Goal: Task Accomplishment & Management: Complete application form

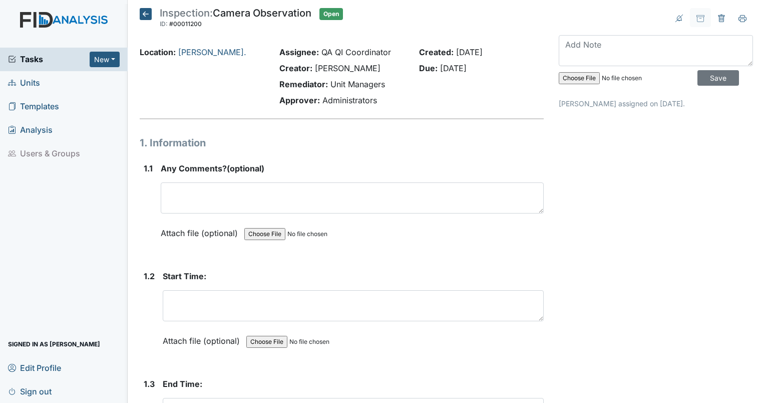
scroll to position [6, 0]
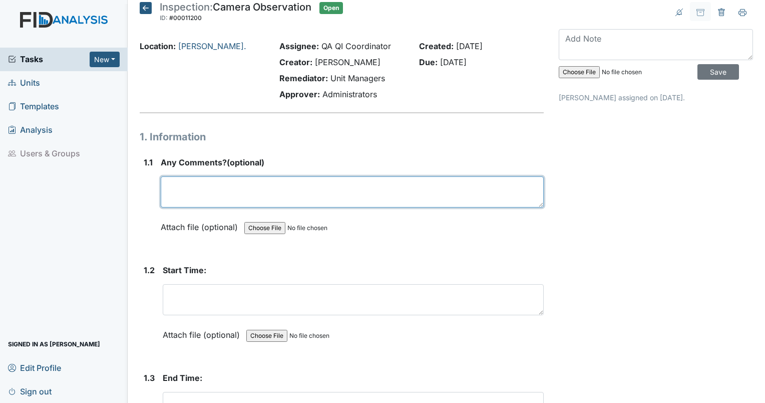
click at [275, 187] on textarea at bounding box center [352, 191] width 383 height 31
type textarea "Overall the home needs extensive touch up paint."
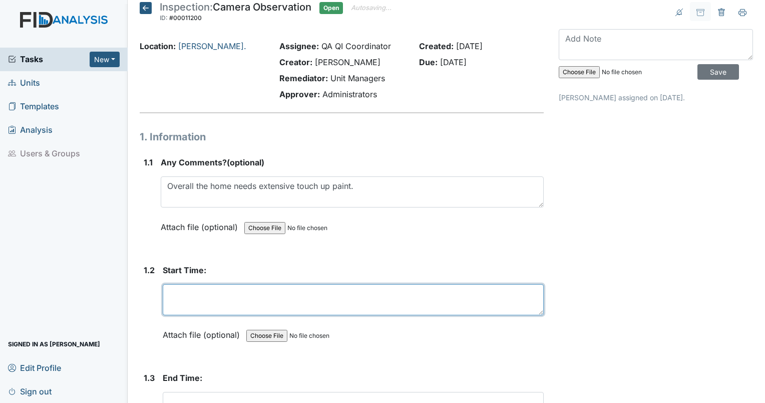
click at [207, 295] on textarea at bounding box center [353, 299] width 381 height 31
type textarea "8/21/25"
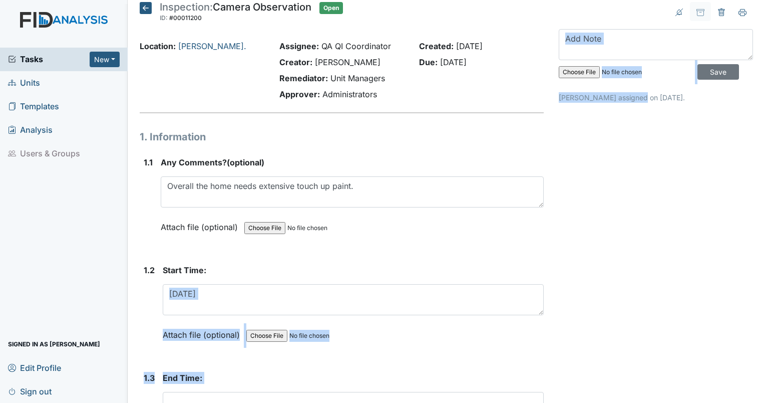
drag, startPoint x: 401, startPoint y: 265, endPoint x: 641, endPoint y: 111, distance: 285.6
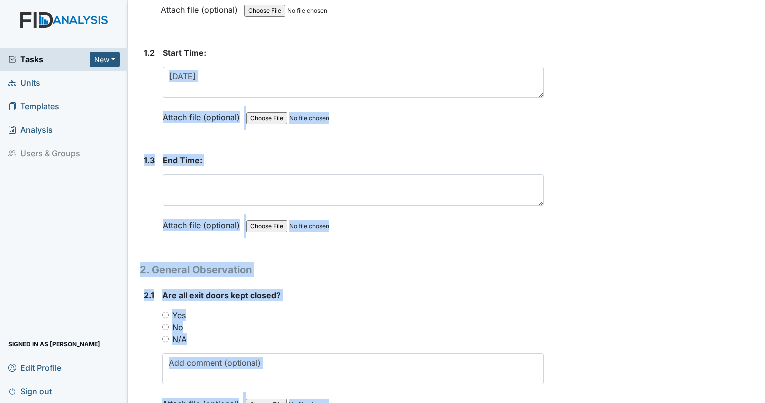
scroll to position [230, 0]
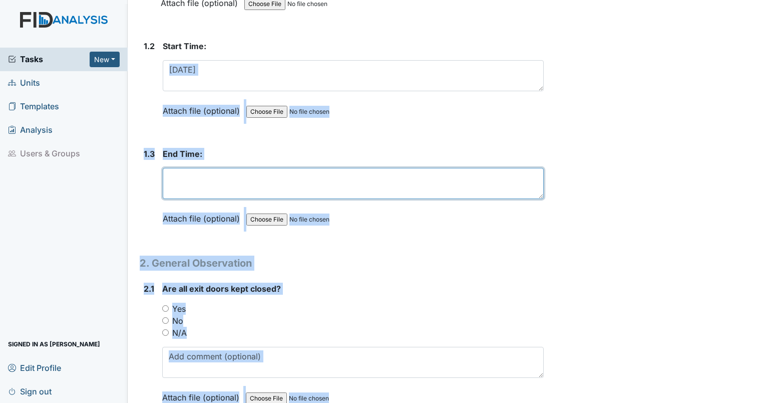
click at [367, 176] on textarea at bounding box center [353, 183] width 381 height 31
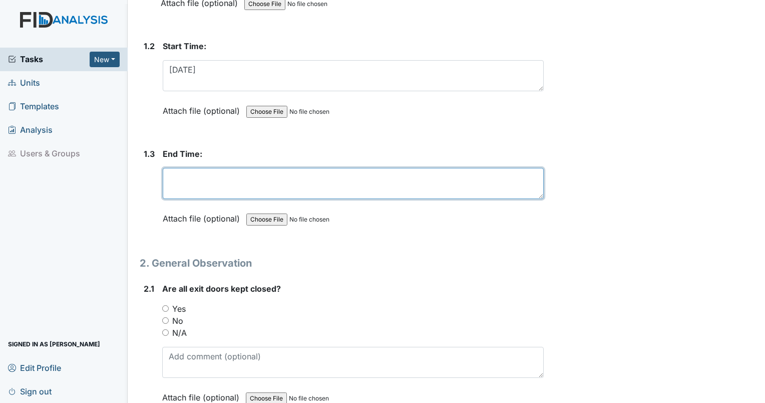
scroll to position [0, 0]
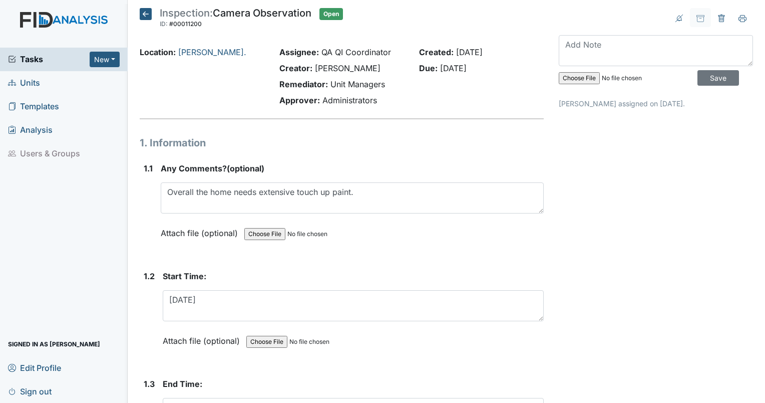
click at [143, 12] on icon at bounding box center [146, 14] width 12 height 12
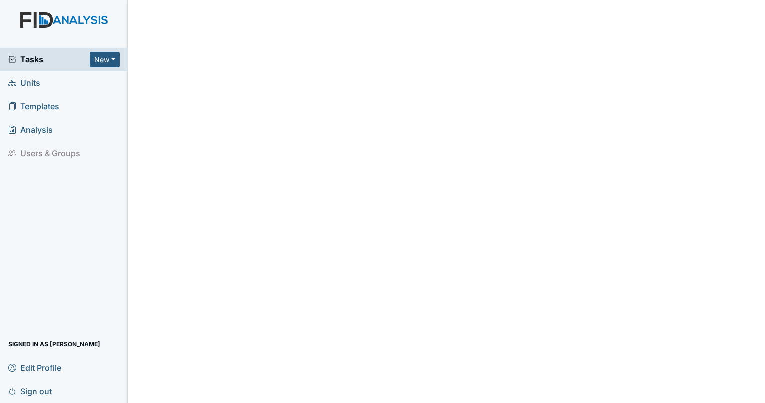
click at [30, 57] on span "Tasks" at bounding box center [49, 59] width 82 height 12
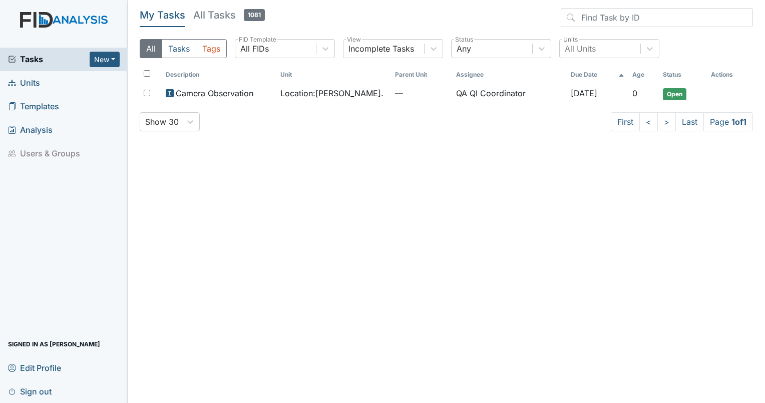
click at [38, 85] on span "Units" at bounding box center [24, 83] width 32 height 16
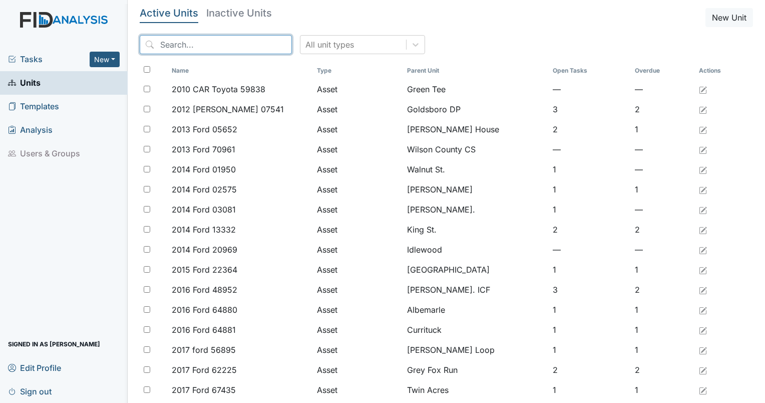
click at [218, 50] on input "search" at bounding box center [216, 44] width 152 height 19
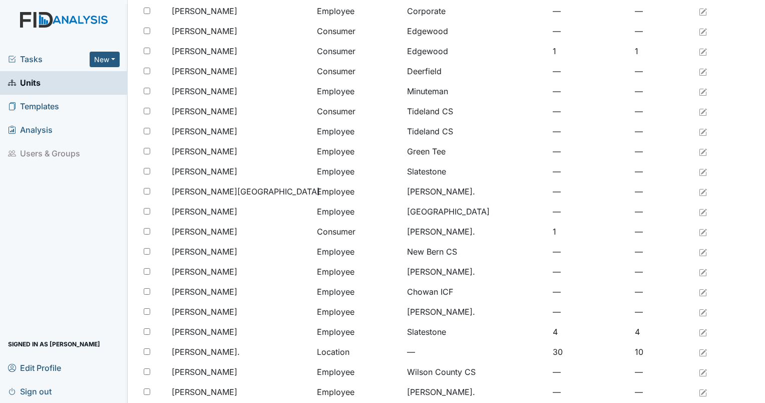
scroll to position [245, 0]
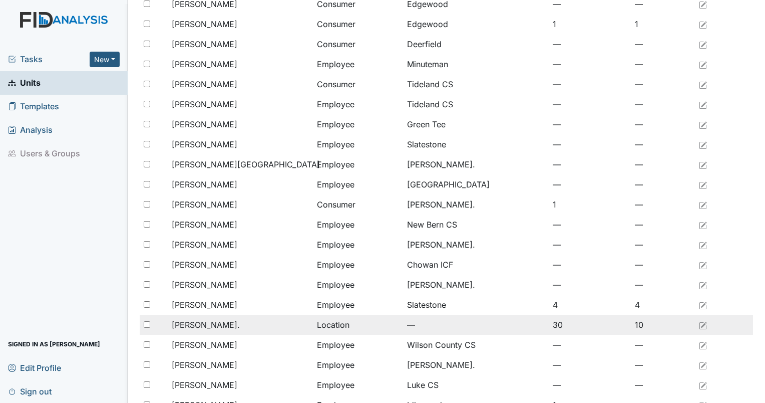
type input "william"
click at [174, 329] on span "[PERSON_NAME]." at bounding box center [206, 325] width 68 height 12
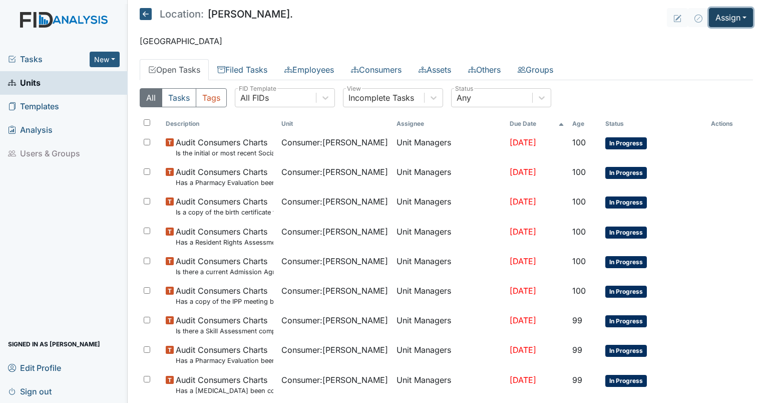
click at [727, 18] on button "Assign" at bounding box center [731, 17] width 44 height 19
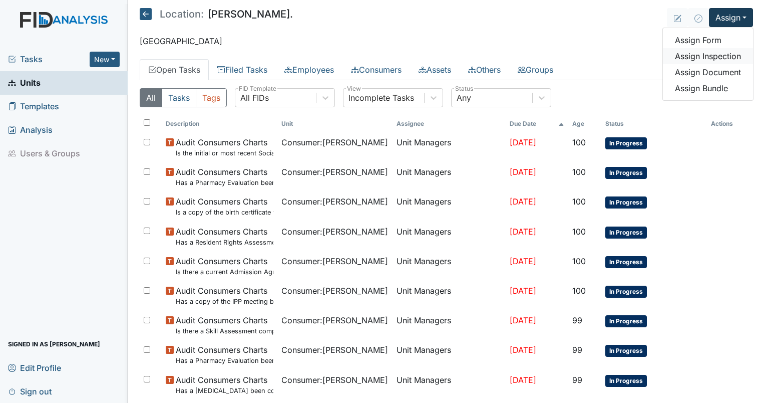
click at [698, 54] on link "Assign Inspection" at bounding box center [708, 56] width 90 height 16
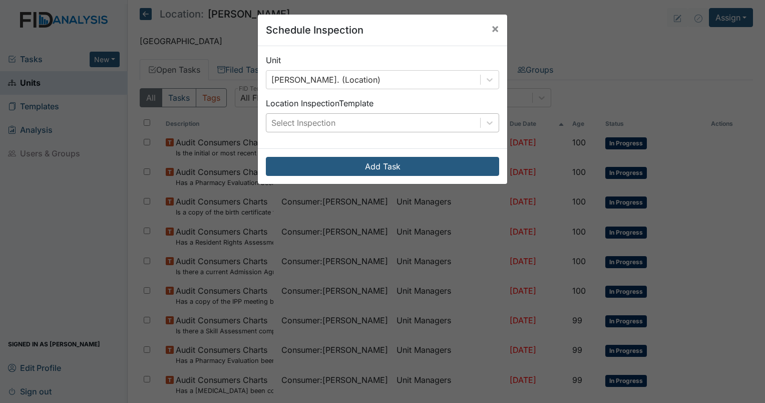
click at [314, 132] on div "Select Inspection" at bounding box center [382, 122] width 233 height 19
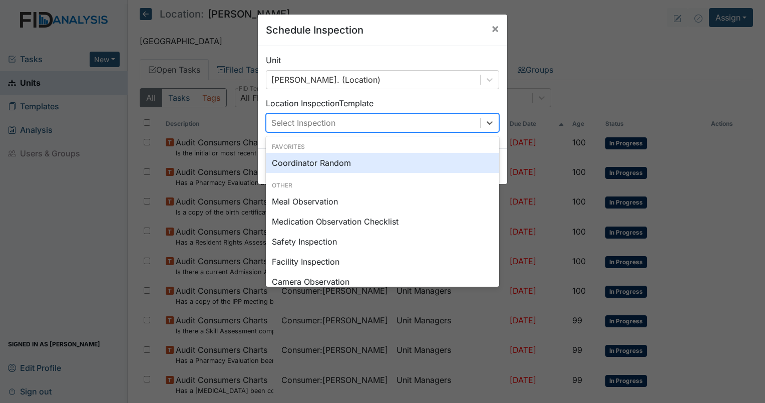
click at [310, 161] on div "Coordinator Random" at bounding box center [382, 163] width 233 height 20
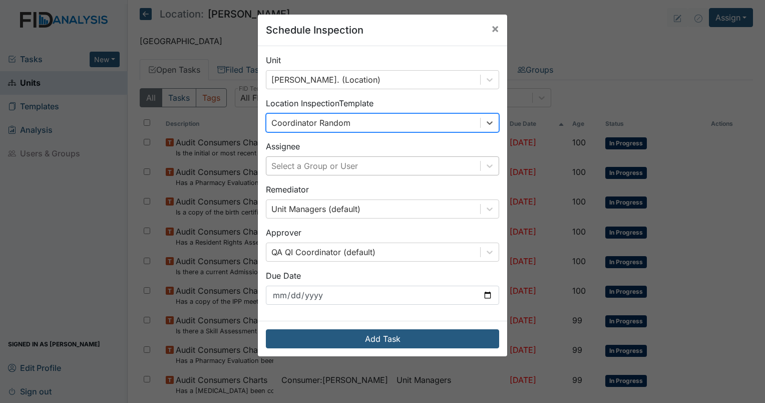
click at [314, 168] on div "Select a Group or User" at bounding box center [314, 166] width 87 height 12
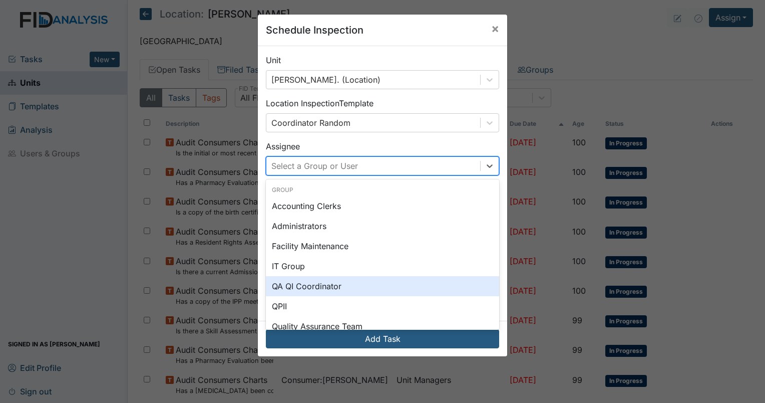
click at [302, 286] on div "QA QI Coordinator" at bounding box center [382, 286] width 233 height 20
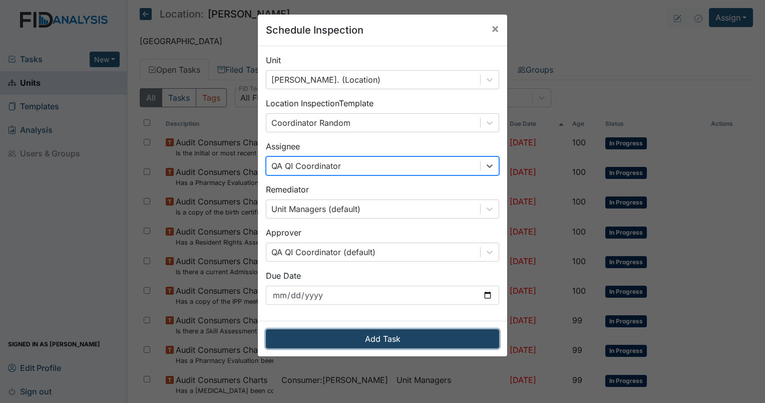
click at [337, 336] on button "Add Task" at bounding box center [382, 338] width 233 height 19
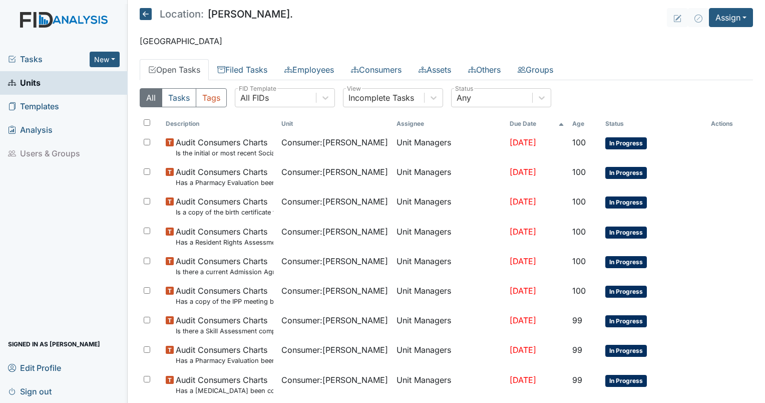
click at [40, 56] on span "Tasks" at bounding box center [49, 59] width 82 height 12
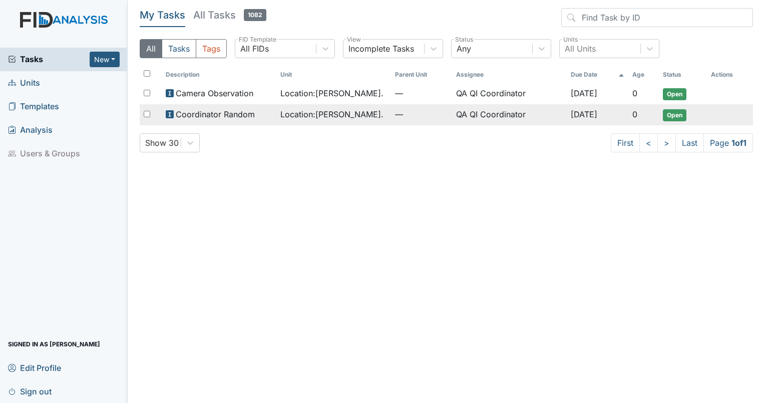
click at [683, 114] on span "Open" at bounding box center [675, 115] width 24 height 12
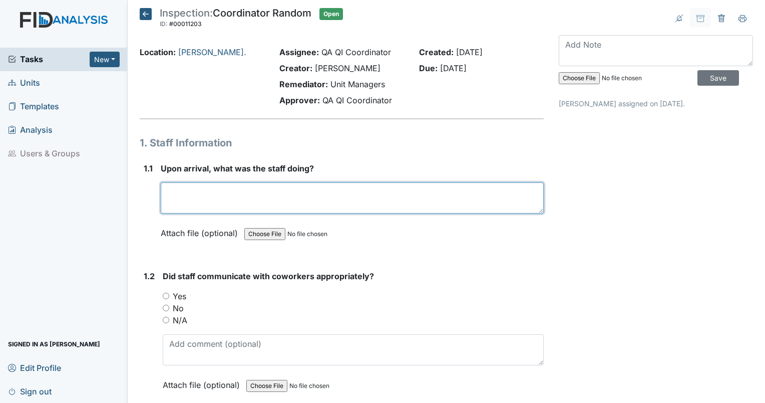
click at [221, 205] on textarea at bounding box center [352, 197] width 383 height 31
click at [253, 187] on textarea at bounding box center [352, 197] width 383 height 31
click at [247, 190] on textarea at bounding box center [352, 197] width 383 height 31
type textarea "T"
click at [252, 193] on textarea "Home manager was in home, but residents were out of the house." at bounding box center [352, 197] width 383 height 31
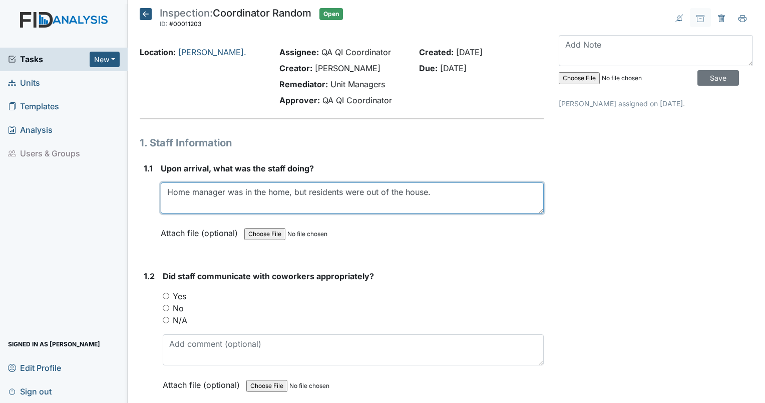
type textarea "Home manager was in the home, but residents were out of the house."
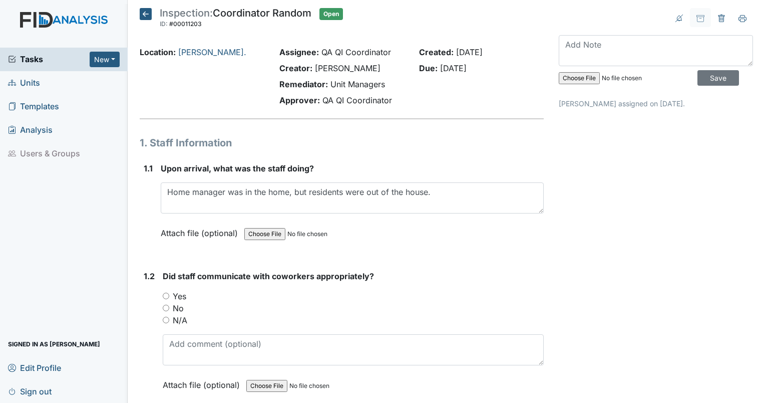
click at [167, 319] on input "N/A" at bounding box center [166, 320] width 7 height 7
radio input "true"
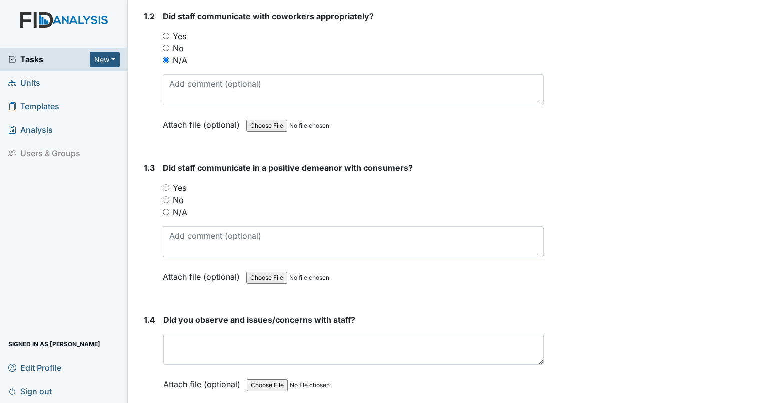
scroll to position [280, 0]
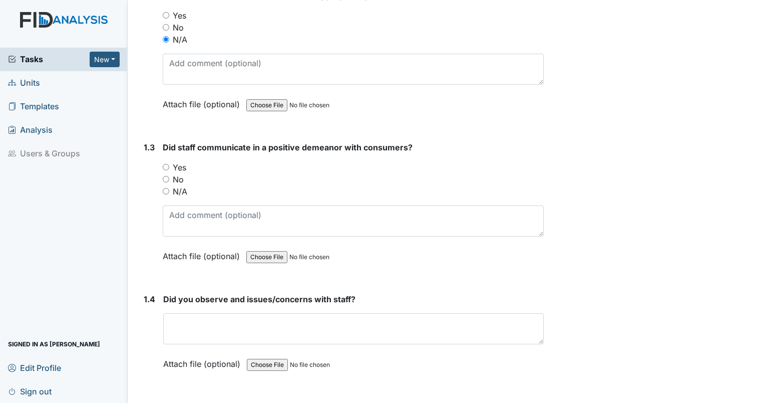
click at [164, 192] on input "N/A" at bounding box center [166, 191] width 7 height 7
radio input "true"
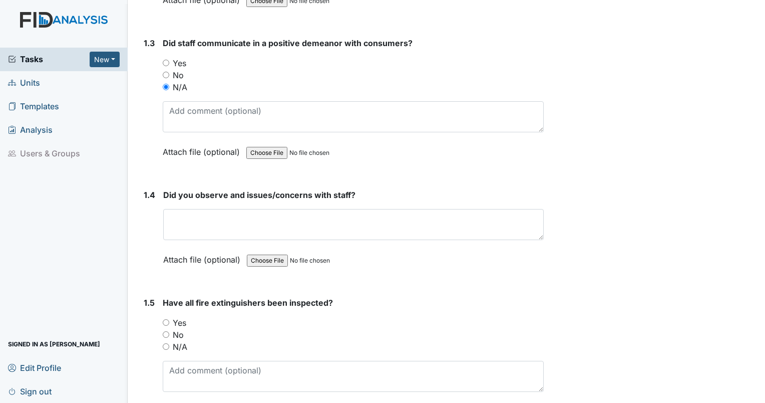
scroll to position [411, 0]
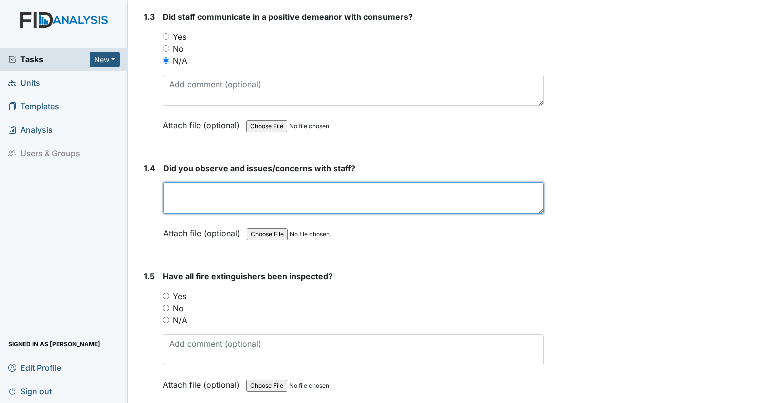
click at [359, 187] on textarea at bounding box center [353, 197] width 381 height 31
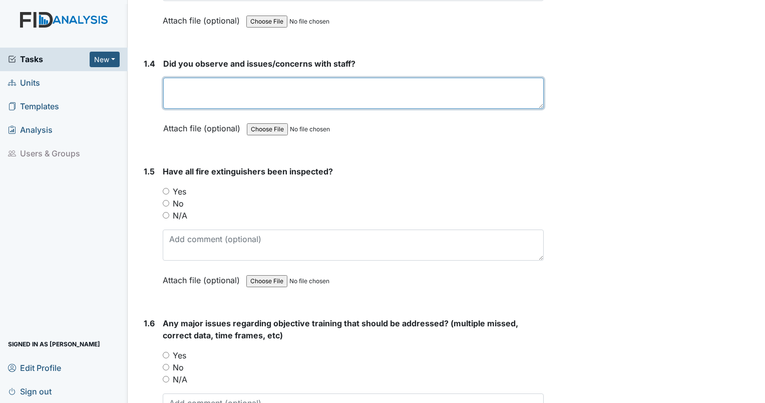
scroll to position [525, 0]
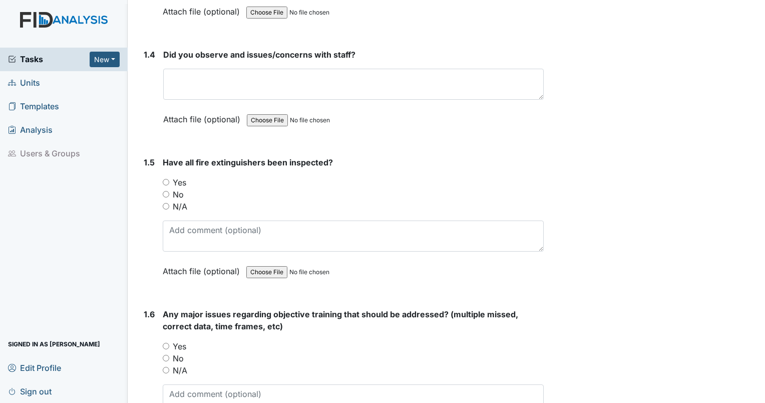
click at [165, 179] on input "Yes" at bounding box center [166, 182] width 7 height 7
radio input "true"
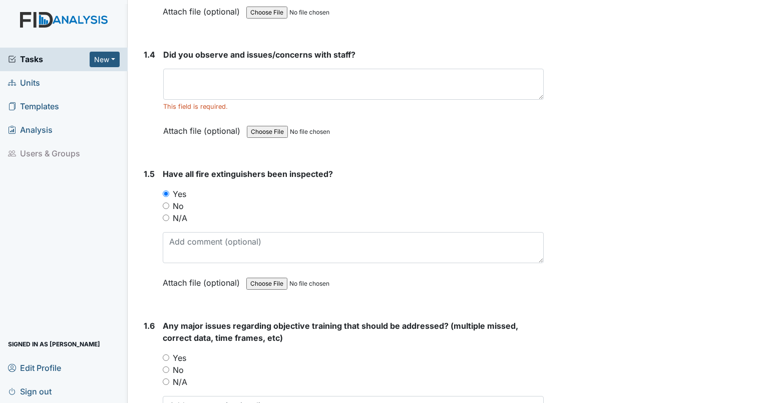
click at [229, 103] on div "This field is required." at bounding box center [353, 107] width 381 height 10
click at [229, 102] on div "This field is required." at bounding box center [353, 107] width 381 height 10
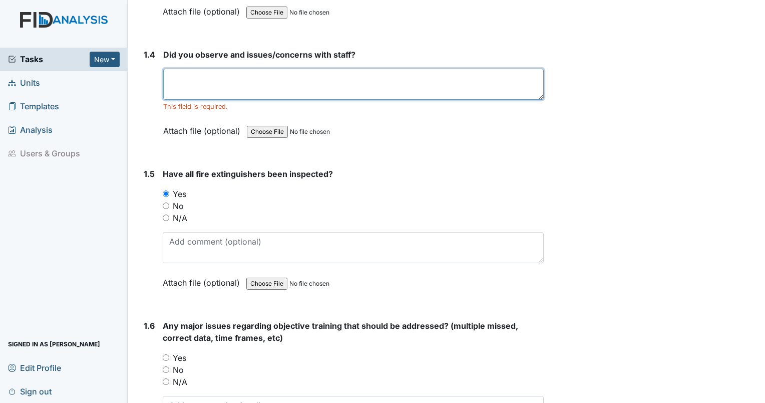
click at [230, 96] on textarea at bounding box center [353, 84] width 381 height 31
click at [231, 86] on textarea at bounding box center [353, 84] width 381 height 31
type textarea "No."
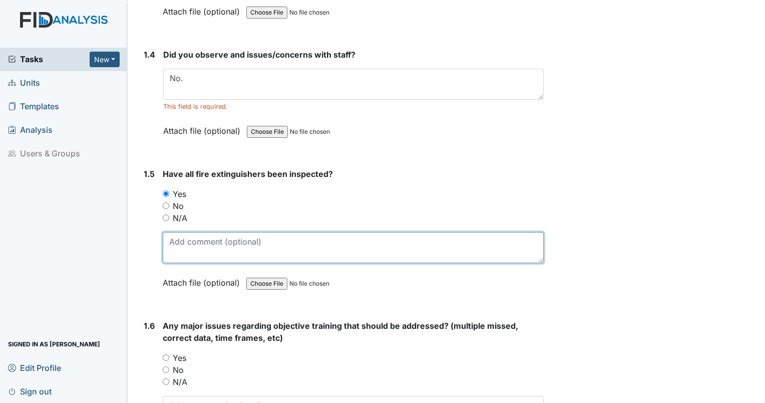
click at [252, 235] on textarea at bounding box center [353, 247] width 381 height 31
click at [244, 241] on textarea at bounding box center [353, 247] width 381 height 31
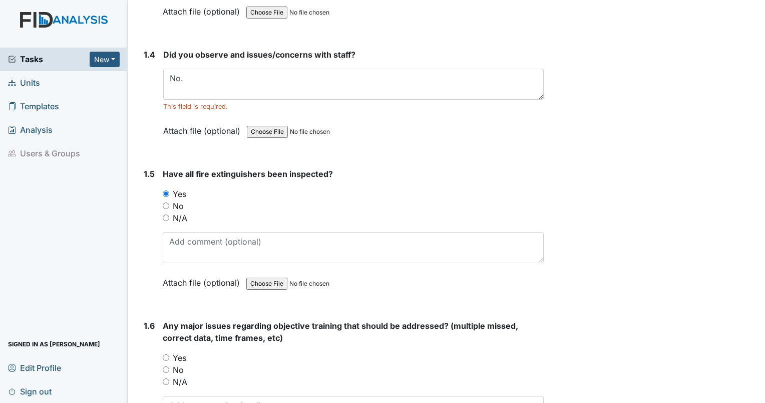
click at [165, 204] on input "No" at bounding box center [166, 205] width 7 height 7
radio input "true"
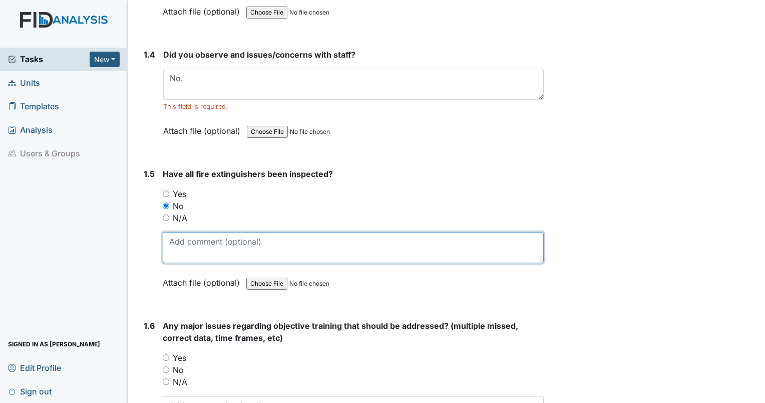
click at [187, 256] on textarea at bounding box center [353, 247] width 381 height 31
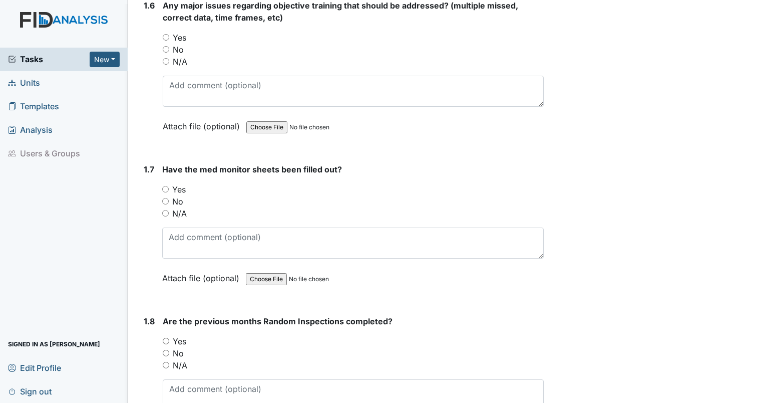
scroll to position [845, 0]
type textarea "Fire extinguisher is missing tag."
click at [164, 185] on input "Yes" at bounding box center [165, 188] width 7 height 7
radio input "true"
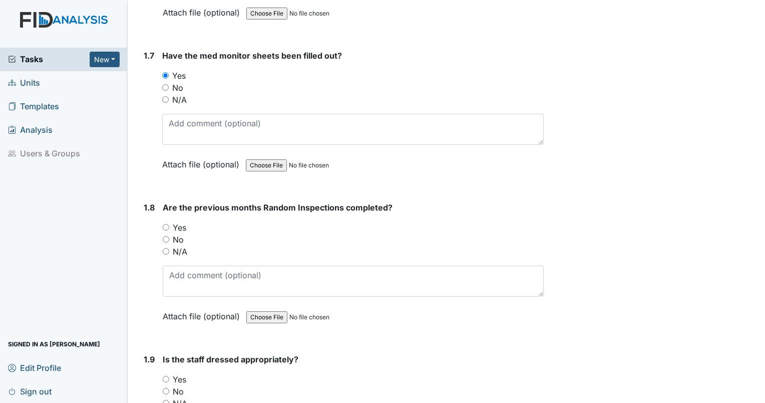
scroll to position [1006, 0]
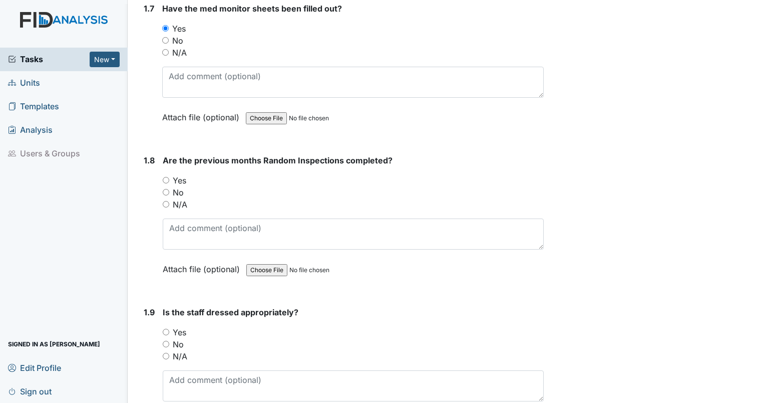
click at [167, 189] on input "No" at bounding box center [166, 192] width 7 height 7
radio input "true"
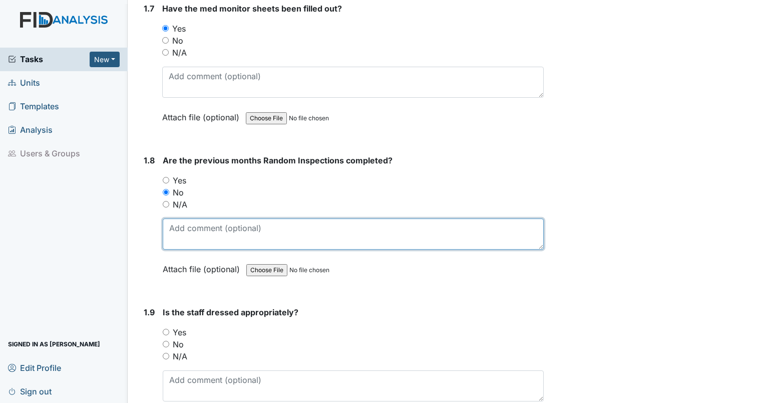
click at [178, 222] on textarea at bounding box center [353, 233] width 381 height 31
click at [327, 223] on textarea "There was no QA inspector" at bounding box center [353, 233] width 381 height 31
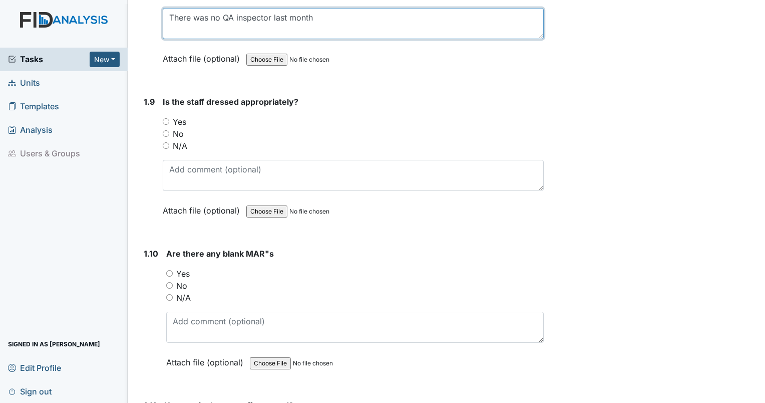
scroll to position [1226, 0]
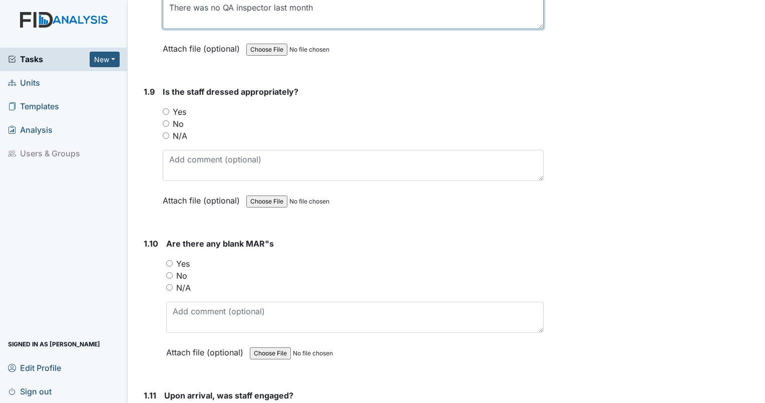
type textarea "There was no QA inspector last month"
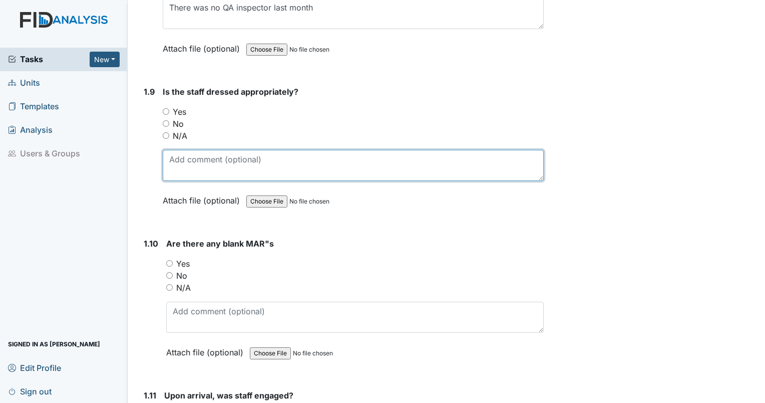
click at [291, 164] on textarea at bounding box center [353, 165] width 381 height 31
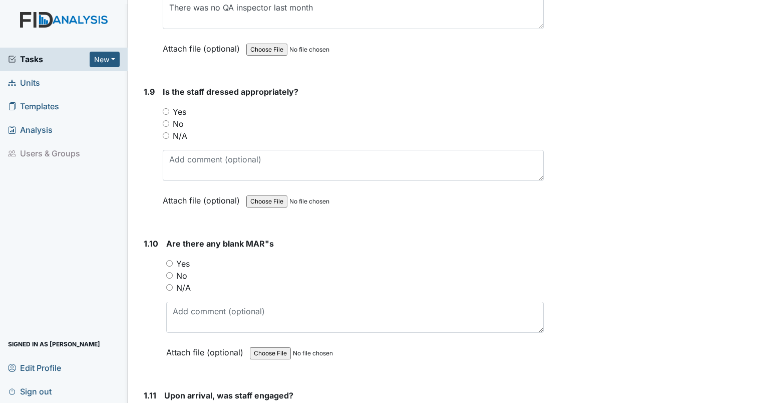
click at [168, 109] on input "Yes" at bounding box center [166, 111] width 7 height 7
radio input "true"
click at [191, 141] on div "Is the staff dressed appropriately? You must select one of the below options. Y…" at bounding box center [353, 150] width 381 height 128
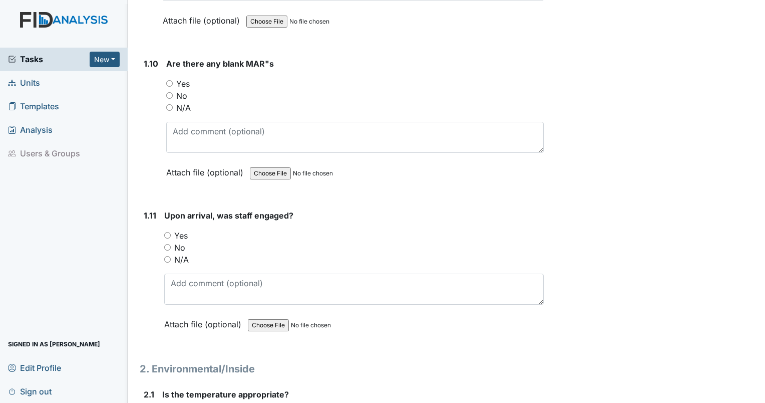
scroll to position [1406, 0]
click at [164, 255] on input "N/A" at bounding box center [167, 258] width 7 height 7
radio input "true"
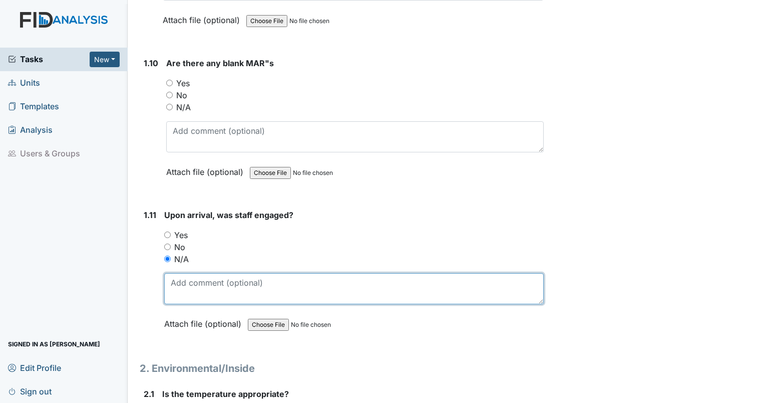
click at [188, 274] on textarea at bounding box center [354, 288] width 380 height 31
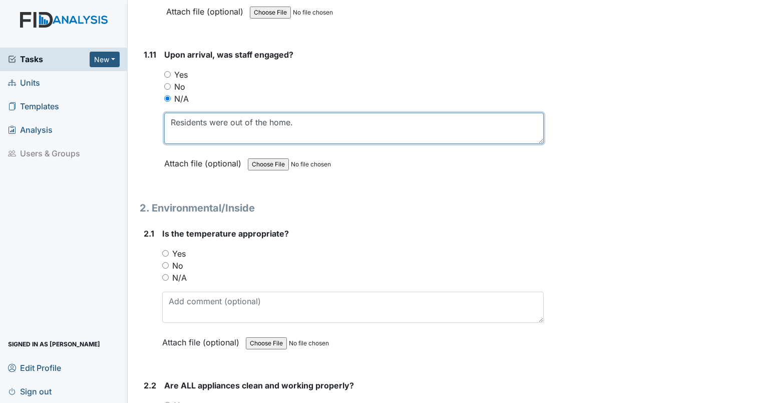
scroll to position [1613, 0]
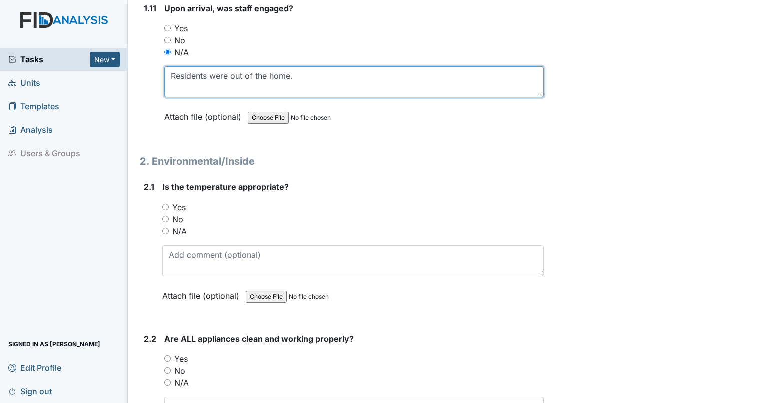
type textarea "Residents were out of the home."
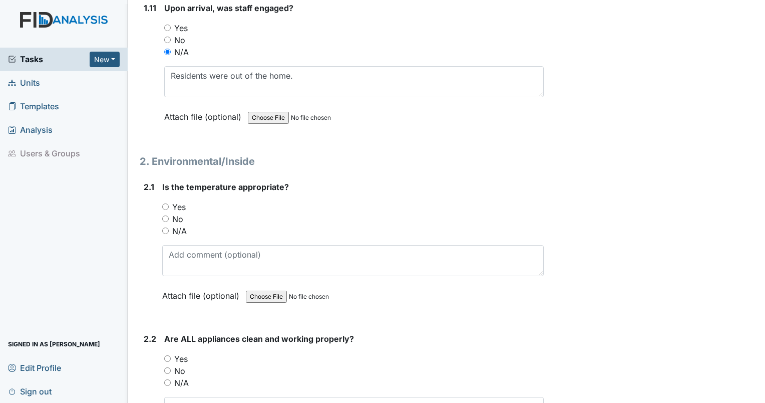
click at [164, 203] on input "Yes" at bounding box center [165, 206] width 7 height 7
radio input "true"
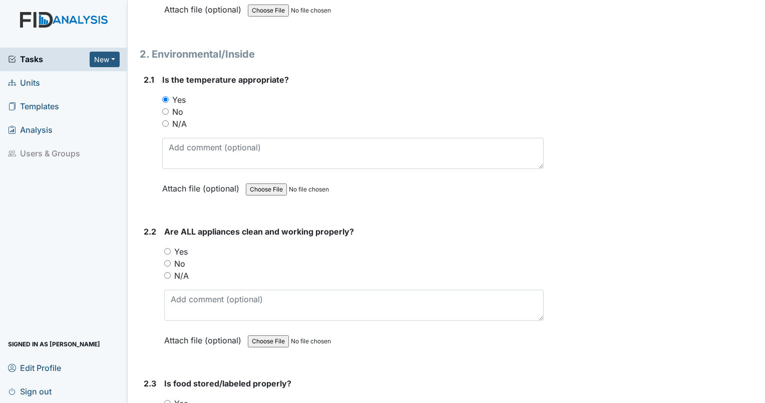
scroll to position [1727, 0]
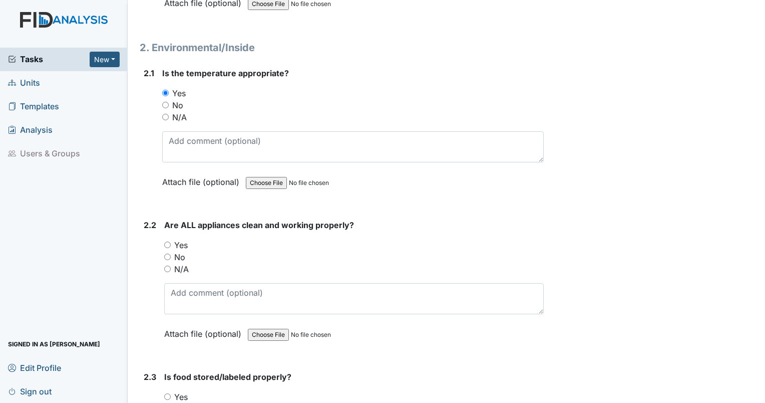
click at [166, 253] on input "No" at bounding box center [167, 256] width 7 height 7
radio input "true"
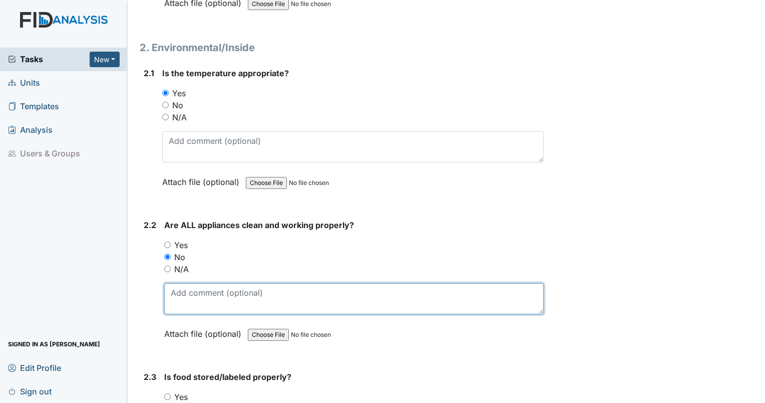
click at [186, 292] on textarea at bounding box center [354, 298] width 380 height 31
type textarea "S"
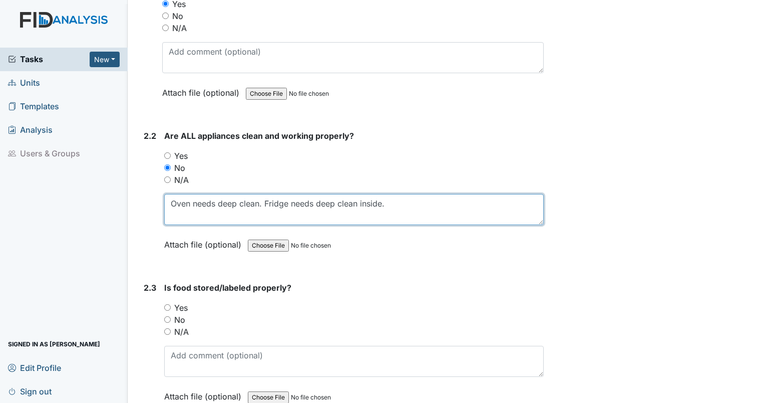
scroll to position [1827, 0]
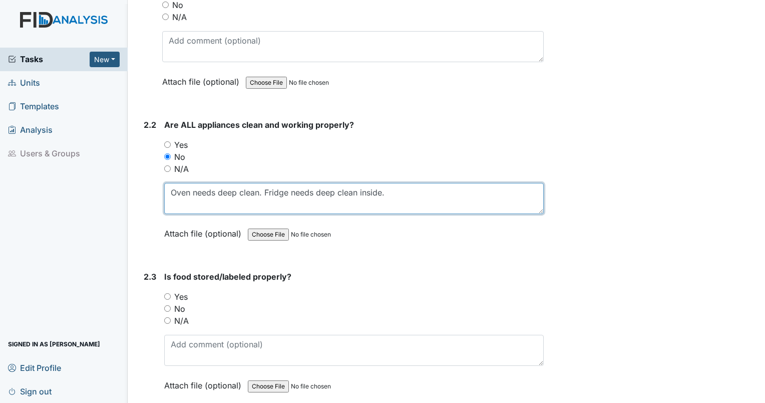
click at [414, 200] on textarea "Oven needs deep clean. Fridge needs deep clean inside." at bounding box center [354, 198] width 380 height 31
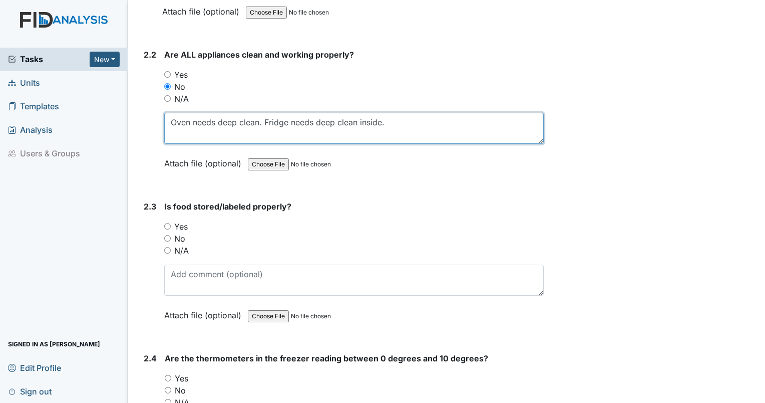
scroll to position [1915, 0]
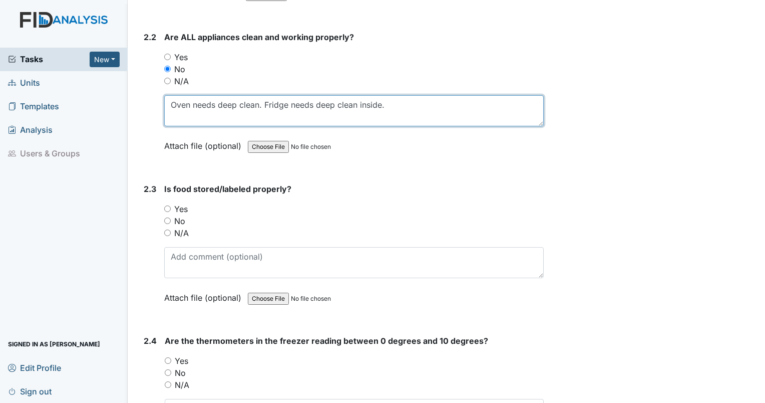
click at [397, 104] on textarea "Oven needs deep clean. Fridge needs deep clean inside." at bounding box center [354, 110] width 380 height 31
type textarea "Oven needs deep clean. Fridge needs deep clean inside. Grease on side of stove …"
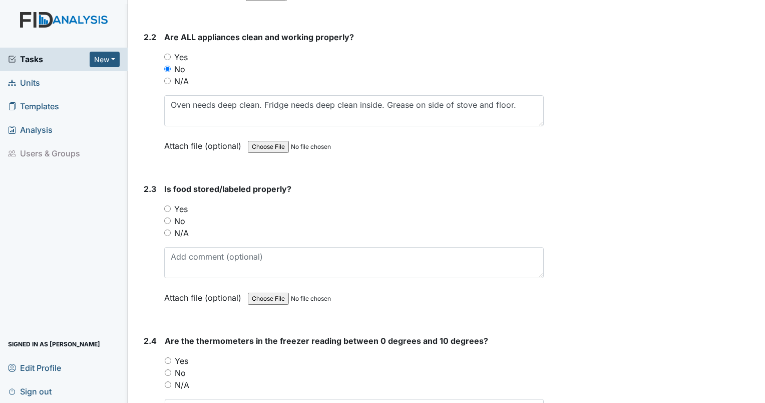
click at [171, 215] on div "No" at bounding box center [354, 221] width 380 height 12
click at [169, 217] on input "No" at bounding box center [167, 220] width 7 height 7
radio input "true"
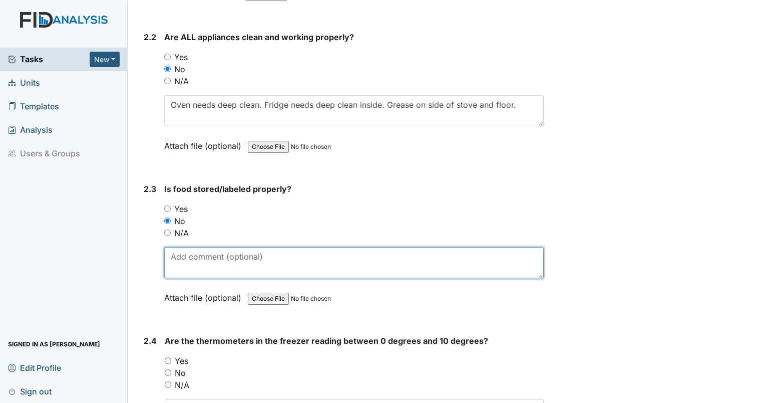
click at [195, 259] on textarea at bounding box center [354, 262] width 380 height 31
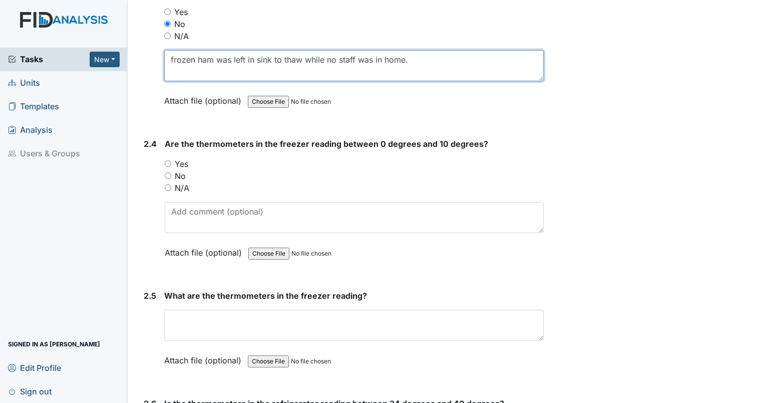
scroll to position [2115, 0]
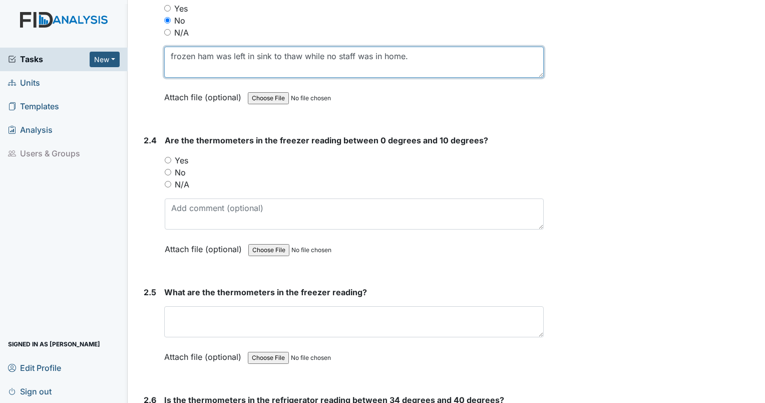
type textarea "frozen ham was left in sink to thaw while no staff was in home."
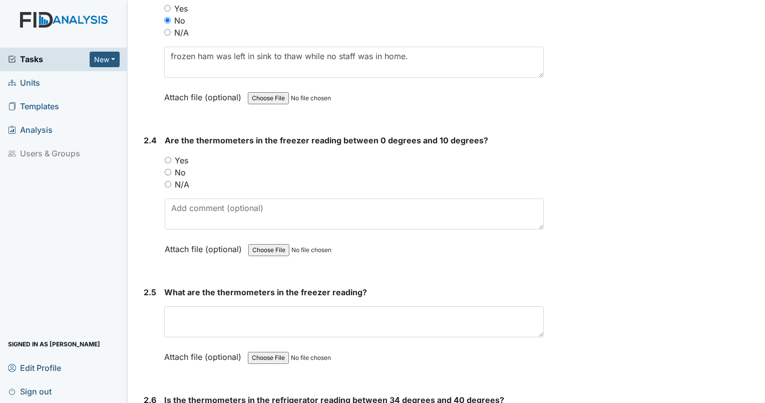
click at [166, 157] on input "Yes" at bounding box center [168, 160] width 7 height 7
radio input "true"
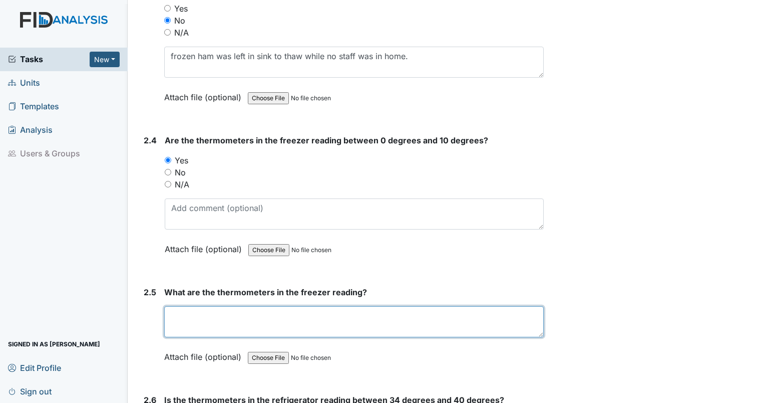
click at [200, 307] on textarea at bounding box center [354, 321] width 380 height 31
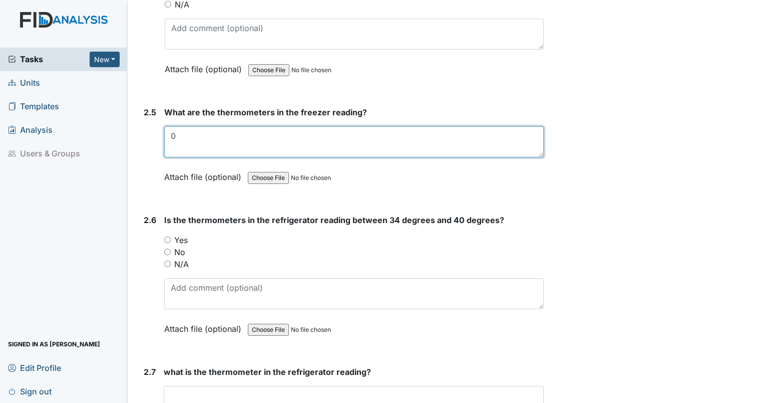
scroll to position [2295, 0]
type textarea "0"
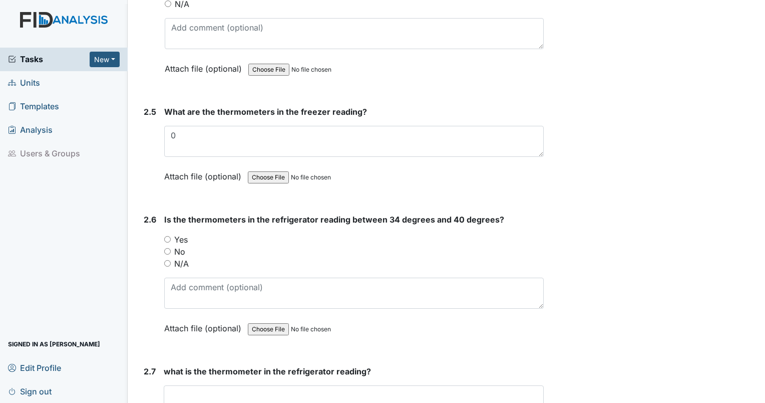
click at [166, 236] on input "Yes" at bounding box center [167, 239] width 7 height 7
radio input "true"
click at [211, 391] on textarea at bounding box center [354, 400] width 380 height 31
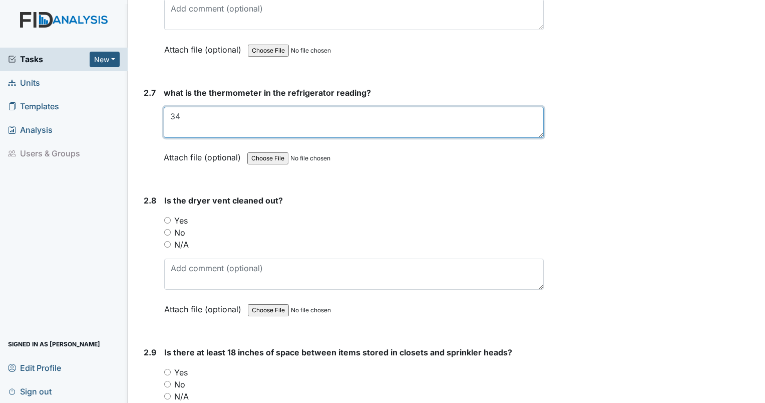
scroll to position [2576, 0]
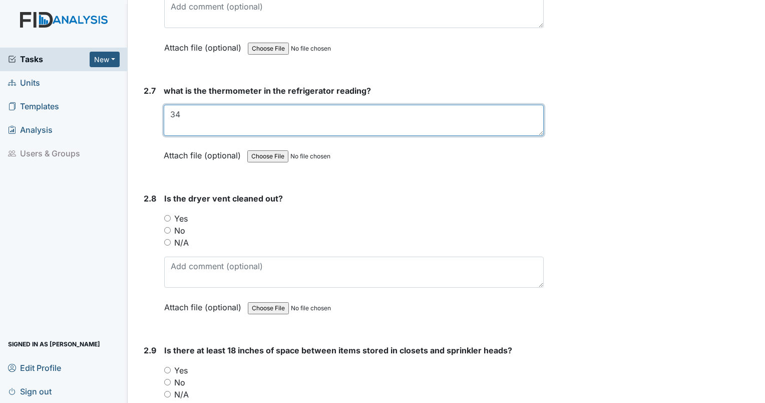
type textarea "34"
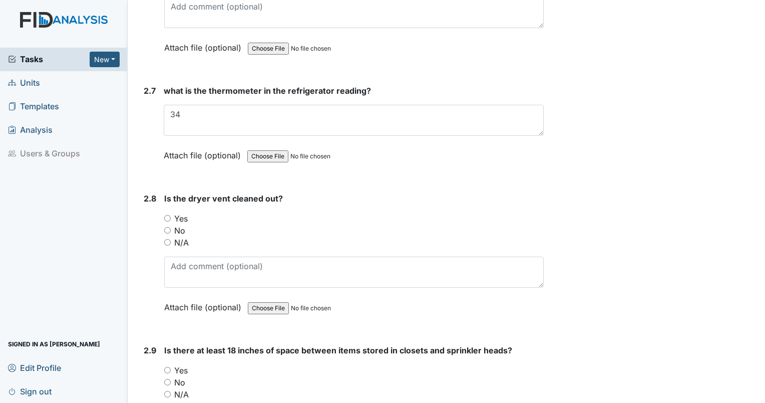
click at [164, 215] on input "Yes" at bounding box center [167, 218] width 7 height 7
radio input "true"
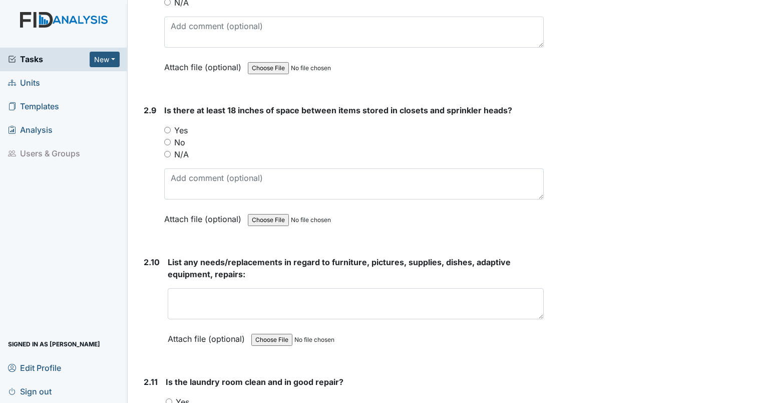
scroll to position [2816, 0]
click at [168, 126] on input "Yes" at bounding box center [167, 129] width 7 height 7
radio input "true"
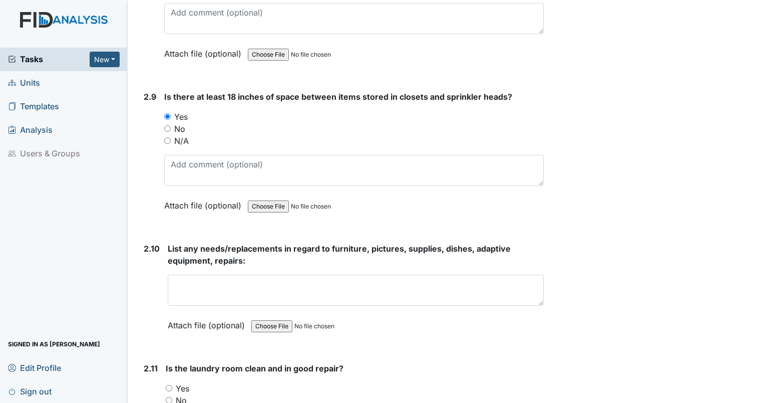
scroll to position [2836, 0]
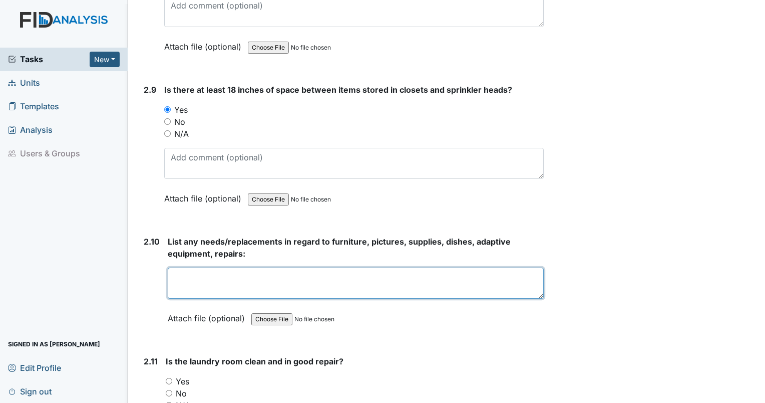
click at [301, 267] on textarea at bounding box center [356, 282] width 376 height 31
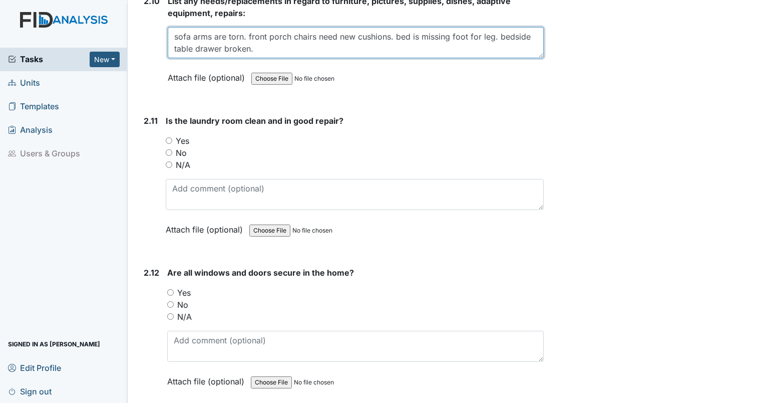
scroll to position [3096, 0]
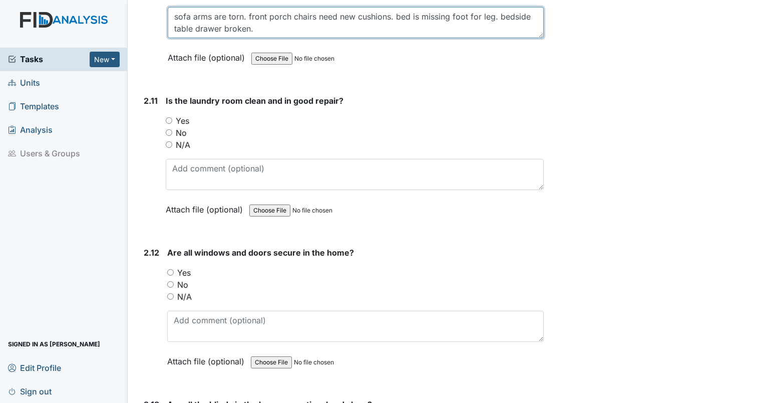
type textarea "sofa arms are torn. front porch chairs need new cushions. bed is missing foot f…"
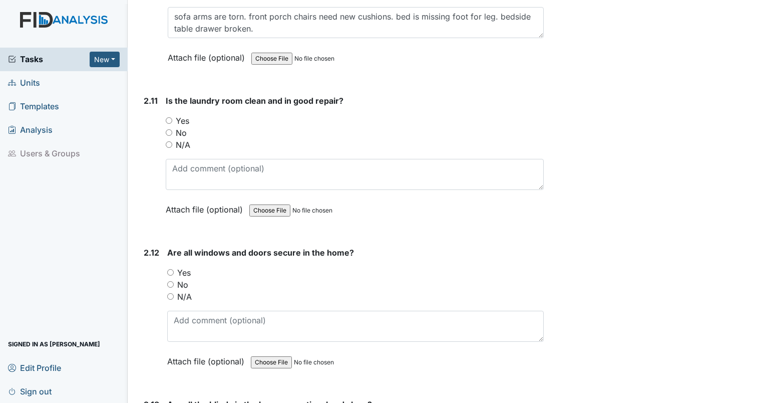
click at [168, 117] on input "Yes" at bounding box center [169, 120] width 7 height 7
radio input "true"
click at [168, 129] on input "No" at bounding box center [169, 132] width 7 height 7
radio input "true"
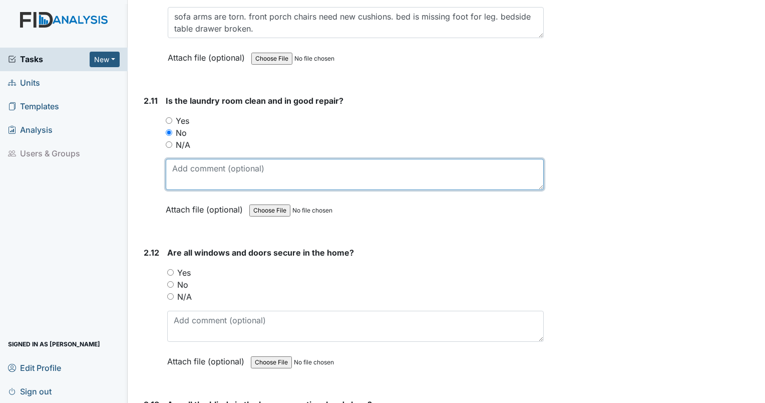
click at [183, 160] on textarea at bounding box center [355, 174] width 378 height 31
type textarea "laundry and kitchen are together. items/trash behind washer and dryer."
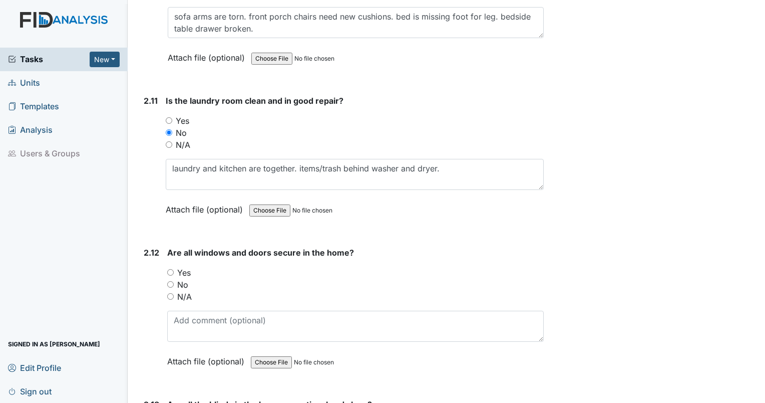
click at [167, 269] on input "Yes" at bounding box center [170, 272] width 7 height 7
radio input "true"
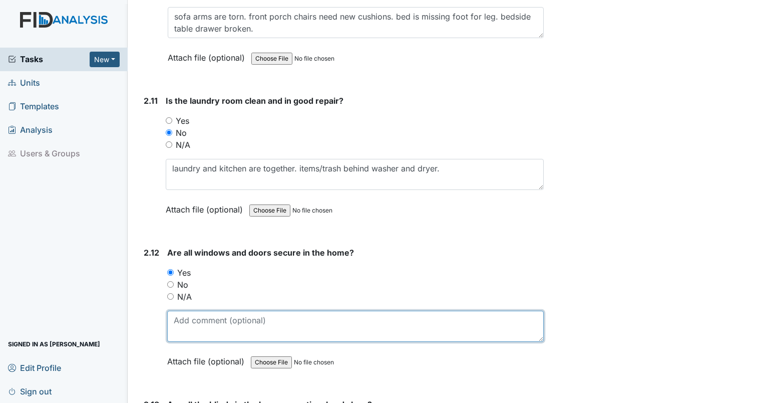
click at [185, 310] on textarea at bounding box center [355, 325] width 377 height 31
type textarea "difficult to open and close front and rear entry doors."
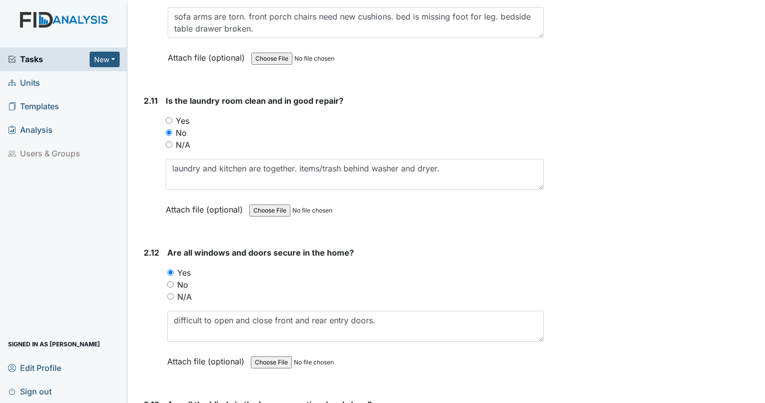
click at [167, 281] on input "No" at bounding box center [170, 284] width 7 height 7
radio input "true"
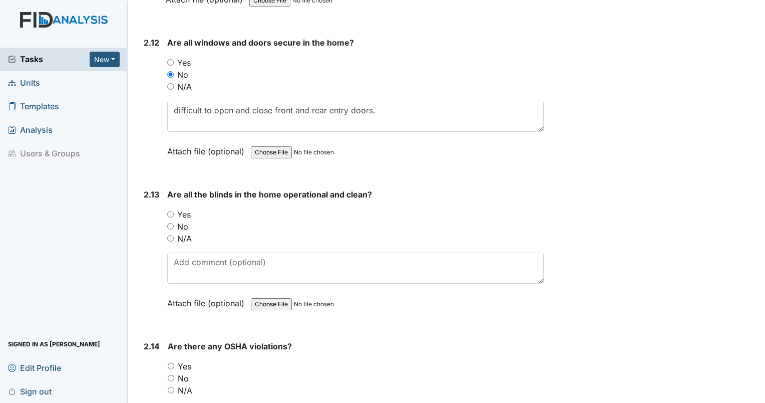
scroll to position [3315, 0]
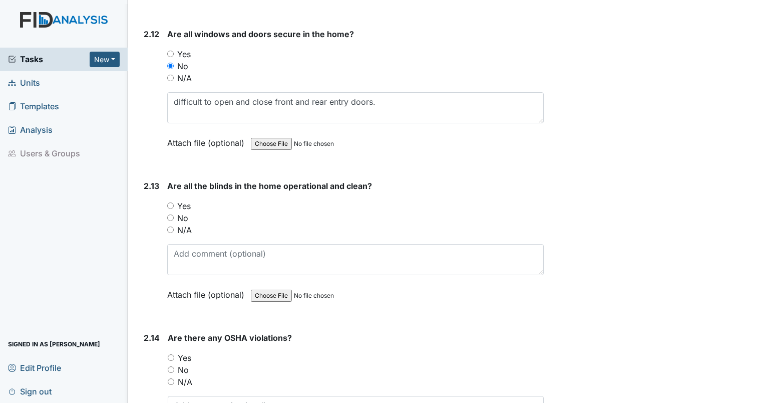
click at [173, 202] on input "Yes" at bounding box center [170, 205] width 7 height 7
radio input "true"
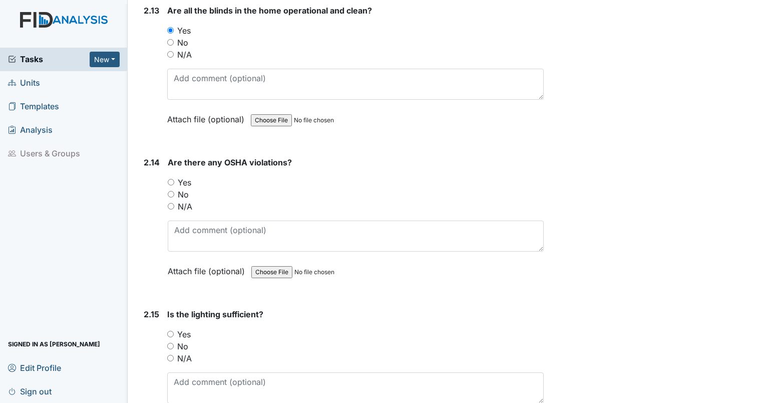
scroll to position [3495, 0]
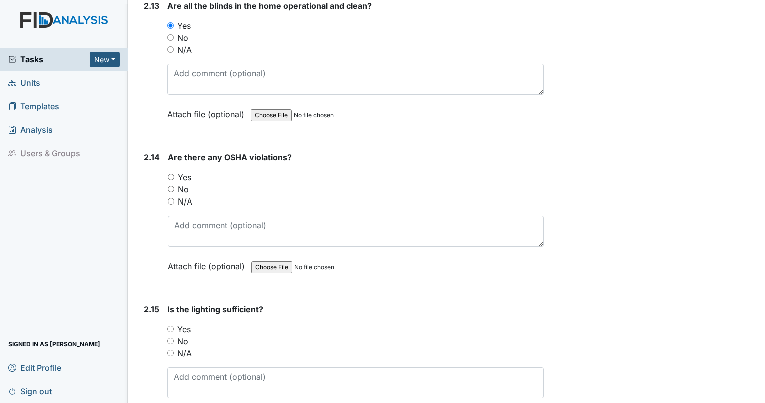
click at [169, 186] on input "No" at bounding box center [171, 189] width 7 height 7
radio input "true"
click at [170, 326] on input "Yes" at bounding box center [170, 329] width 7 height 7
radio input "true"
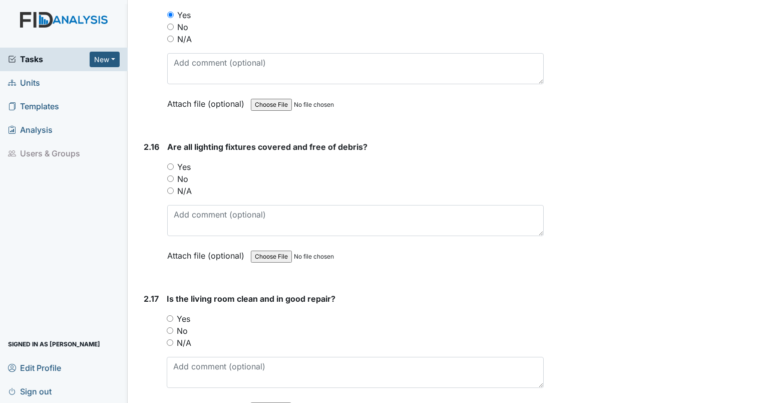
scroll to position [3816, 0]
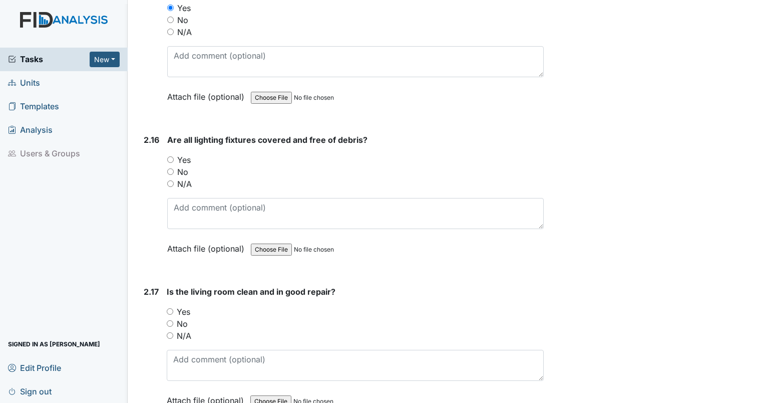
click at [171, 156] on input "Yes" at bounding box center [170, 159] width 7 height 7
radio input "true"
click at [171, 308] on input "Yes" at bounding box center [170, 311] width 7 height 7
radio input "true"
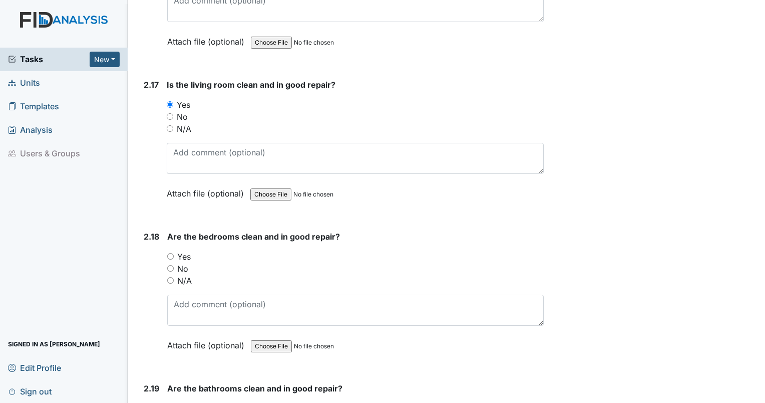
scroll to position [4043, 0]
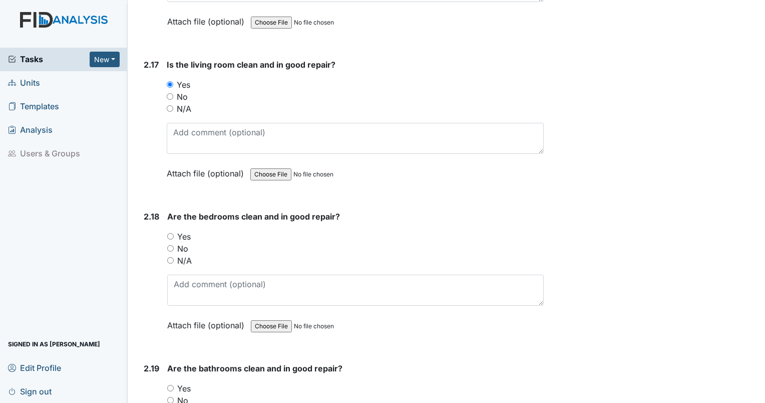
click at [170, 245] on input "No" at bounding box center [170, 248] width 7 height 7
radio input "true"
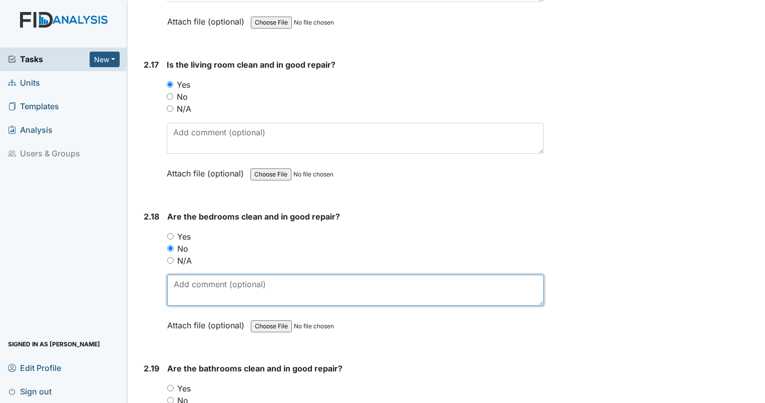
click at [188, 274] on textarea at bounding box center [355, 289] width 377 height 31
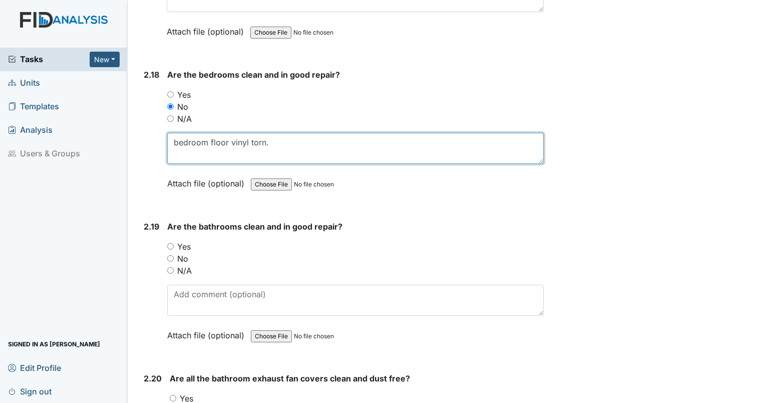
scroll to position [4203, 0]
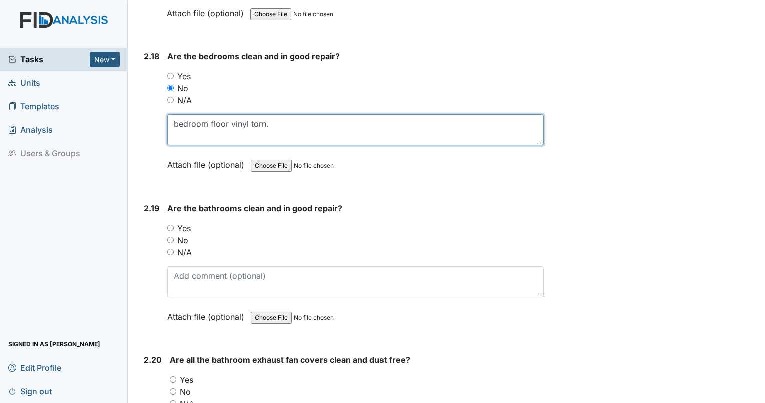
type textarea "bedroom floor vinyl torn."
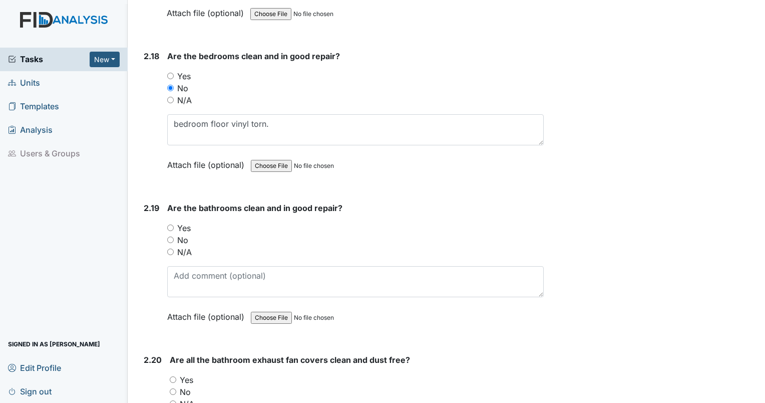
click at [168, 236] on input "No" at bounding box center [170, 239] width 7 height 7
radio input "true"
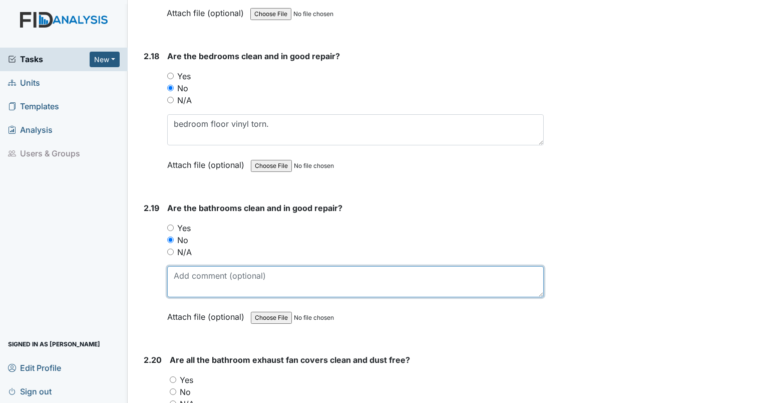
click at [188, 266] on textarea at bounding box center [355, 281] width 377 height 31
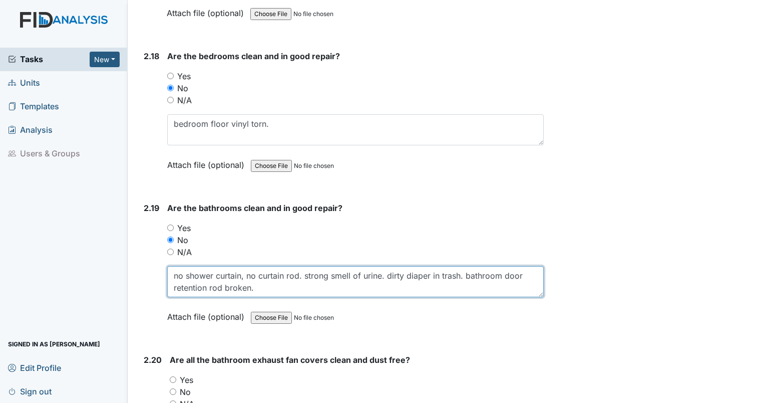
type textarea "no shower curtain, no curtain rod. strong smell of urine. dirty diaper in trash…"
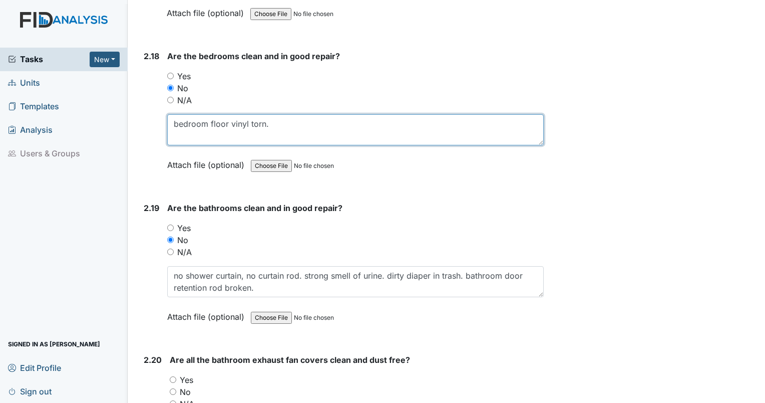
click at [300, 114] on textarea "bedroom floor vinyl torn." at bounding box center [355, 129] width 377 height 31
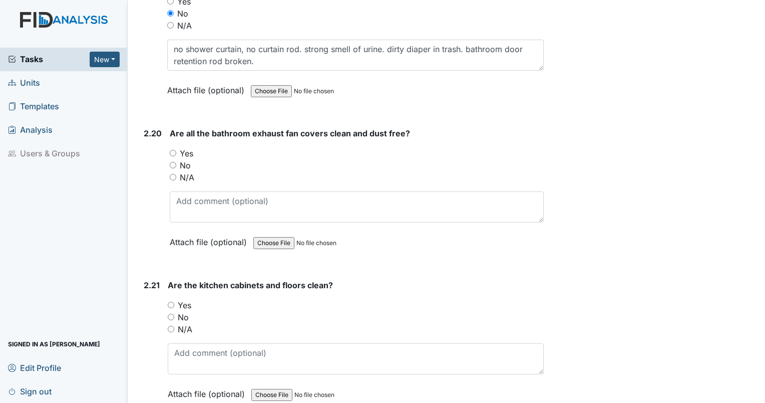
scroll to position [4444, 0]
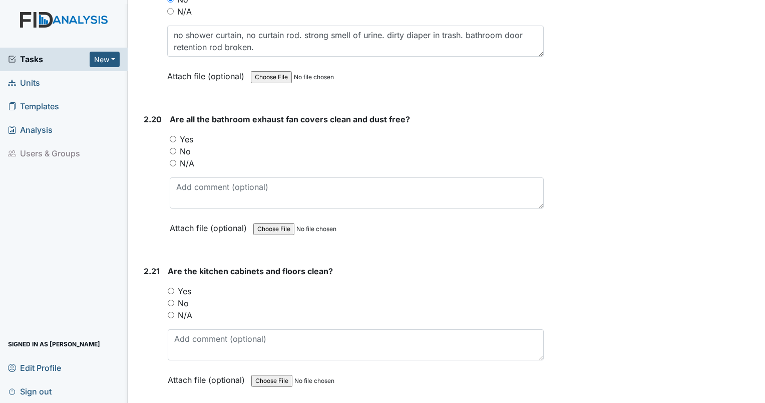
type textarea "bedroom floor vinyl torn. dresser drawers broken. dressers drawers missing hard…"
click at [175, 148] on input "No" at bounding box center [173, 151] width 7 height 7
radio input "true"
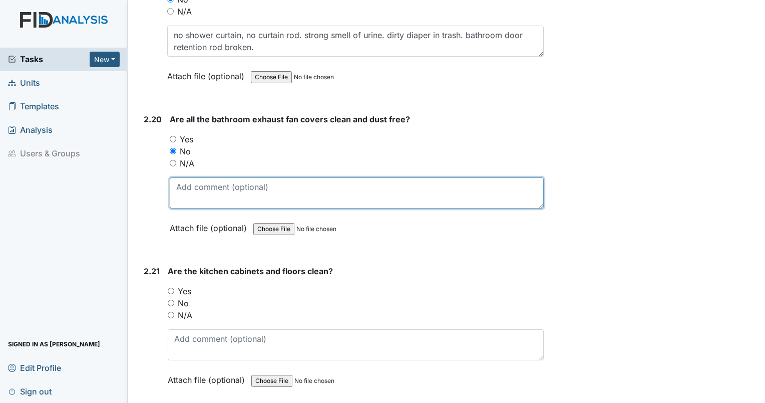
click at [190, 177] on textarea at bounding box center [357, 192] width 374 height 31
type textarea "needs dusting. HVAC filter cover dirty. Filter replaced 8/1 but already very di…"
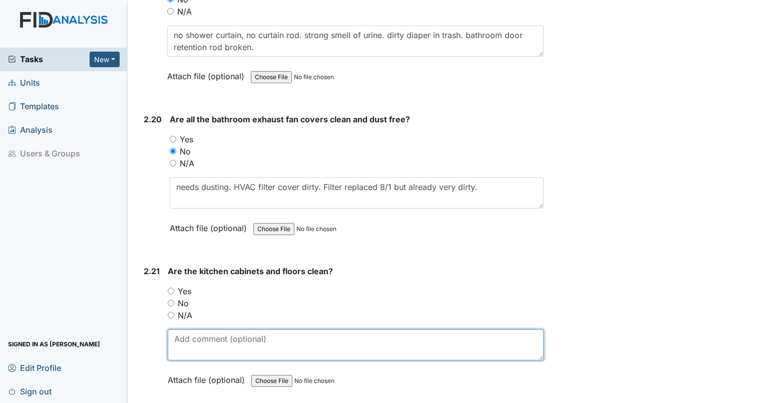
click at [249, 329] on textarea at bounding box center [356, 344] width 376 height 31
type textarea "cabinets are clean but in need of touch up paint around knobs."
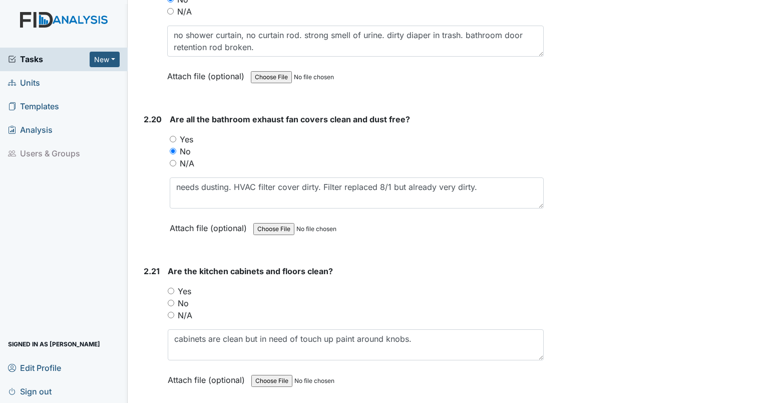
click at [172, 299] on input "No" at bounding box center [171, 302] width 7 height 7
radio input "true"
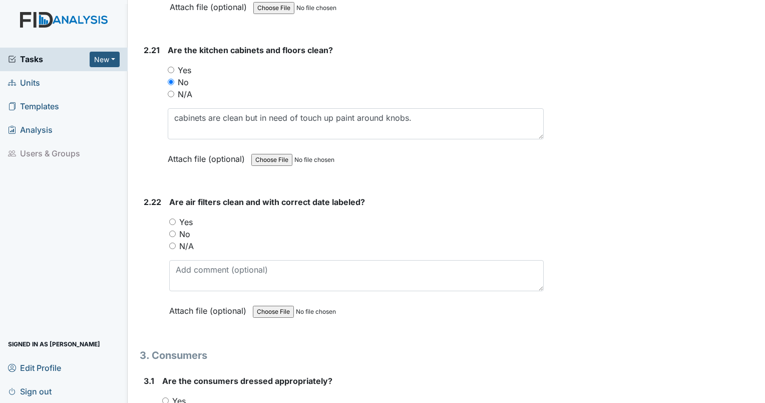
scroll to position [4684, 0]
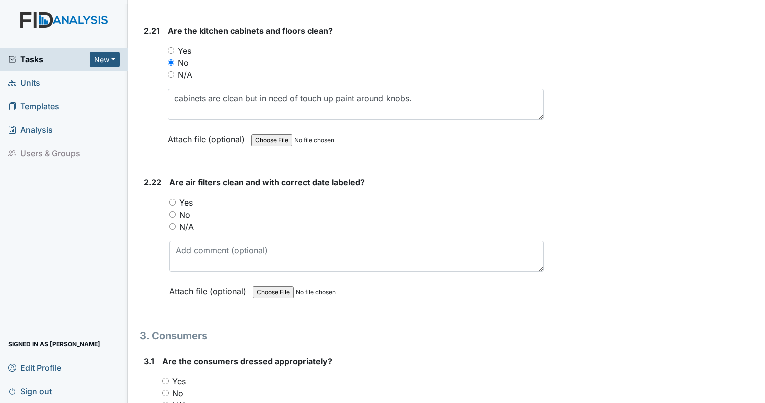
click at [170, 199] on input "Yes" at bounding box center [172, 202] width 7 height 7
radio input "true"
click at [171, 211] on input "No" at bounding box center [172, 214] width 7 height 7
radio input "true"
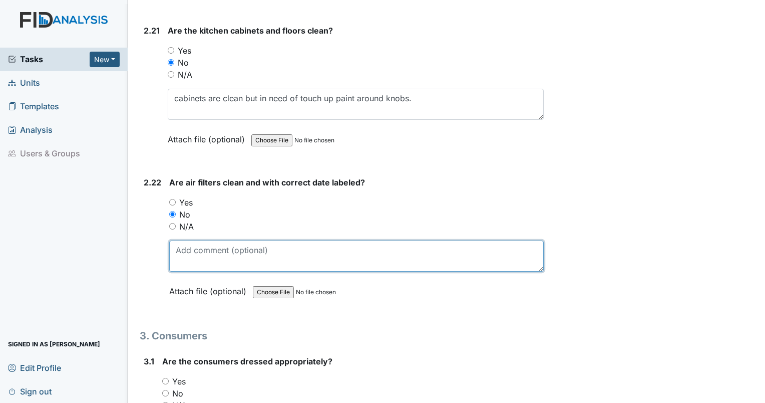
click at [189, 245] on textarea at bounding box center [356, 255] width 375 height 31
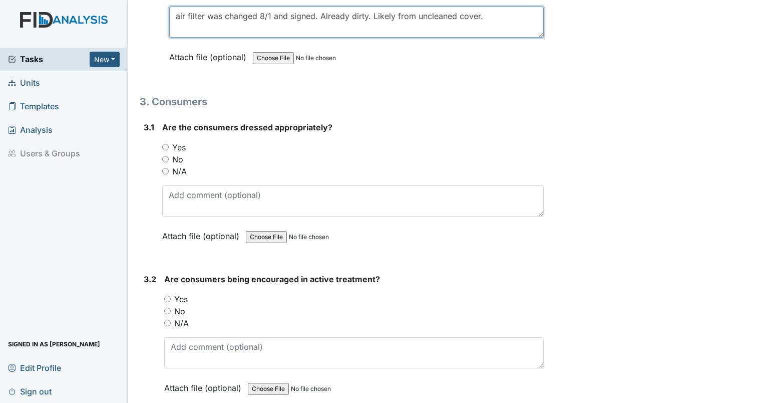
scroll to position [4944, 0]
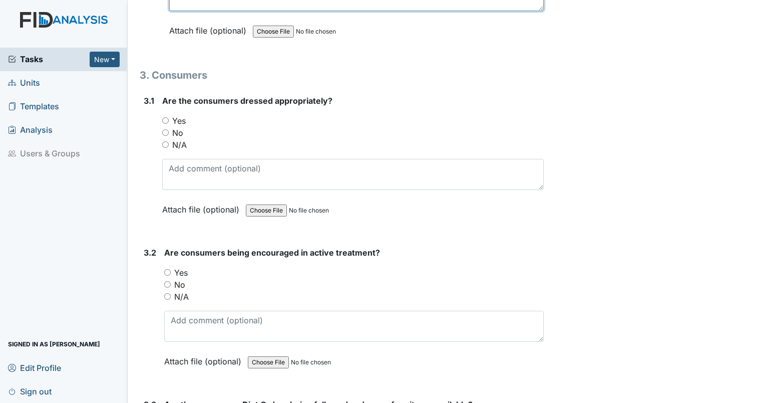
type textarea "air filter was changed 8/1 and signed. Already dirty. Likely from uncleaned cov…"
click at [165, 117] on input "Yes" at bounding box center [165, 120] width 7 height 7
radio input "true"
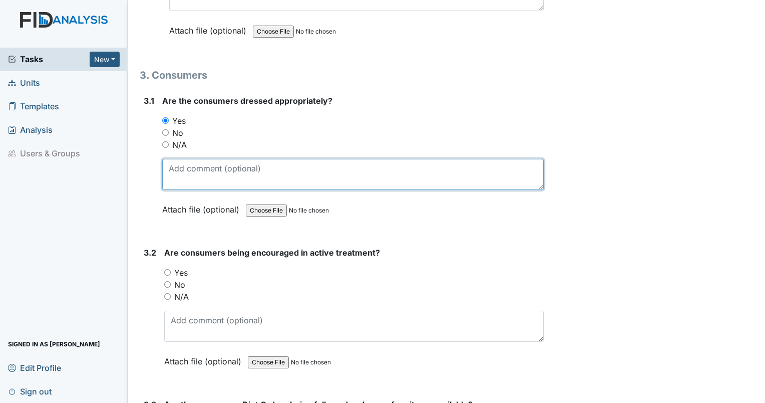
click at [176, 159] on textarea at bounding box center [353, 174] width 382 height 31
type textarea "Residents were seen in the day program and were dressed appropriately."
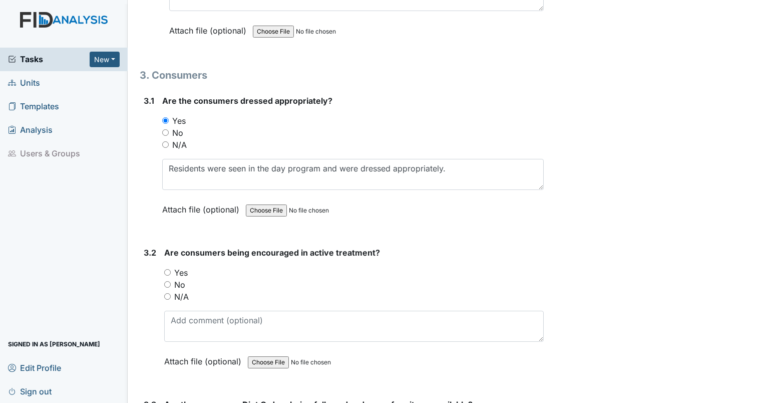
click at [169, 293] on input "N/A" at bounding box center [167, 296] width 7 height 7
radio input "true"
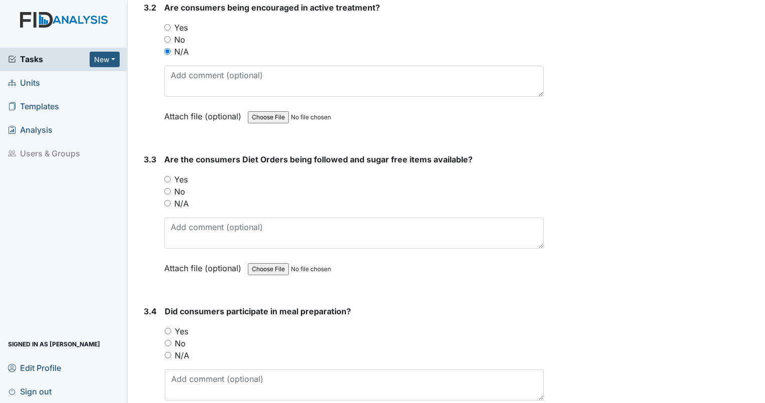
scroll to position [5224, 0]
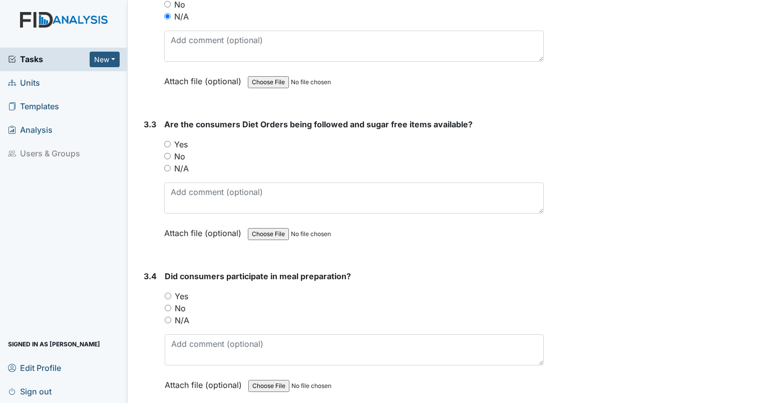
click at [165, 165] on input "N/A" at bounding box center [167, 168] width 7 height 7
radio input "true"
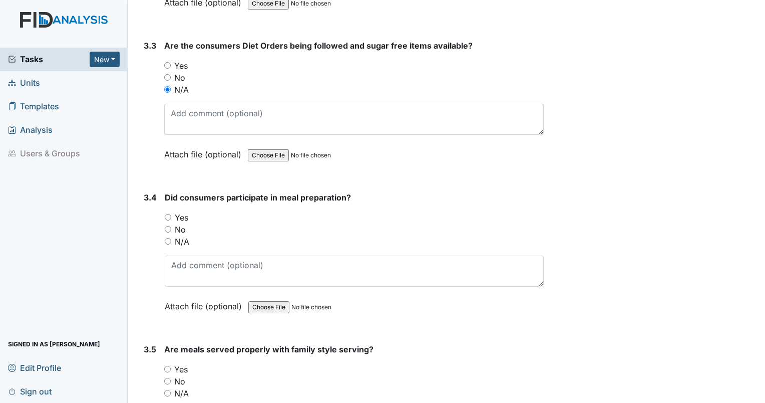
scroll to position [5329, 0]
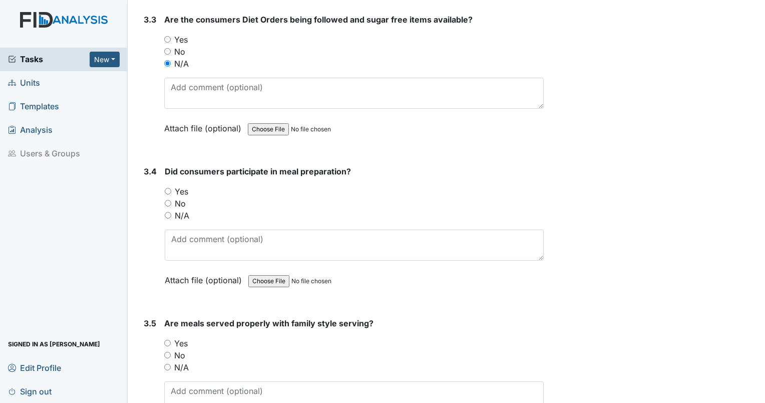
click at [168, 212] on input "N/A" at bounding box center [168, 215] width 7 height 7
radio input "true"
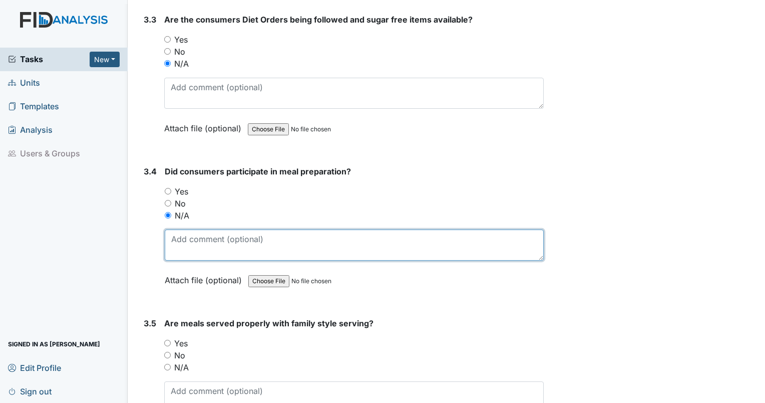
click at [180, 229] on textarea at bounding box center [354, 244] width 379 height 31
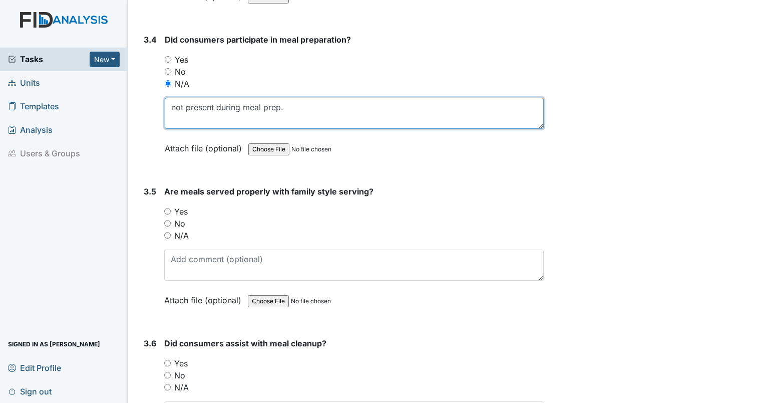
scroll to position [5478, 0]
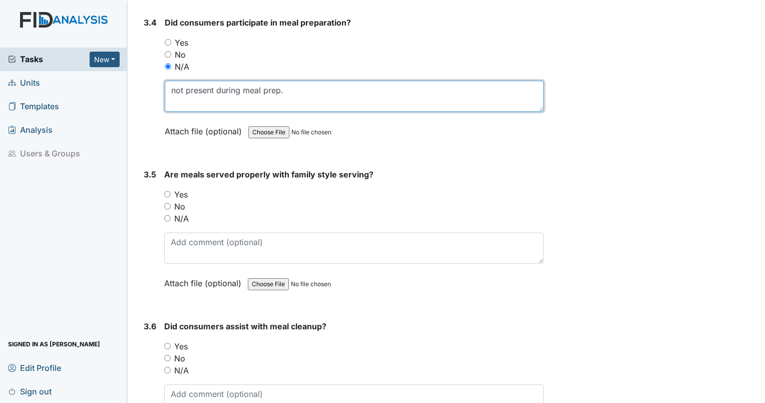
type textarea "not present during meal prep."
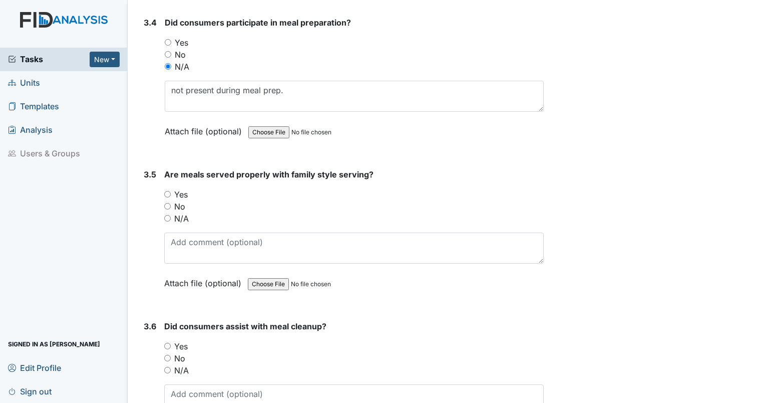
click at [168, 215] on input "N/A" at bounding box center [167, 218] width 7 height 7
radio input "true"
click at [168, 367] on input "N/A" at bounding box center [167, 370] width 7 height 7
radio input "true"
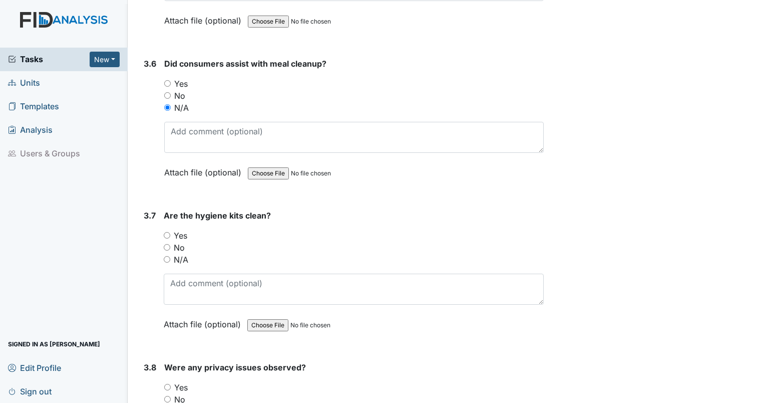
scroll to position [5731, 0]
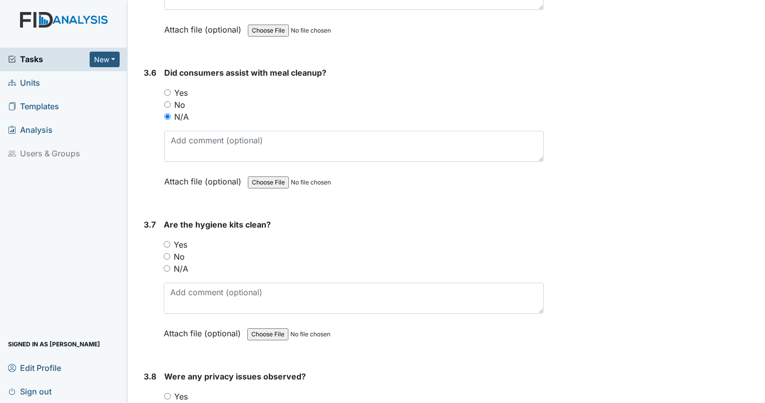
click at [167, 241] on input "Yes" at bounding box center [167, 244] width 7 height 7
radio input "true"
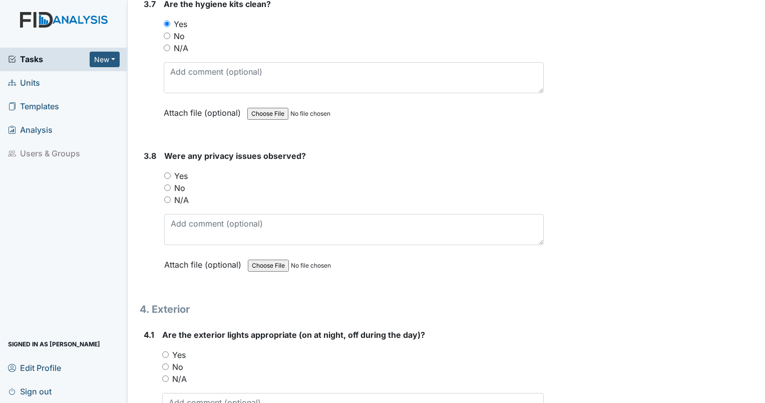
scroll to position [5971, 0]
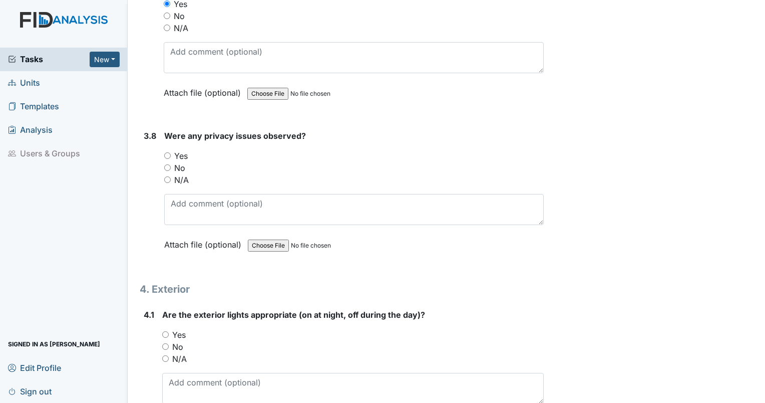
click at [165, 164] on input "No" at bounding box center [167, 167] width 7 height 7
radio input "true"
click at [164, 331] on input "Yes" at bounding box center [165, 334] width 7 height 7
radio input "true"
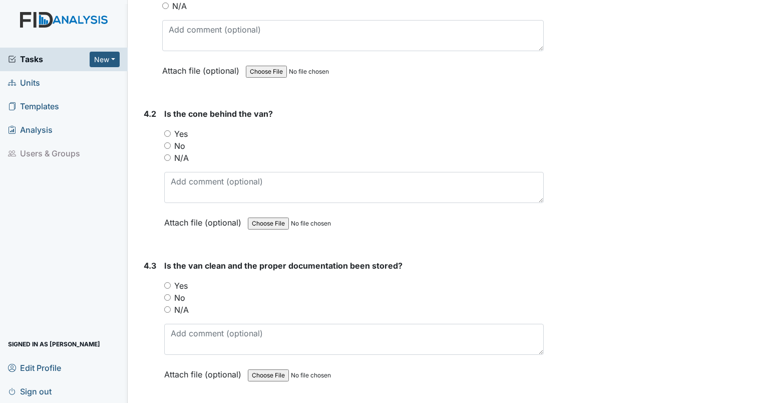
scroll to position [6332, 0]
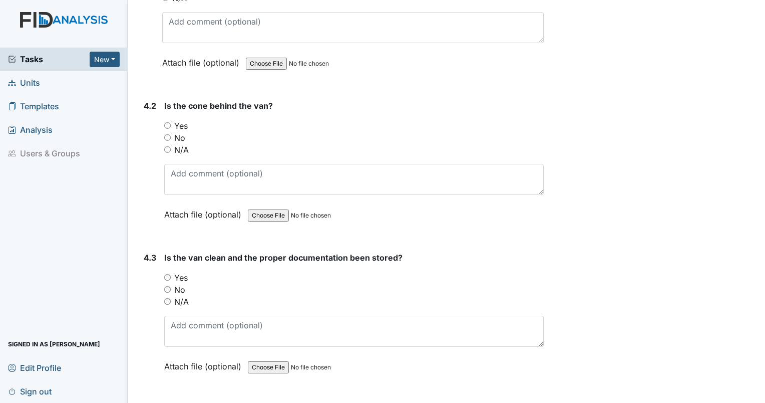
click at [167, 134] on input "No" at bounding box center [167, 137] width 7 height 7
radio input "true"
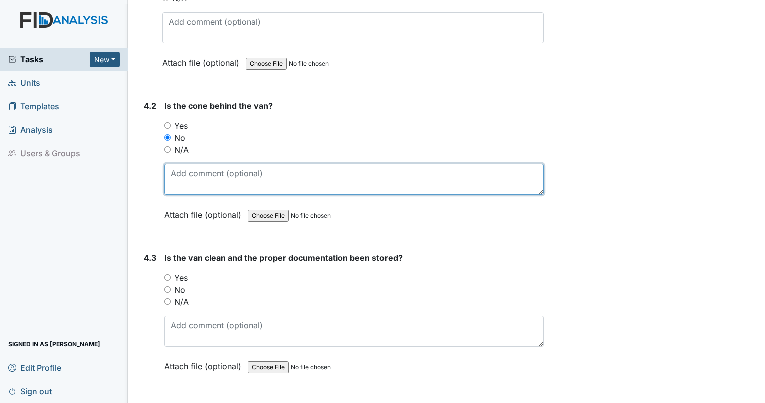
click at [185, 164] on textarea at bounding box center [354, 179] width 380 height 31
click at [175, 164] on textarea "Van at home" at bounding box center [354, 179] width 380 height 31
click at [267, 164] on textarea "there was a van at home" at bounding box center [354, 179] width 380 height 31
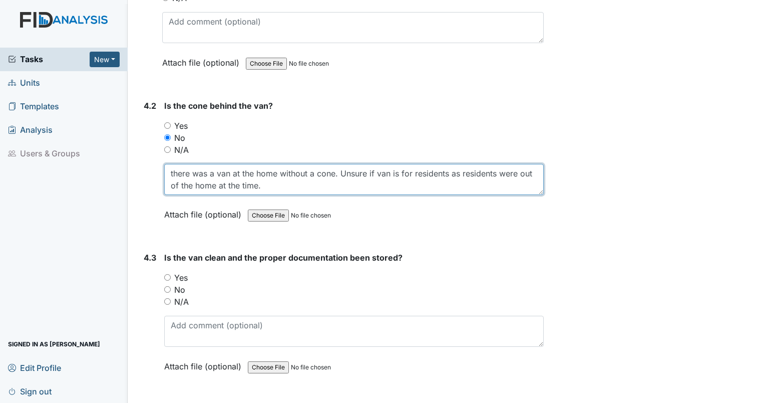
type textarea "there was a van at the home without a cone. Unsure if van is for residents as r…"
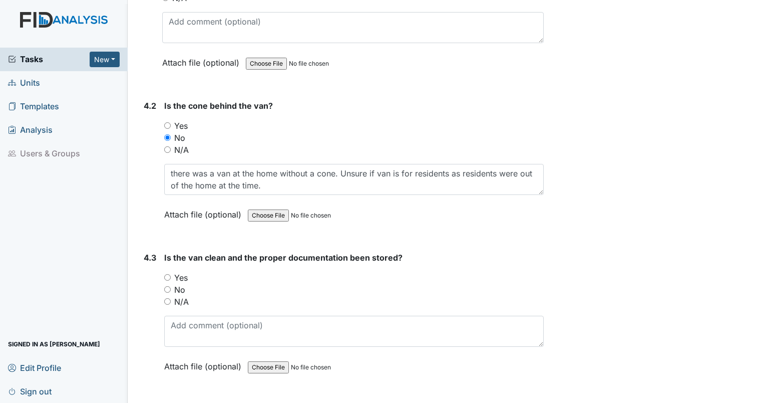
click at [167, 298] on input "N/A" at bounding box center [167, 301] width 7 height 7
radio input "true"
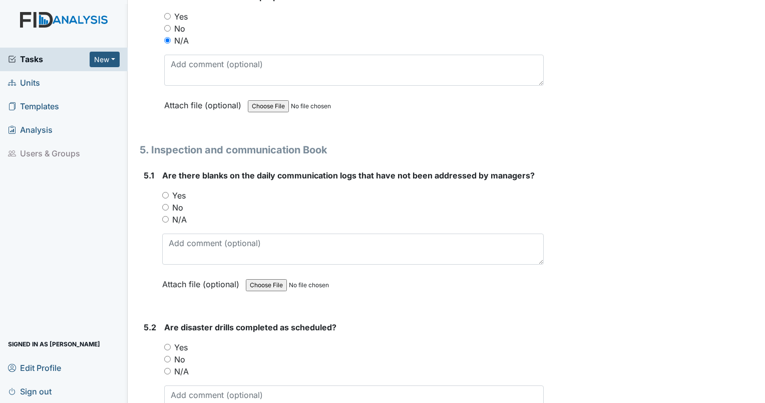
scroll to position [6606, 0]
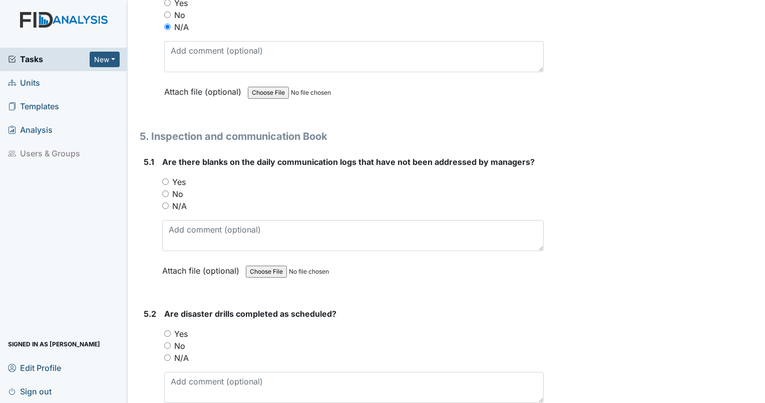
click at [163, 190] on input "No" at bounding box center [165, 193] width 7 height 7
radio input "true"
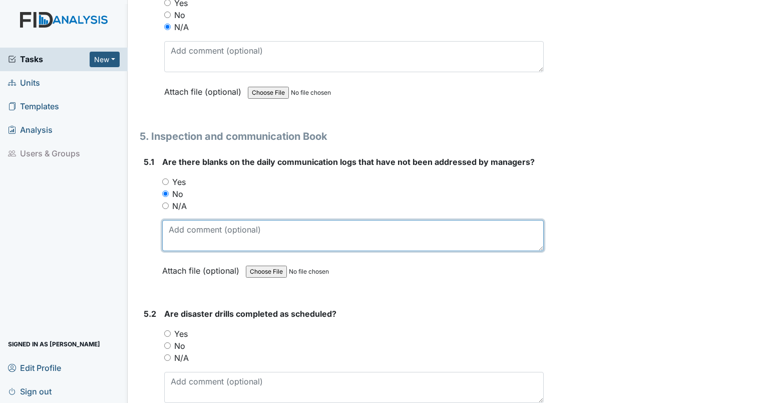
click at [177, 220] on textarea at bounding box center [353, 235] width 382 height 31
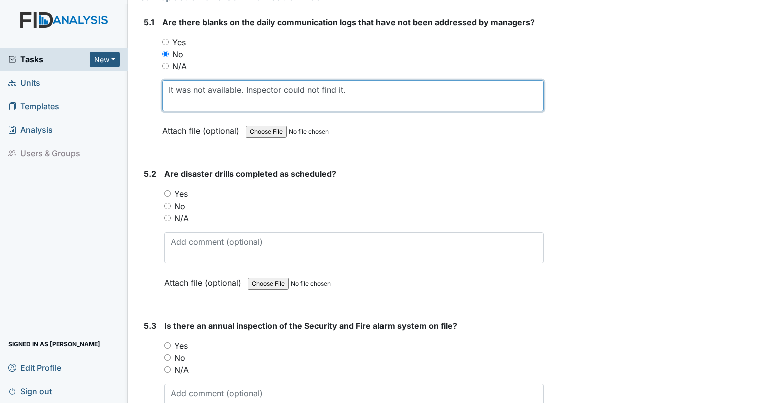
scroll to position [6772, 0]
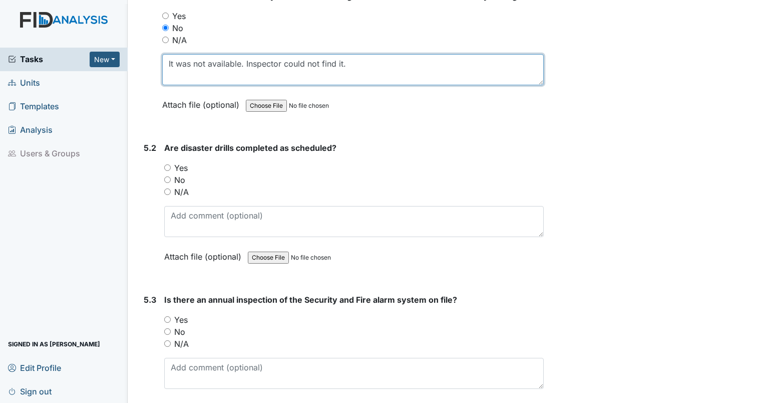
type textarea "It was not available. Inspector could not find it."
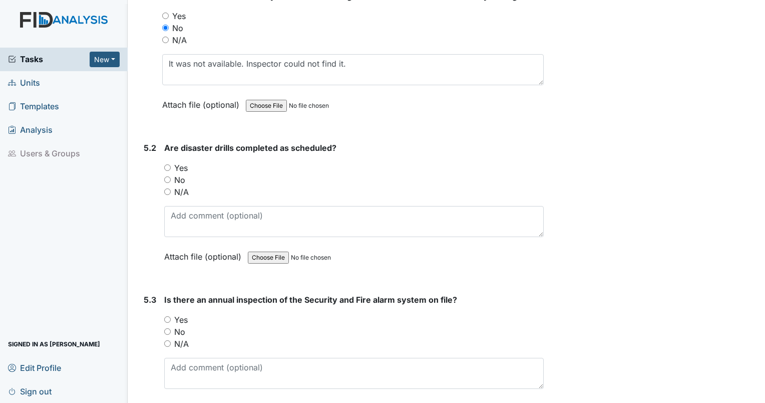
click at [168, 164] on input "Yes" at bounding box center [167, 167] width 7 height 7
radio input "true"
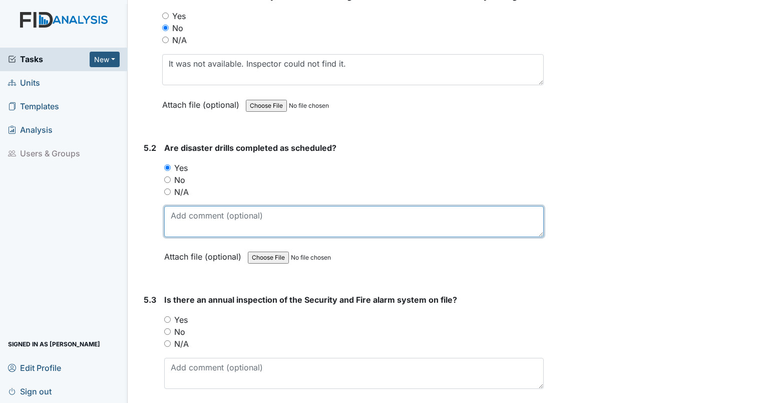
click at [223, 206] on textarea at bounding box center [354, 221] width 380 height 31
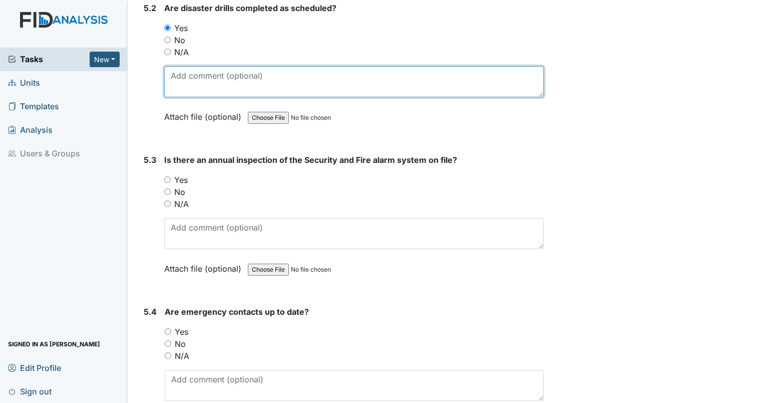
scroll to position [6903, 0]
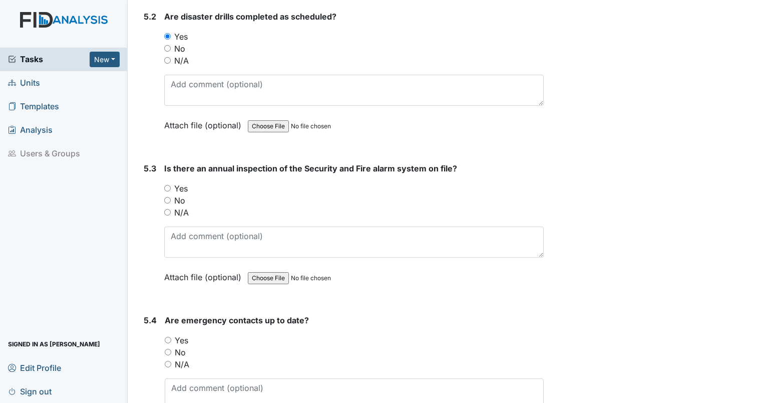
click at [168, 185] on input "Yes" at bounding box center [167, 188] width 7 height 7
radio input "true"
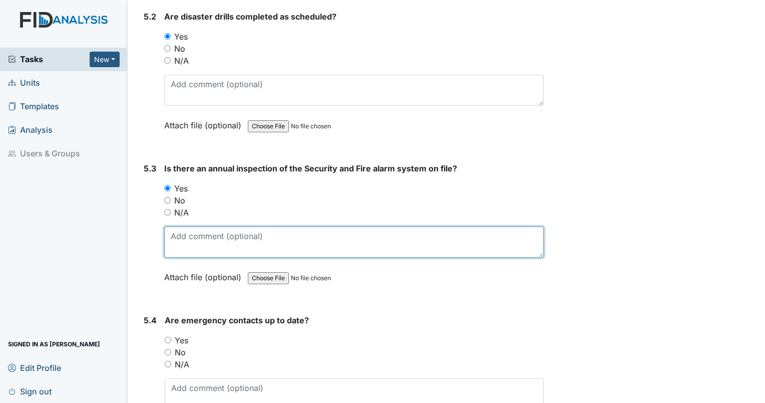
click at [175, 226] on textarea at bounding box center [354, 241] width 380 height 31
click at [233, 226] on textarea at bounding box center [354, 241] width 380 height 31
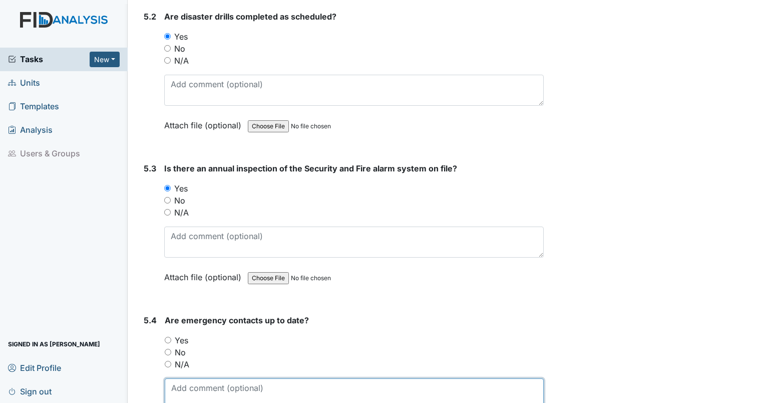
click at [250, 378] on textarea at bounding box center [354, 393] width 379 height 31
click at [165, 337] on input "Yes" at bounding box center [168, 340] width 7 height 7
radio input "true"
click at [172, 334] on div "Yes" at bounding box center [354, 340] width 379 height 12
click at [168, 337] on input "Yes" at bounding box center [168, 340] width 7 height 7
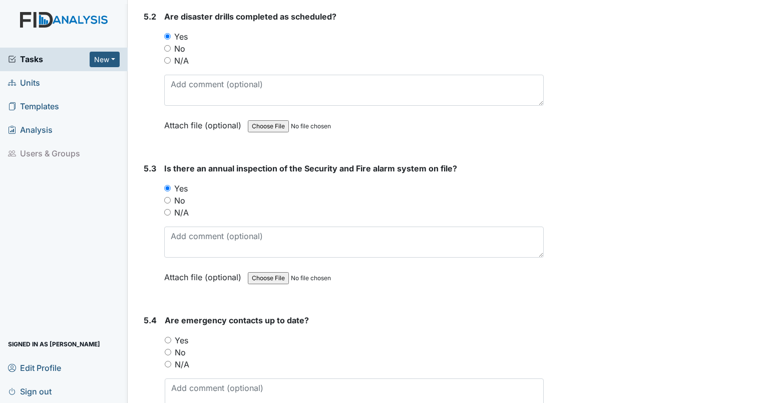
radio input "true"
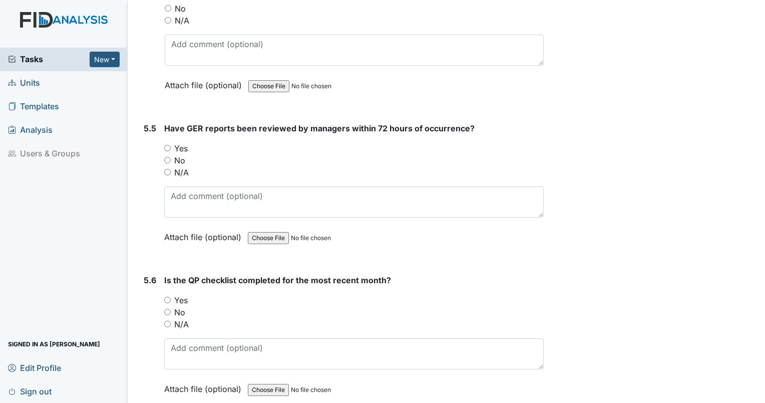
scroll to position [7250, 0]
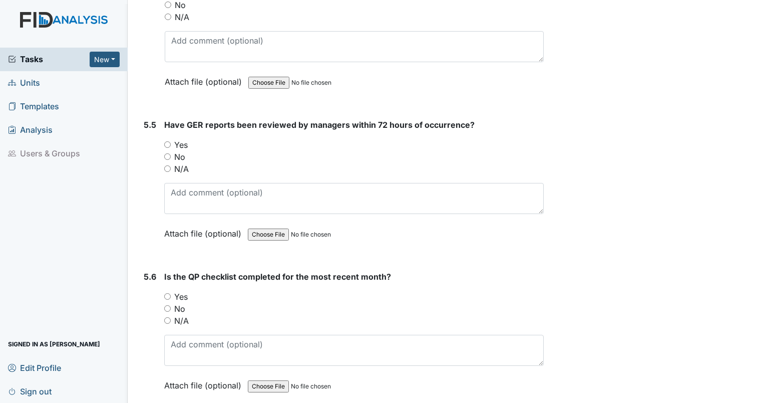
drag, startPoint x: 761, startPoint y: 395, endPoint x: 516, endPoint y: 296, distance: 263.4
click at [516, 314] on div "N/A" at bounding box center [354, 320] width 380 height 12
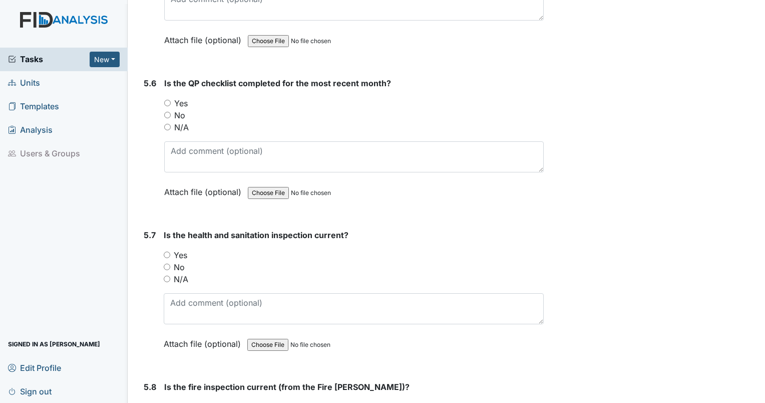
scroll to position [7497, 0]
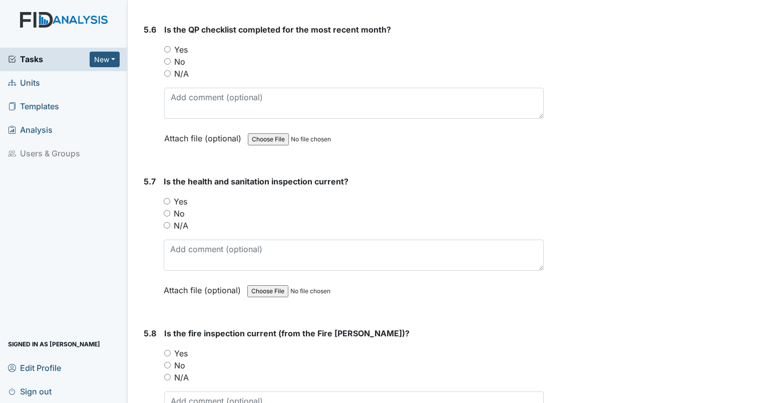
click at [168, 198] on input "Yes" at bounding box center [167, 201] width 7 height 7
radio input "true"
click at [168, 350] on input "Yes" at bounding box center [167, 353] width 7 height 7
radio input "true"
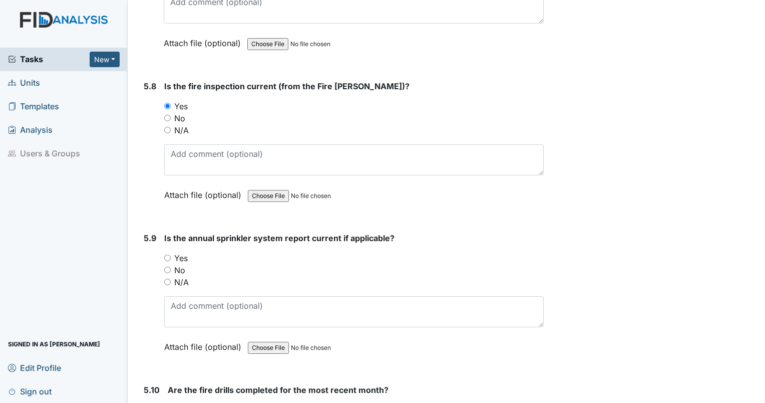
scroll to position [7751, 0]
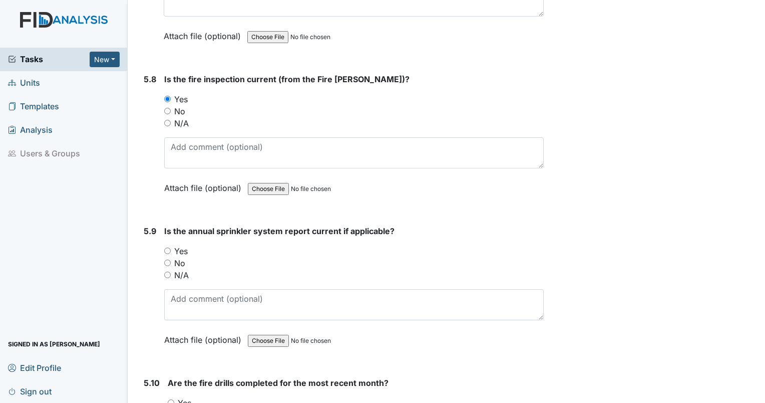
click at [165, 247] on input "Yes" at bounding box center [167, 250] width 7 height 7
radio input "true"
click at [168, 259] on input "No" at bounding box center [167, 262] width 7 height 7
radio input "true"
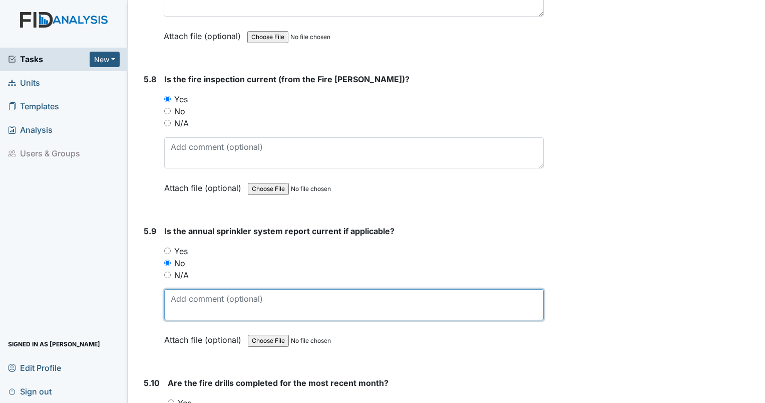
click at [193, 289] on textarea at bounding box center [354, 304] width 380 height 31
click at [260, 289] on textarea "Sprinkler inspection" at bounding box center [354, 304] width 380 height 31
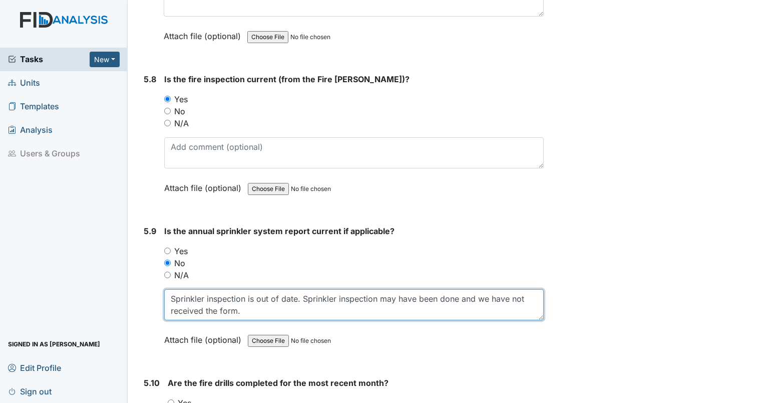
type textarea "Sprinkler inspection is out of date. Sprinkler inspection may have been done an…"
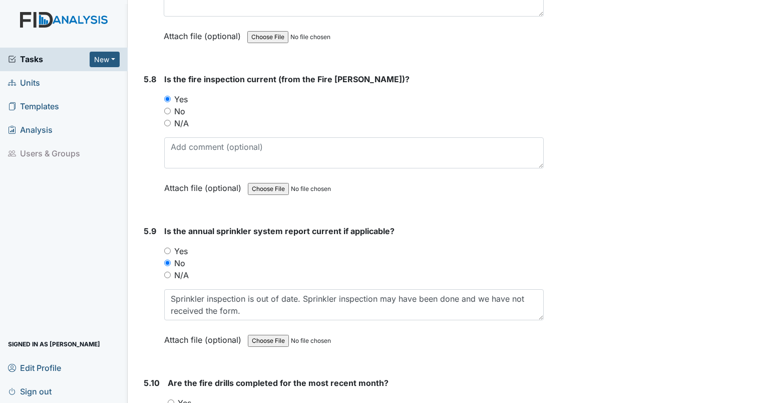
click at [172, 399] on input "Yes" at bounding box center [171, 402] width 7 height 7
radio input "true"
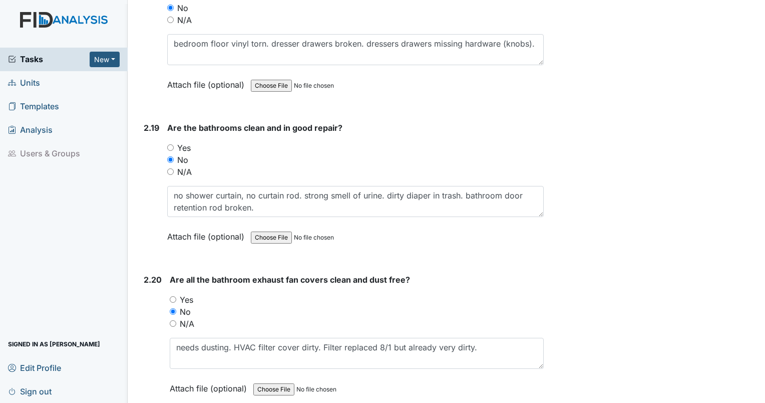
scroll to position [4292, 0]
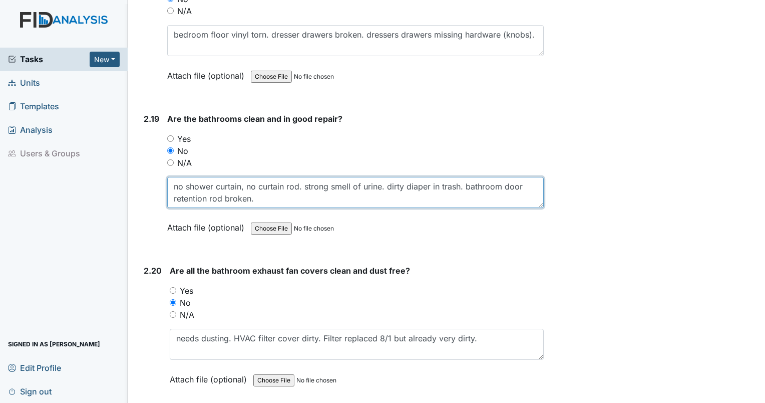
click at [279, 184] on textarea "no shower curtain, no curtain rod. strong smell of urine. dirty diaper in trash…" at bounding box center [355, 192] width 377 height 31
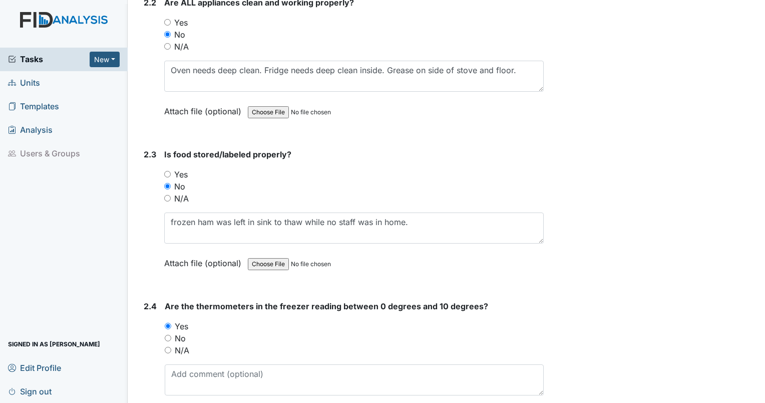
scroll to position [1879, 0]
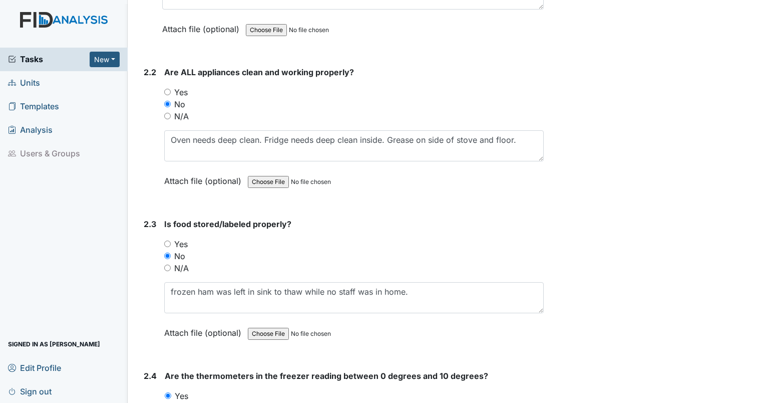
type textarea "no shower curtain, no curtain rod. strong smell of urine. dirty diaper in trash…"
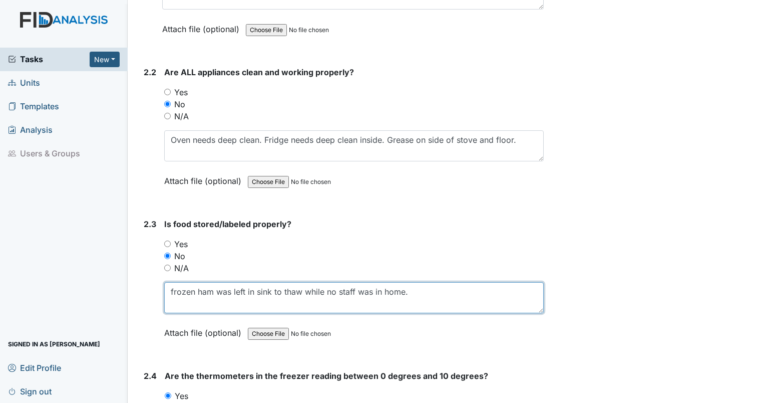
click at [436, 285] on textarea "frozen ham was left in sink to thaw while no staff was in home." at bounding box center [354, 297] width 380 height 31
click at [499, 284] on textarea "frozen ham was left in sink to thaw while no staff was in home. expired milk in…" at bounding box center [354, 297] width 380 height 31
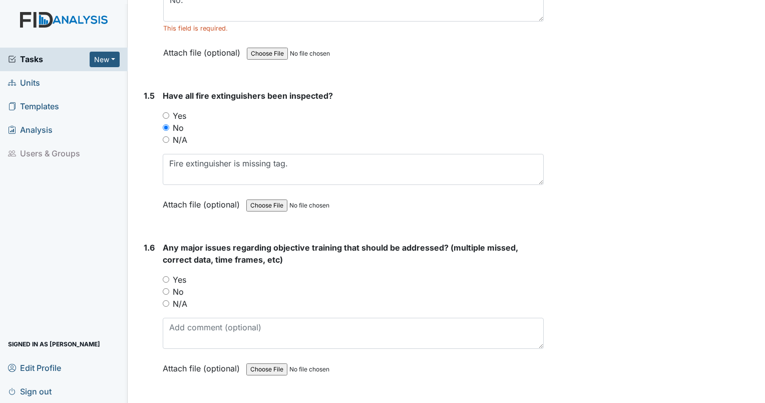
scroll to position [638, 0]
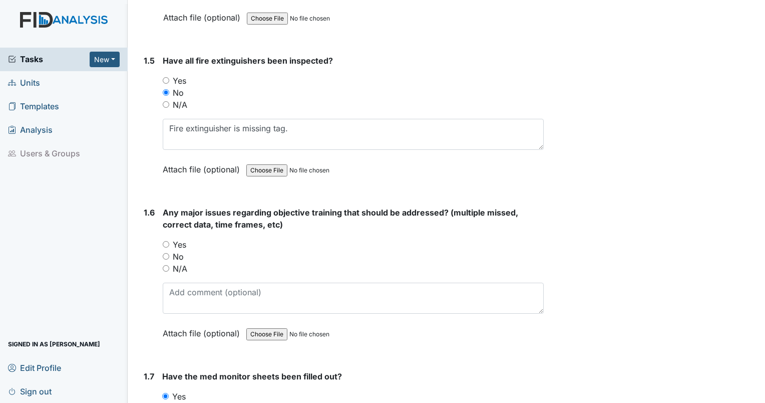
type textarea "frozen ham was left in sink to thaw while no staff was in home. expired milk in…"
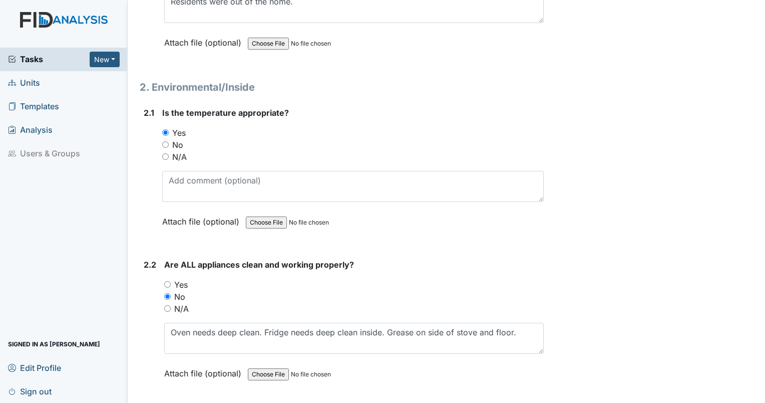
scroll to position [1722, 0]
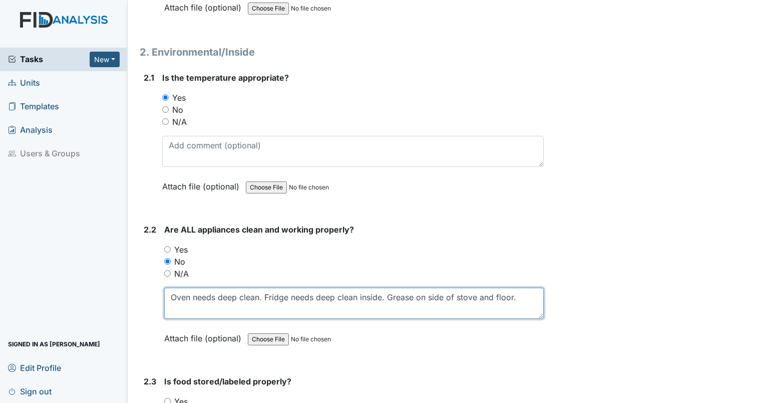
click at [529, 299] on textarea "Oven needs deep clean. Fridge needs deep clean inside. Grease on side of stove …" at bounding box center [354, 302] width 380 height 31
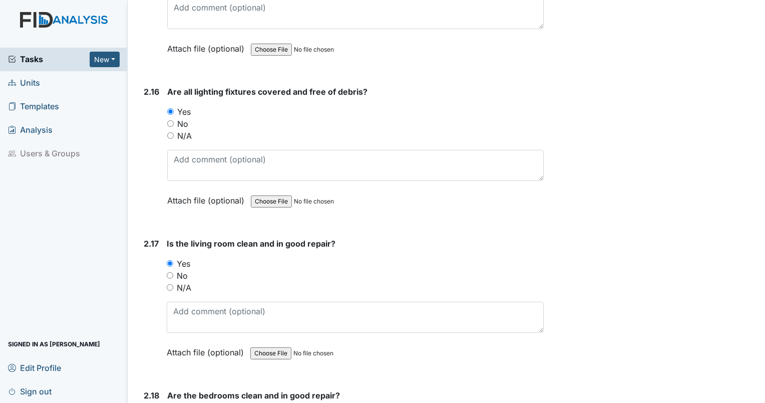
scroll to position [3890, 0]
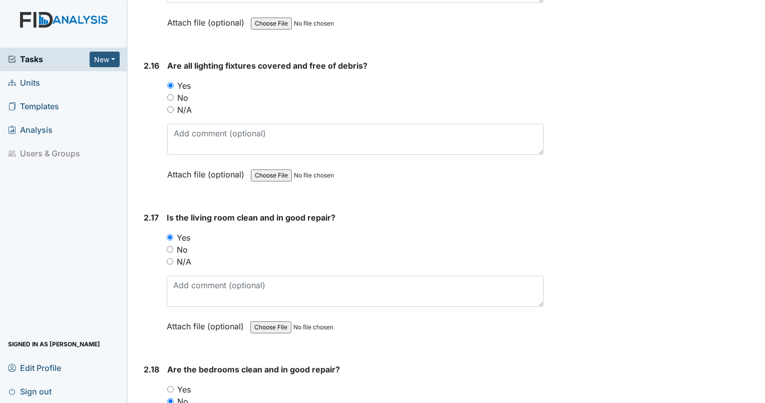
click at [170, 246] on input "No" at bounding box center [170, 249] width 7 height 7
radio input "true"
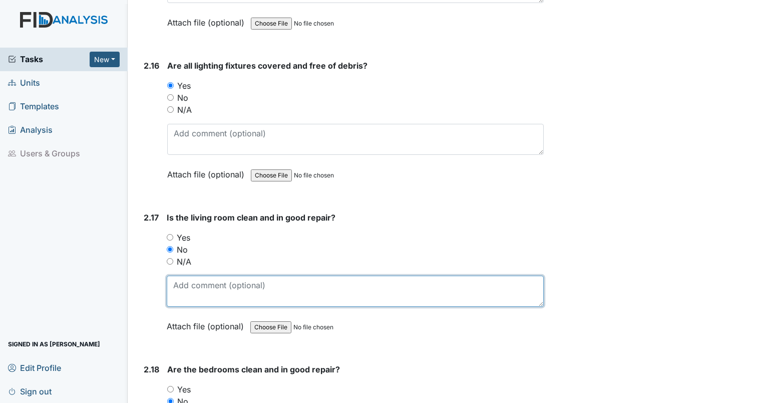
click at [210, 280] on textarea at bounding box center [355, 290] width 377 height 31
click at [249, 282] on textarea at bounding box center [355, 290] width 377 height 31
click at [356, 284] on textarea "Living room as well as most of the house needs significant painting. door ways,…" at bounding box center [355, 290] width 377 height 31
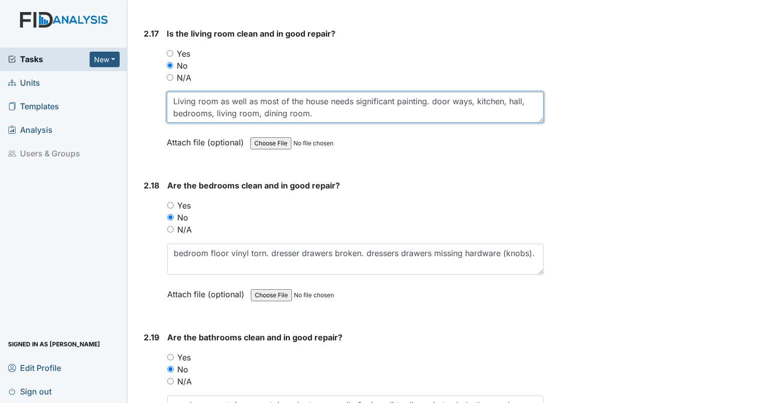
scroll to position [4082, 0]
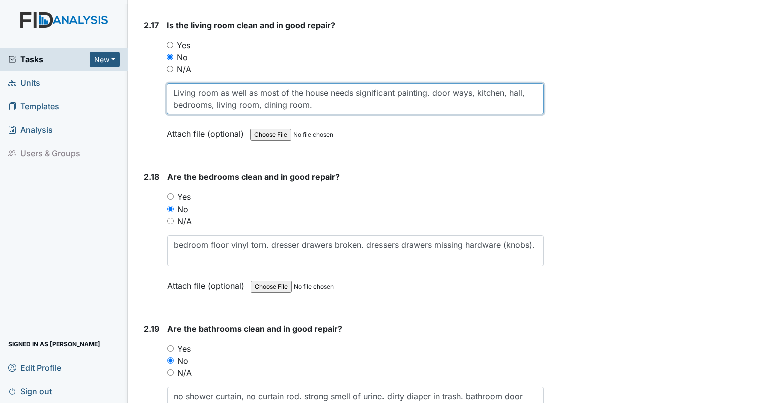
type textarea "Living room as well as most of the house needs significant painting. door ways,…"
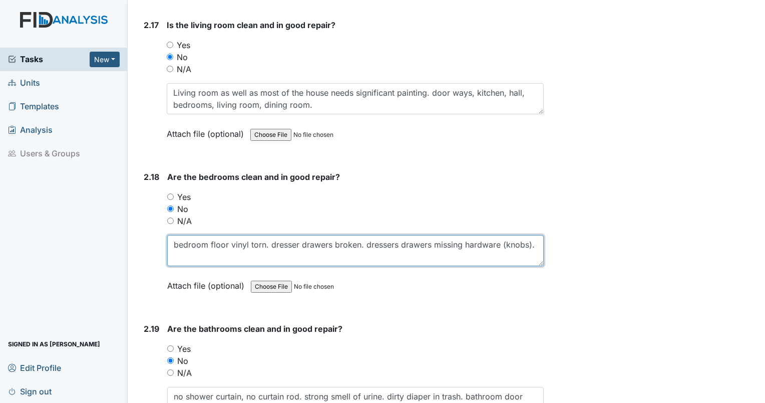
click at [206, 243] on textarea "bedroom floor vinyl torn. dresser drawers broken. dressers drawers missing hard…" at bounding box center [355, 250] width 377 height 31
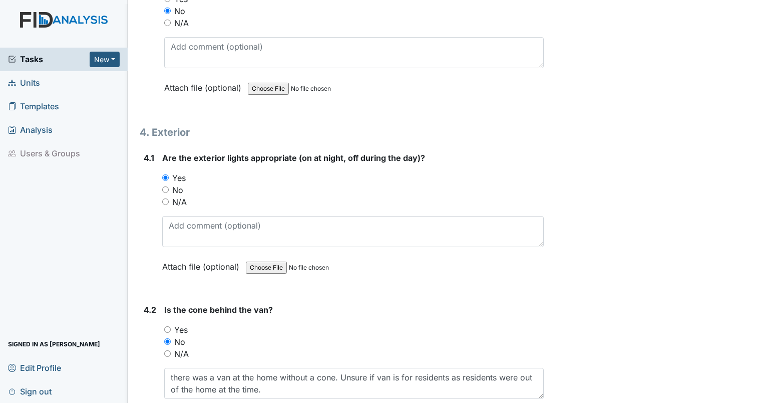
scroll to position [6163, 0]
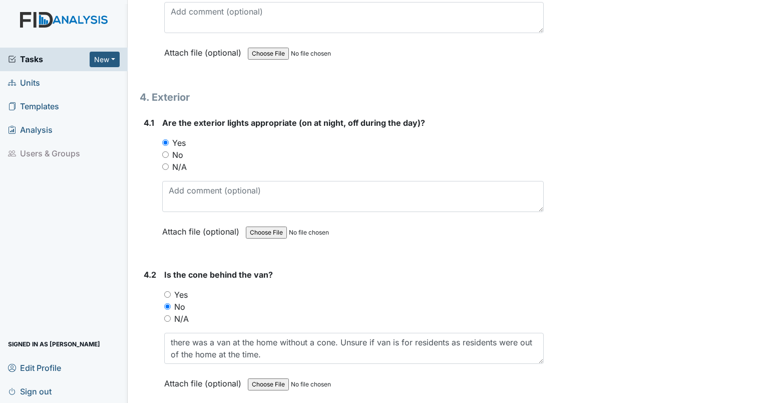
type textarea "bedroom floor vinyl torn. dresser drawers broken. dressers drawers missing hard…"
click at [163, 151] on input "No" at bounding box center [165, 154] width 7 height 7
radio input "true"
click at [180, 158] on div "Are the exterior lights appropriate (on at night, off during the day)? You must…" at bounding box center [353, 181] width 382 height 128
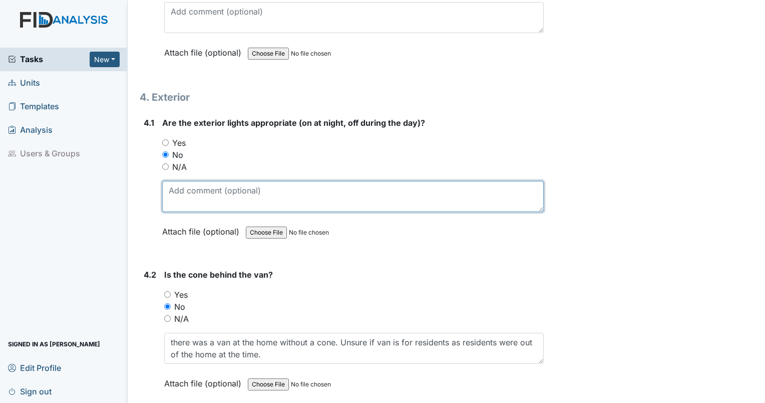
click at [180, 181] on textarea at bounding box center [353, 196] width 382 height 31
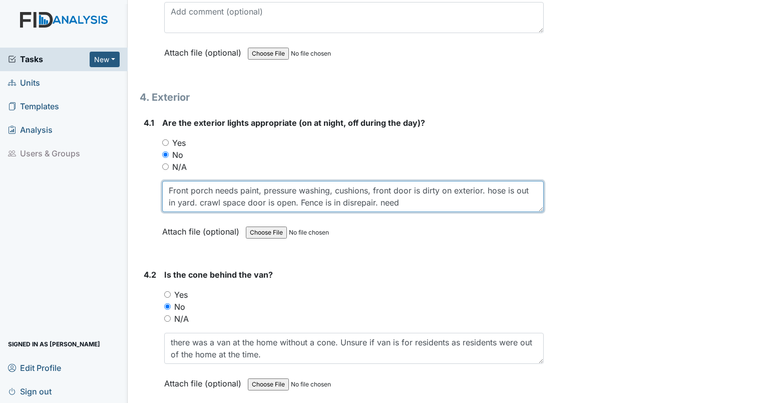
click at [415, 184] on textarea "Front porch needs paint, pressure washing, cushions, front door is dirty on ext…" at bounding box center [353, 196] width 382 height 31
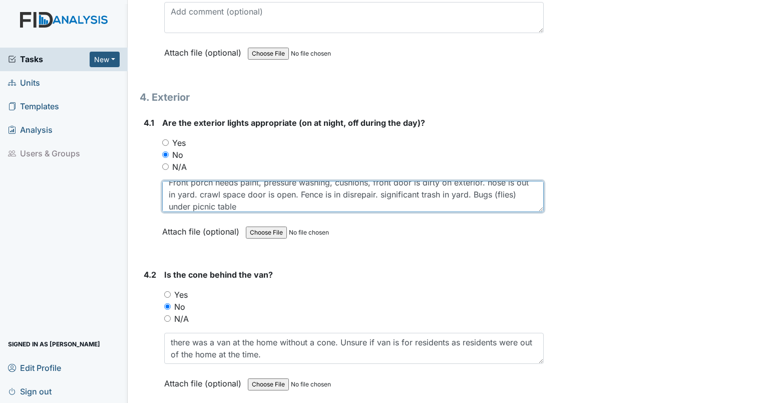
click at [489, 181] on textarea "Front porch needs paint, pressure washing, cushions, front door is dirty on ext…" at bounding box center [353, 196] width 382 height 31
click at [294, 188] on textarea "Front porch needs paint, pressure washing, cushions, front door is dirty on ext…" at bounding box center [353, 196] width 382 height 31
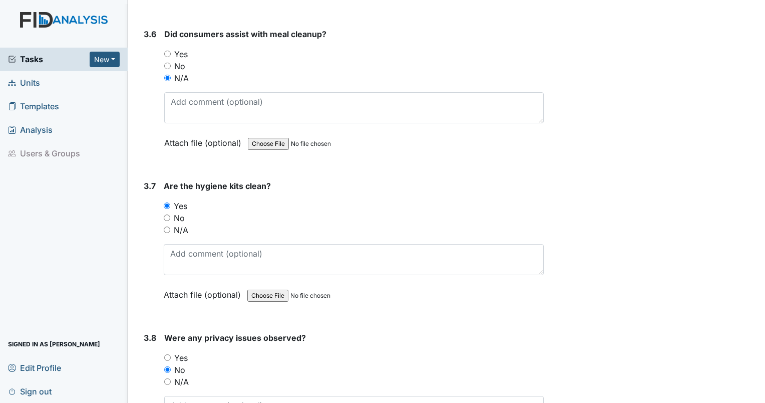
scroll to position [5752, 0]
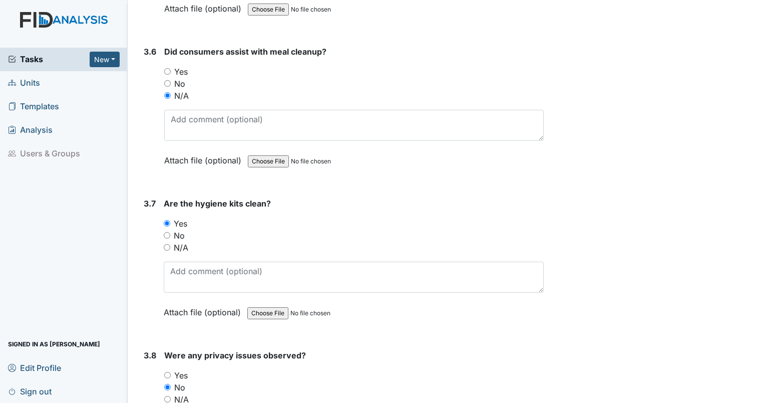
type textarea "Front porch needs paint, pressure washing, cushions, front door is dirty on ext…"
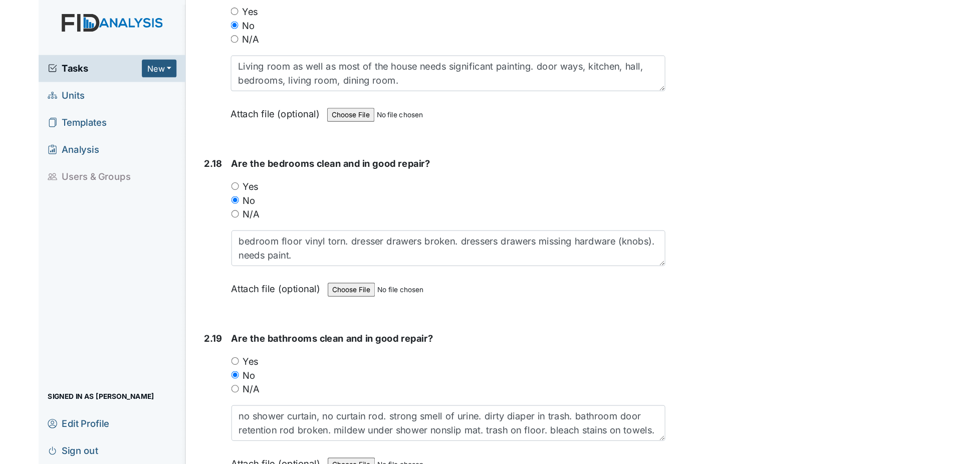
scroll to position [4127, 0]
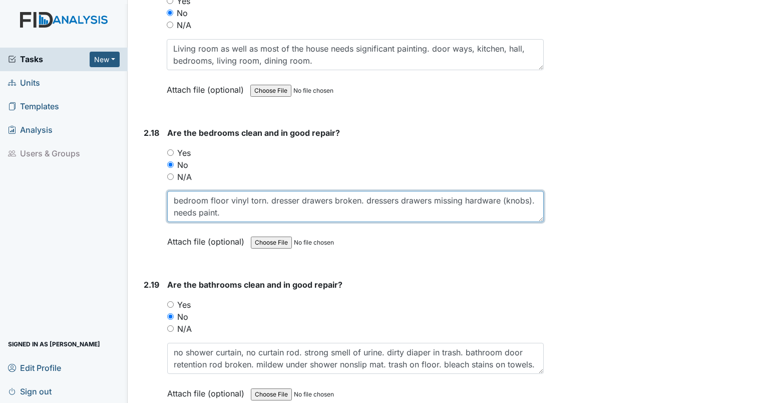
click at [272, 205] on textarea "bedroom floor vinyl torn. dresser drawers broken. dressers drawers missing hard…" at bounding box center [355, 206] width 377 height 31
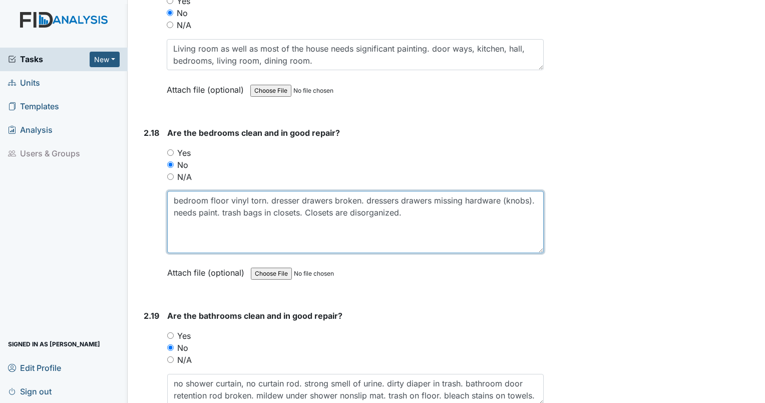
drag, startPoint x: 535, startPoint y: 205, endPoint x: 542, endPoint y: 243, distance: 38.2
click at [542, 243] on div "Inspection: Coordinator Random ID: #00011203 Open Autosaving... Location: Willi…" at bounding box center [341, 42] width 419 height 8322
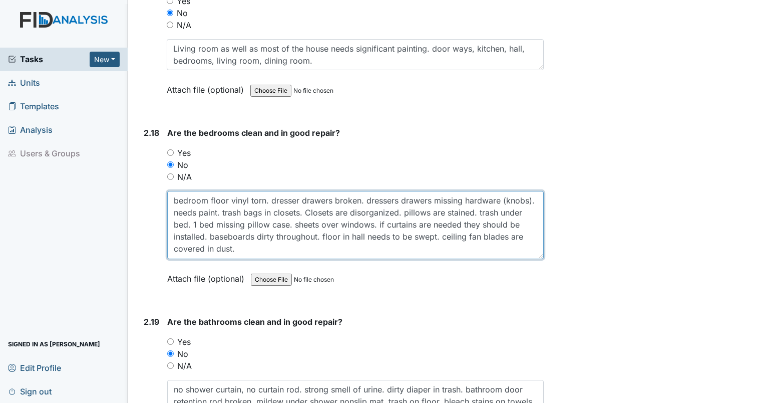
type textarea "bedroom floor vinyl torn. dresser drawers broken. dressers drawers missing hard…"
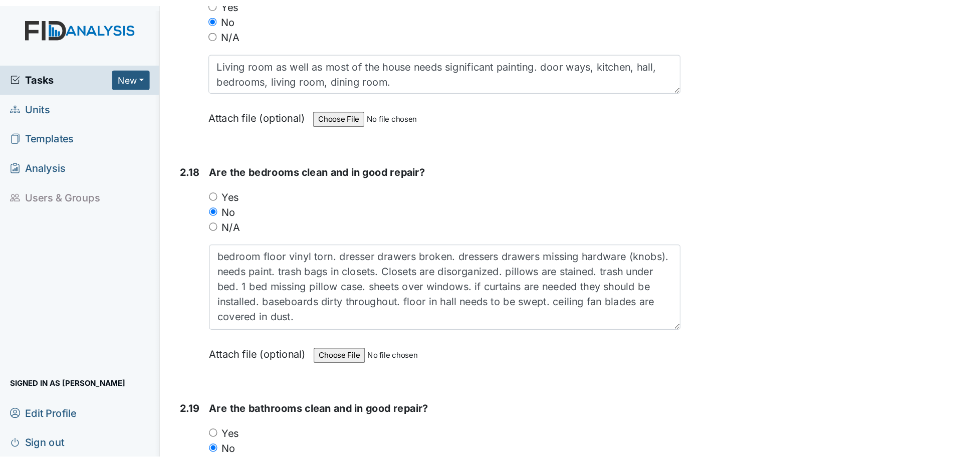
scroll to position [8, 0]
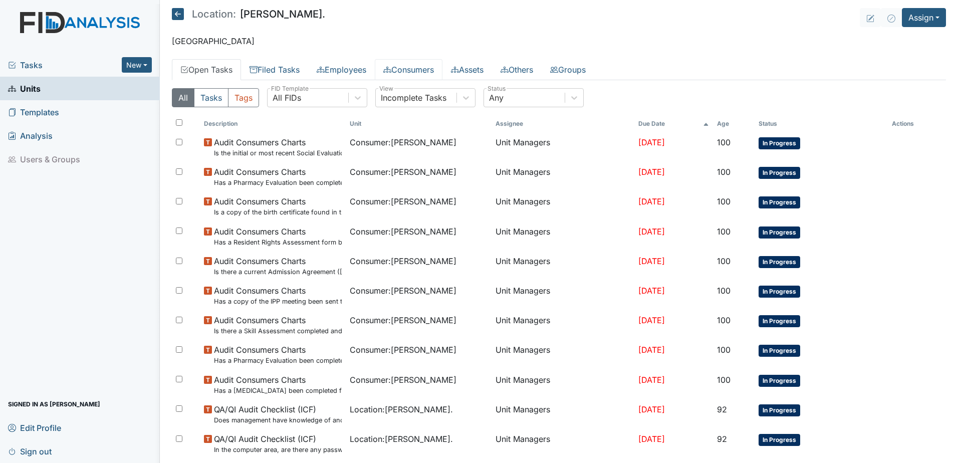
drag, startPoint x: 393, startPoint y: 78, endPoint x: 380, endPoint y: 84, distance: 14.6
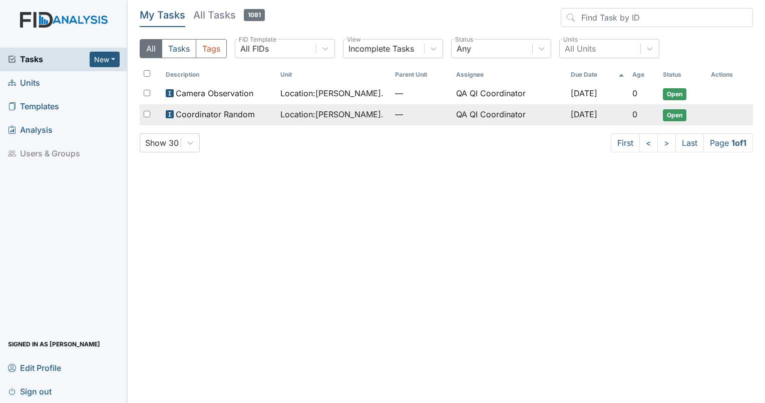
click at [210, 122] on td "Coordinator Random" at bounding box center [219, 114] width 115 height 21
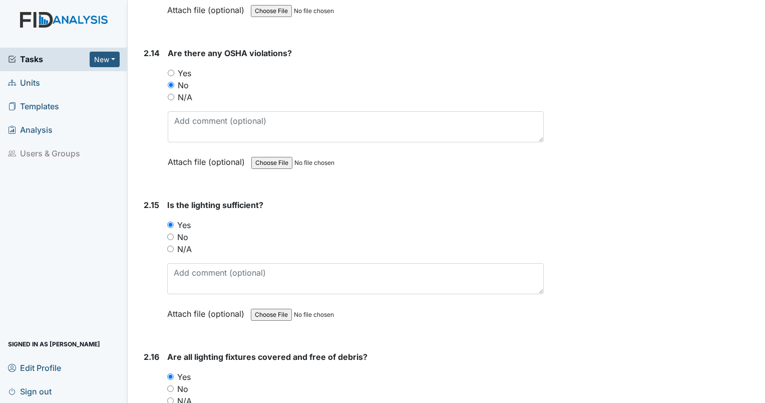
scroll to position [3658, 0]
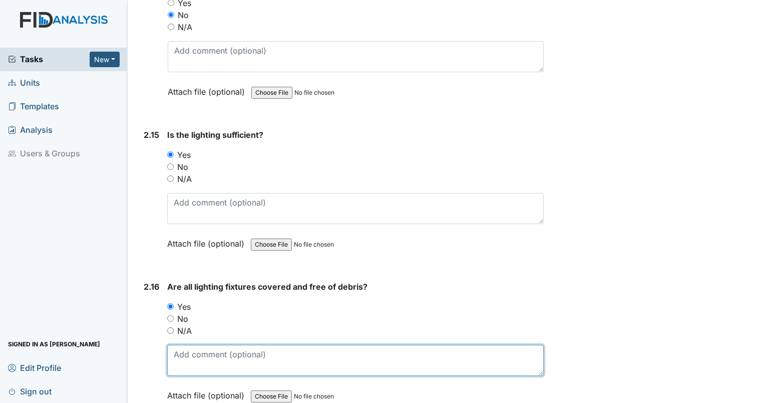
click at [284, 346] on textarea at bounding box center [355, 360] width 377 height 31
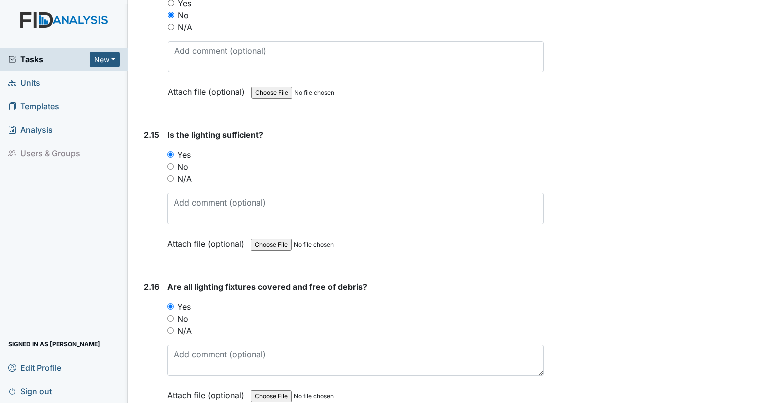
click at [172, 315] on input "No" at bounding box center [170, 318] width 7 height 7
radio input "true"
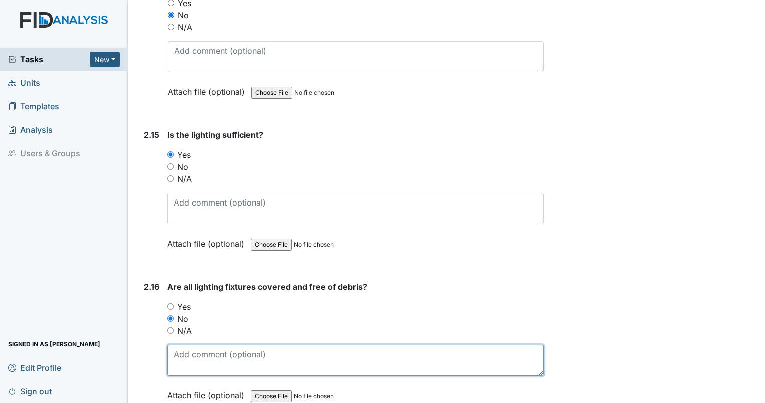
click at [180, 345] on textarea at bounding box center [355, 360] width 377 height 31
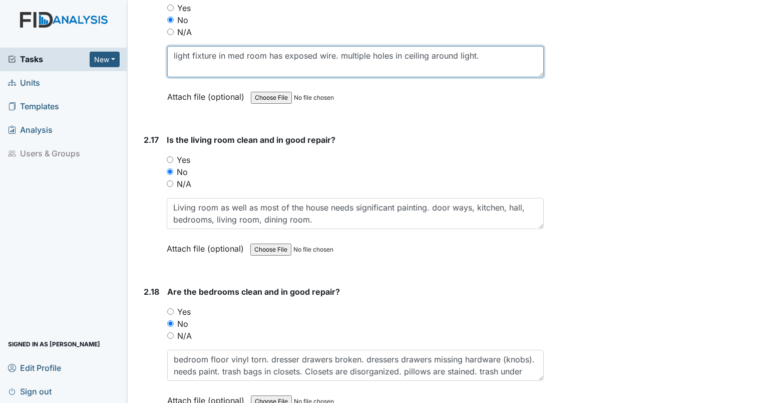
scroll to position [3958, 0]
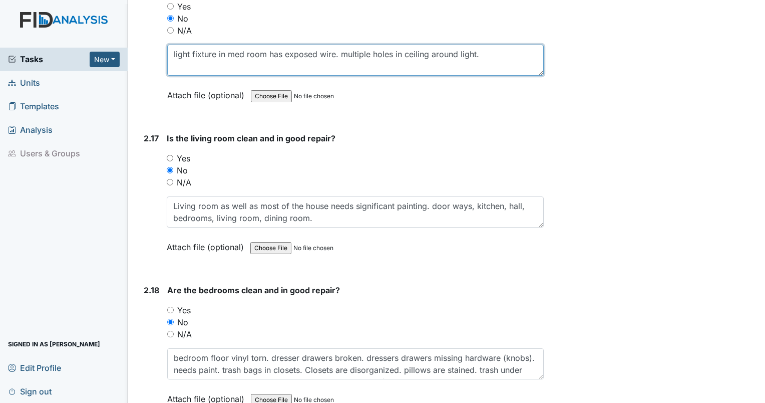
type textarea "light fixture in med room has exposed wire. multiple holes in ceiling around li…"
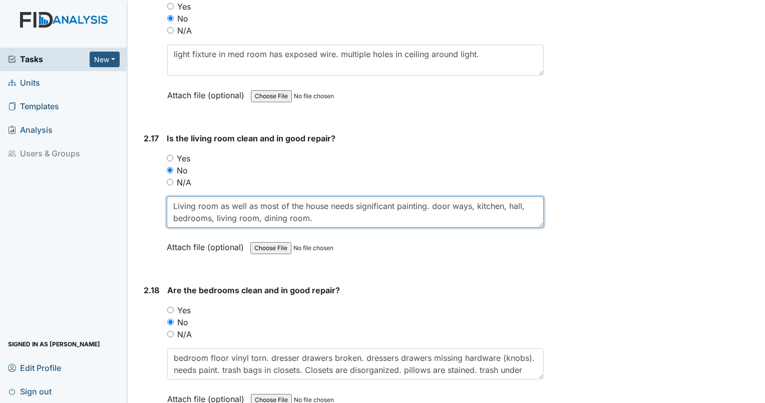
click at [323, 208] on textarea "Living room as well as most of the house needs significant painting. door ways,…" at bounding box center [355, 211] width 377 height 31
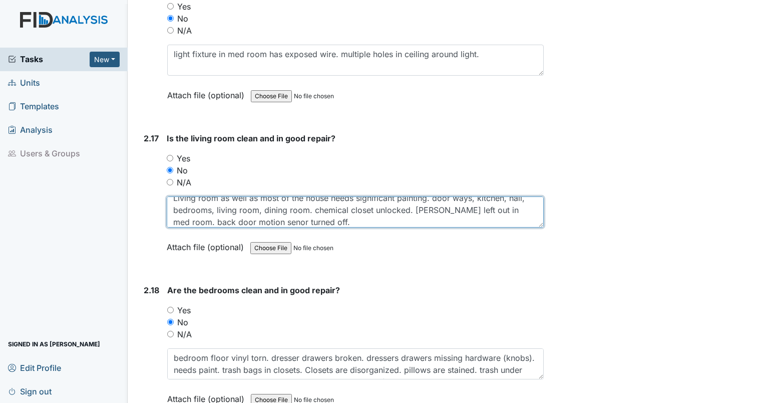
type textarea "Living room as well as most of the house needs significant painting. door ways,…"
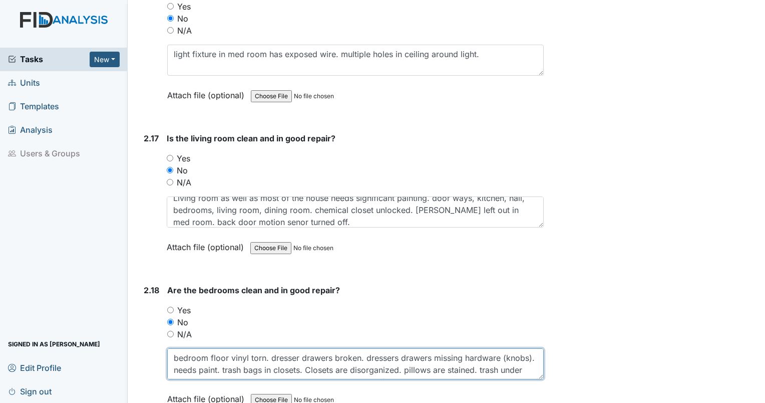
click at [515, 356] on textarea "bedroom floor vinyl torn. dresser drawers broken. dressers drawers missing hard…" at bounding box center [355, 363] width 377 height 31
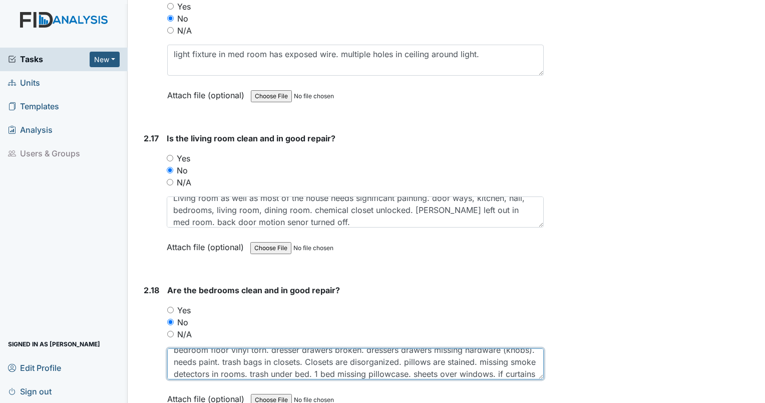
type textarea "bedroom floor vinyl torn. dresser drawers broken. dressers drawers missing hard…"
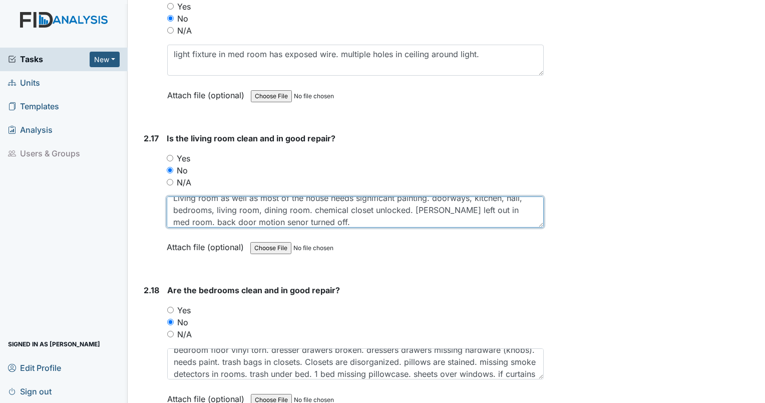
scroll to position [4, 0]
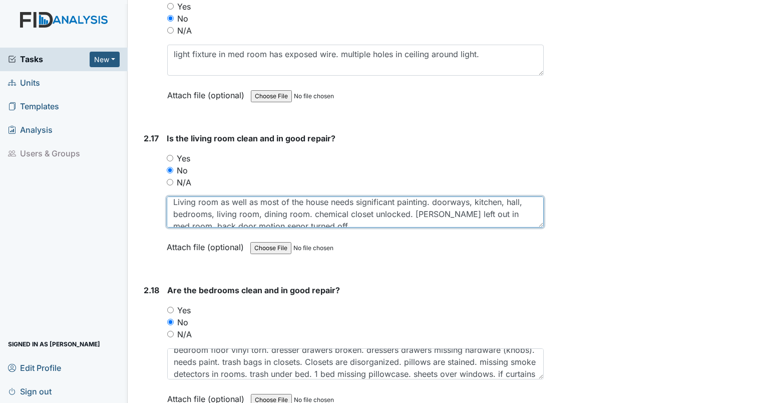
type textarea "Living room as well as most of the house needs significant painting. doorways, …"
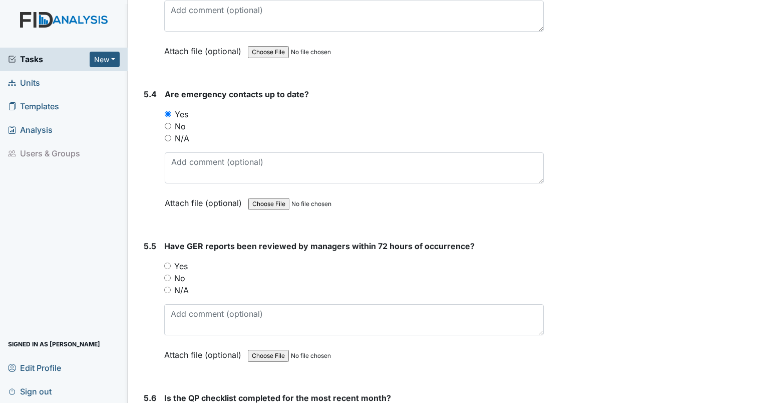
scroll to position [7127, 0]
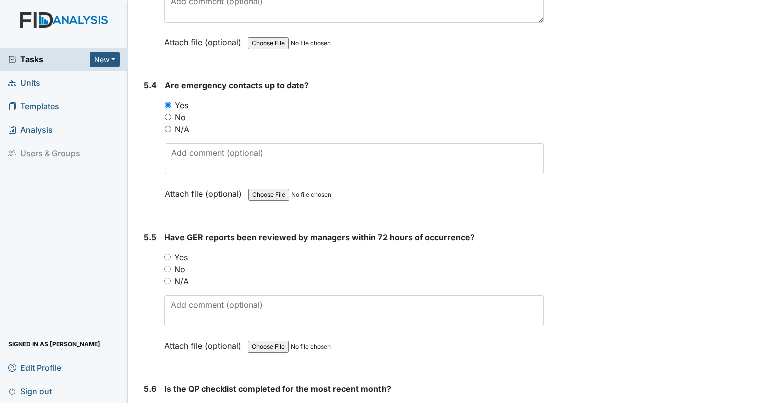
click at [170, 265] on input "No" at bounding box center [167, 268] width 7 height 7
radio input "true"
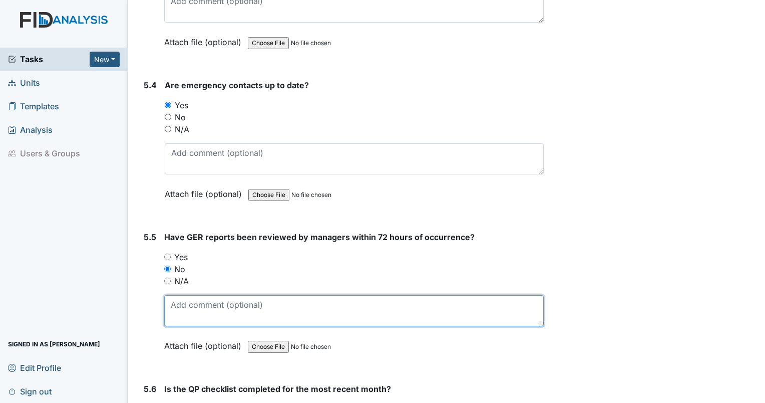
click at [197, 295] on textarea at bounding box center [354, 310] width 380 height 31
type textarea "8/15/25 RC incident not reviewed. 8/15/25 RC incident not reviewed within 72 ho…"
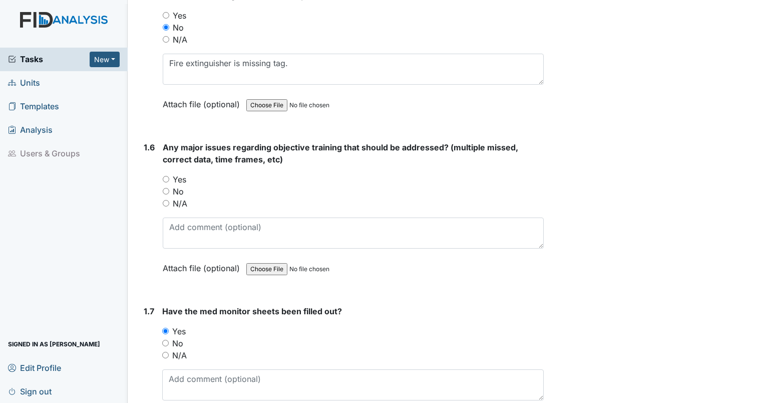
scroll to position [778, 0]
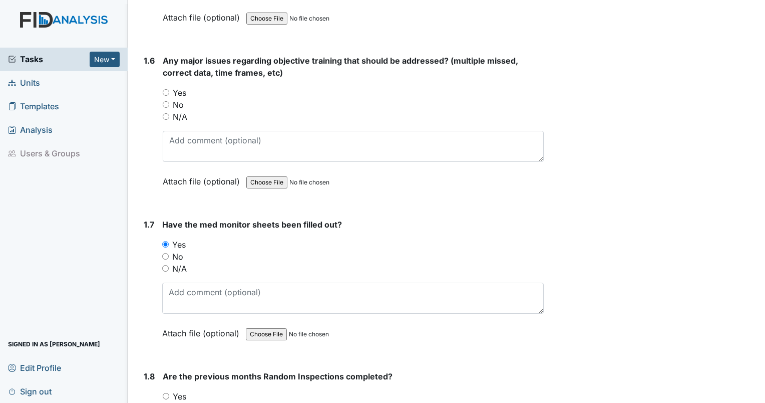
click at [165, 101] on input "No" at bounding box center [166, 104] width 7 height 7
radio input "true"
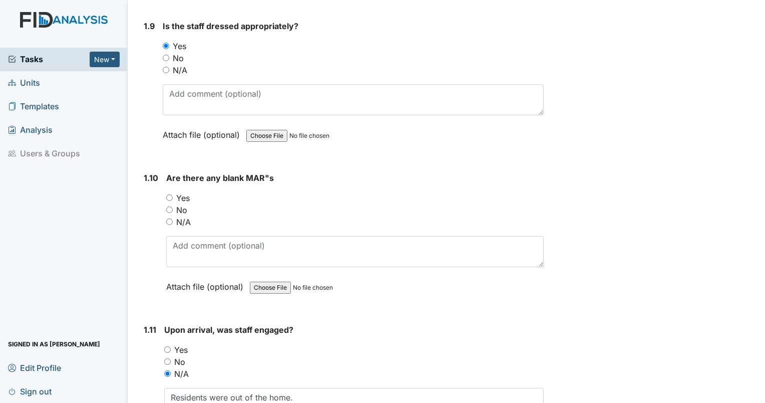
scroll to position [1300, 0]
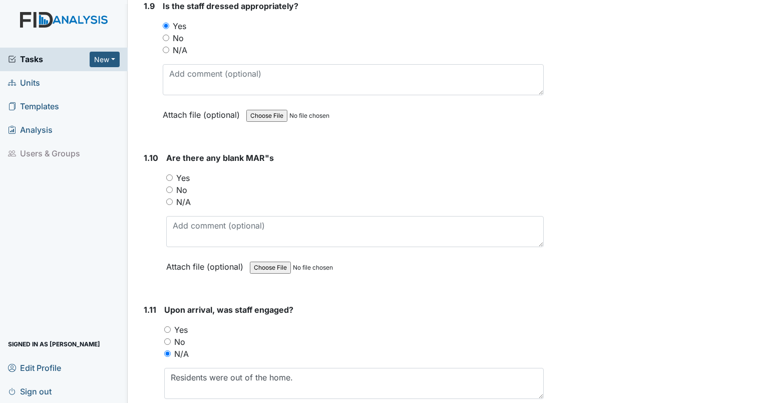
click at [168, 174] on input "Yes" at bounding box center [169, 177] width 7 height 7
radio input "true"
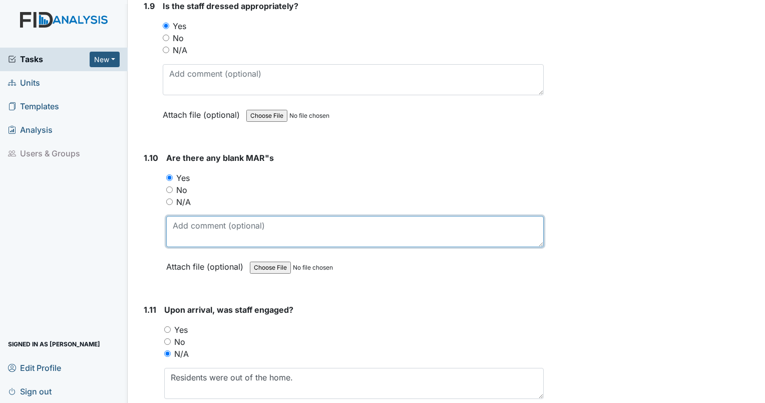
click at [189, 219] on textarea at bounding box center [355, 231] width 378 height 31
type textarea "Missed tylenol GC multiple days."
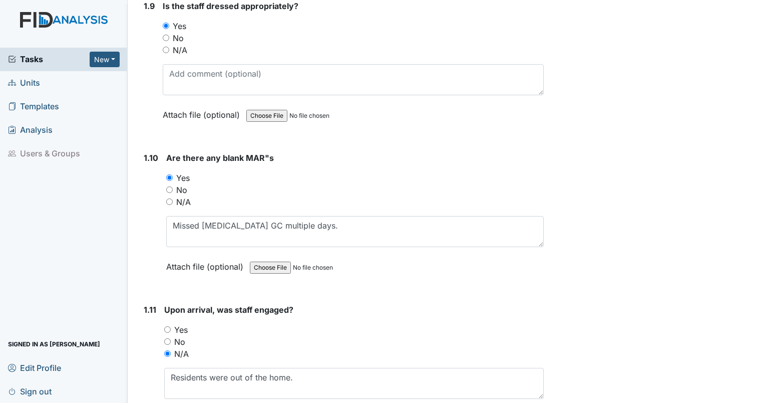
click at [54, 80] on link "Units" at bounding box center [64, 83] width 128 height 24
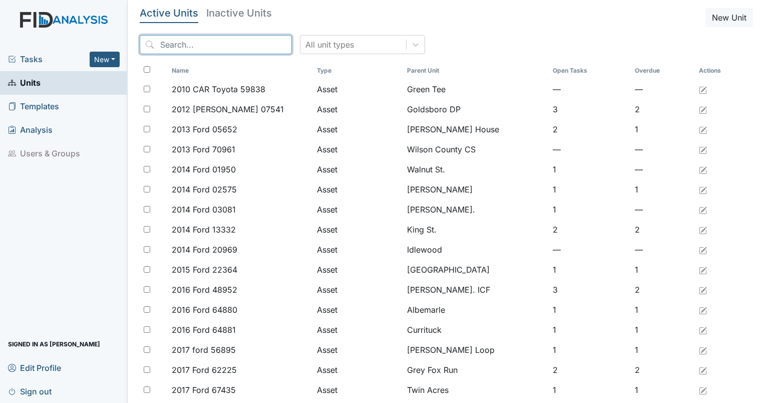
click at [198, 44] on input "search" at bounding box center [216, 44] width 152 height 19
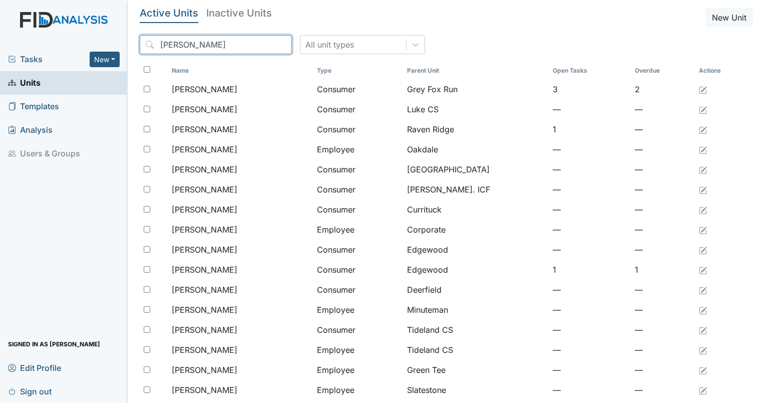
type input "[PERSON_NAME]"
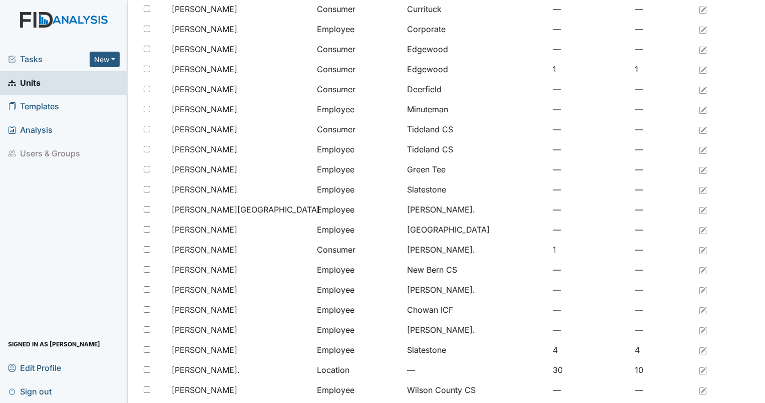
scroll to position [228, 0]
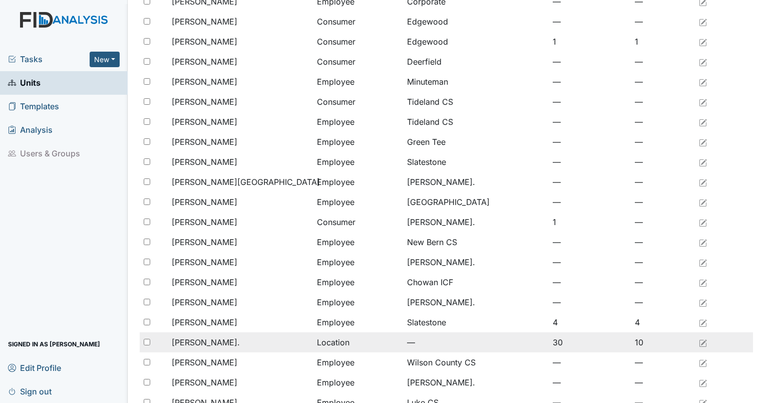
click at [194, 337] on span "[PERSON_NAME]." at bounding box center [206, 342] width 68 height 12
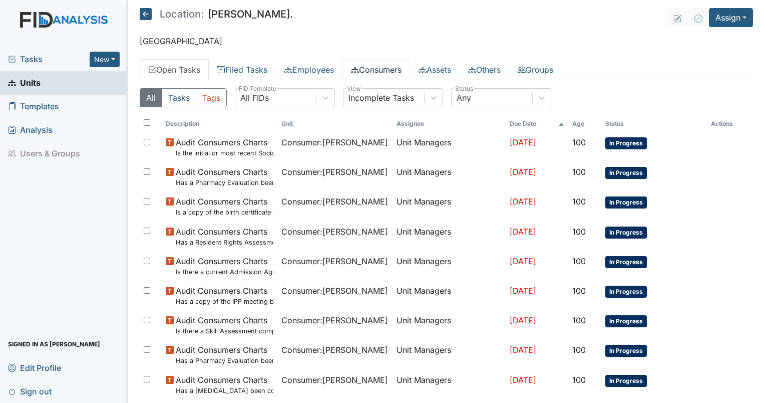
click at [392, 68] on link "Consumers" at bounding box center [377, 69] width 68 height 21
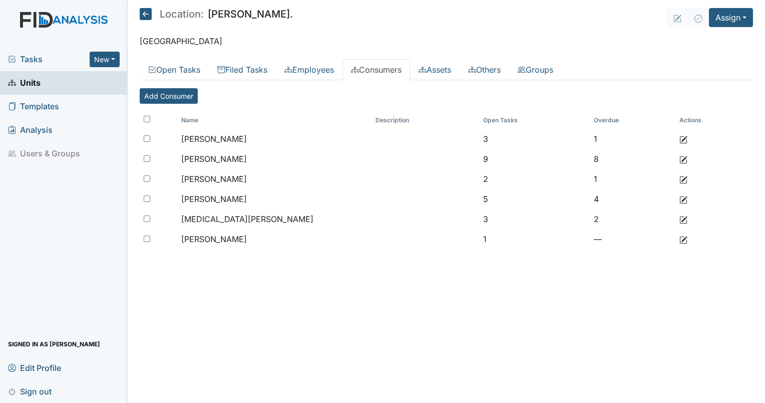
click at [32, 64] on span "Tasks" at bounding box center [49, 59] width 82 height 12
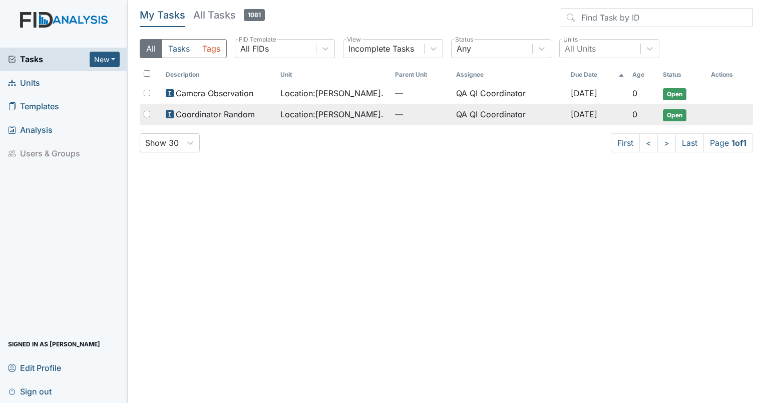
click at [307, 115] on span "Location : [PERSON_NAME]." at bounding box center [331, 114] width 103 height 12
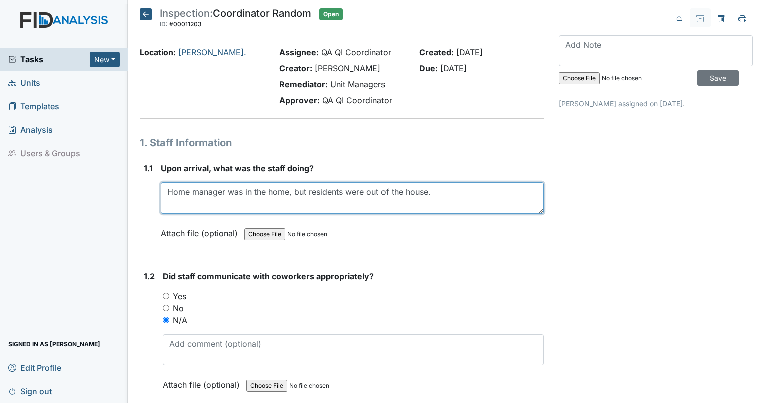
click at [264, 185] on textarea "Home manager was in the home, but residents were out of the house." at bounding box center [352, 197] width 383 height 31
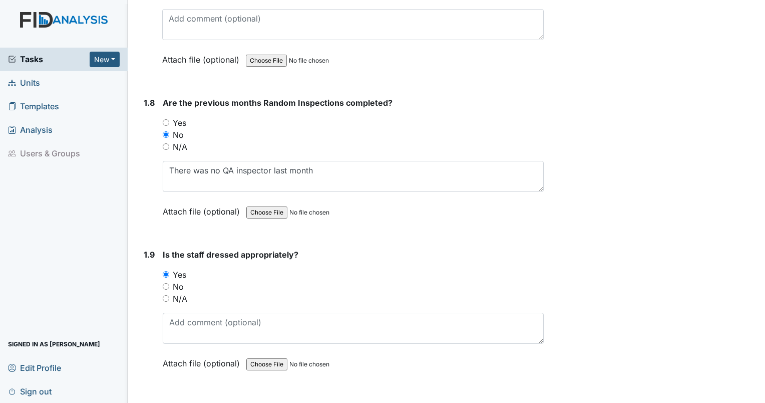
scroll to position [1102, 0]
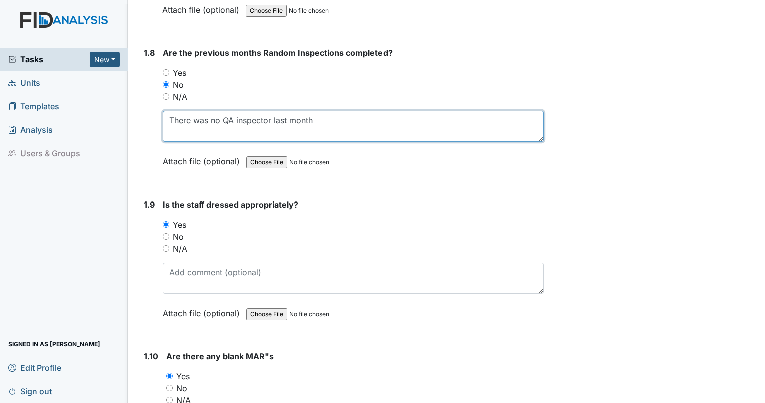
drag, startPoint x: 347, startPoint y: 126, endPoint x: 148, endPoint y: 122, distance: 198.4
click at [148, 122] on div "1.8 Are the previous months Random Inspections completed? You must select one o…" at bounding box center [342, 115] width 404 height 136
click at [179, 118] on textarea "There was no QA inspector last month" at bounding box center [353, 126] width 381 height 31
click at [345, 118] on textarea "There was no QA inspector last month" at bounding box center [353, 126] width 381 height 31
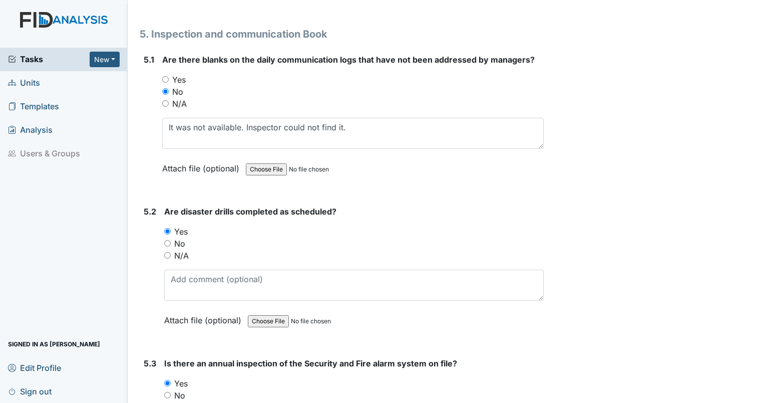
scroll to position [6706, 0]
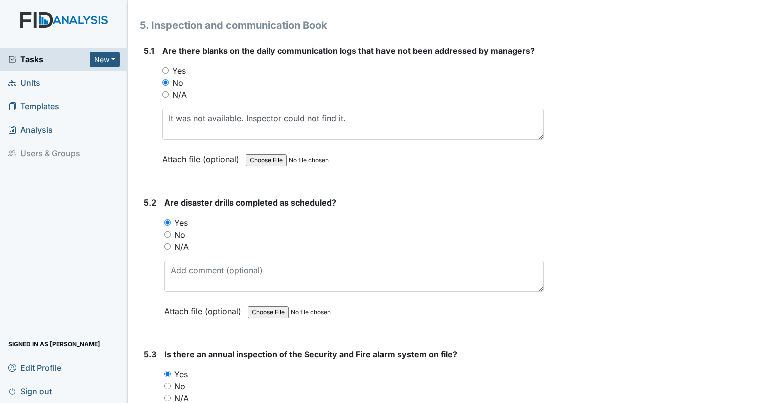
type textarea "no AM inspection completed since [DATE]. No afternoon inspection completed. Saf…"
click at [168, 231] on input "No" at bounding box center [167, 234] width 7 height 7
radio input "true"
click at [168, 231] on input "No" at bounding box center [167, 234] width 7 height 7
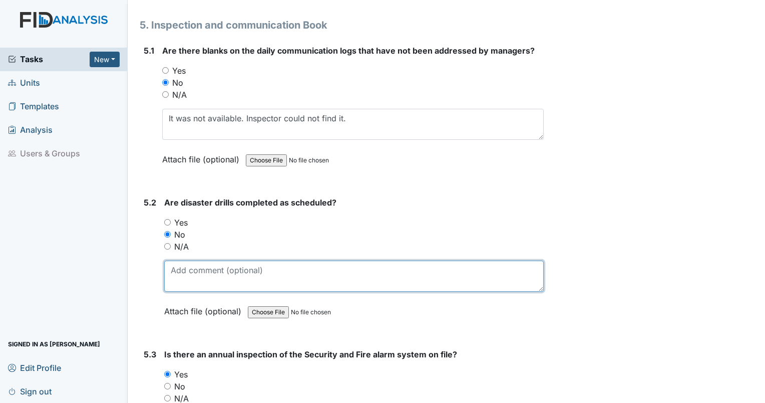
click at [177, 260] on textarea at bounding box center [354, 275] width 380 height 31
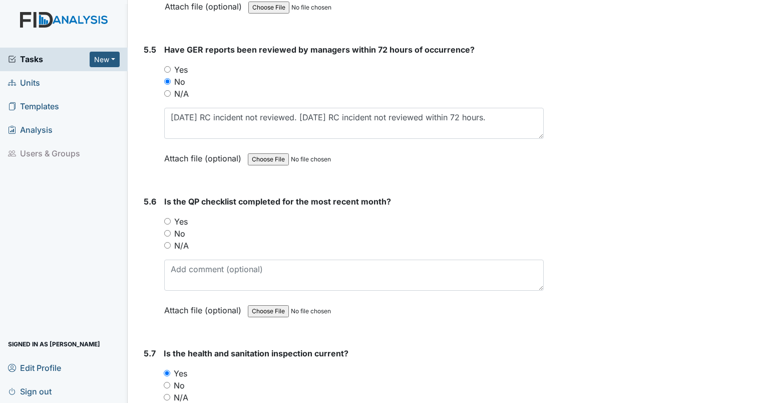
scroll to position [7328, 0]
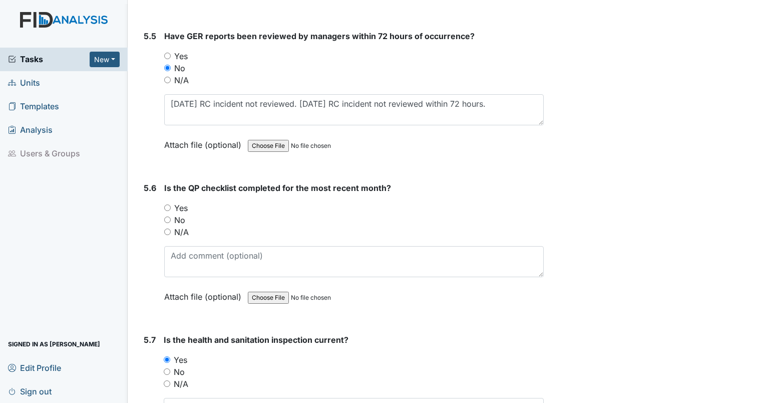
type textarea "No first shift disaster drill completed."
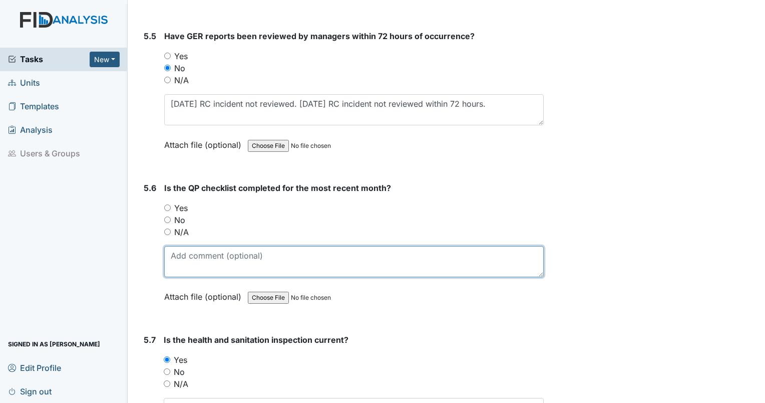
click at [222, 246] on textarea at bounding box center [354, 261] width 380 height 31
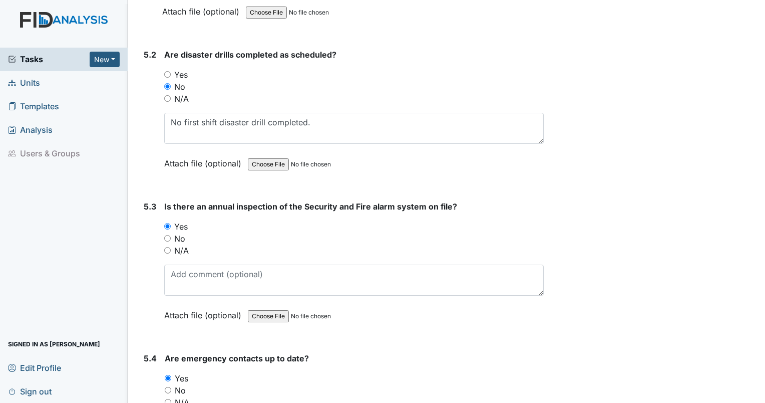
scroll to position [6839, 0]
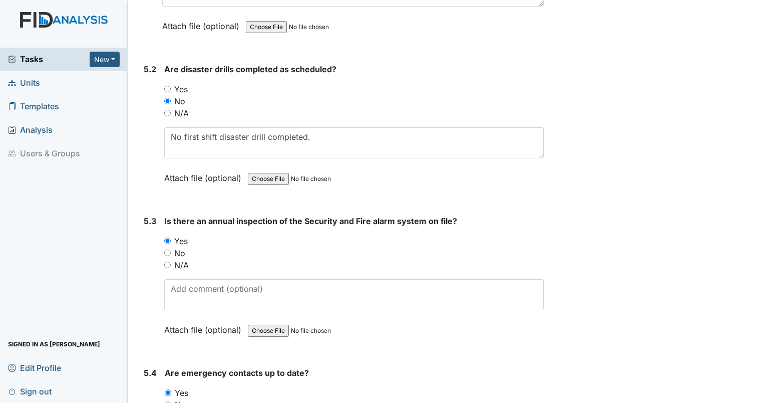
click at [165, 86] on input "Yes" at bounding box center [167, 89] width 7 height 7
radio input "true"
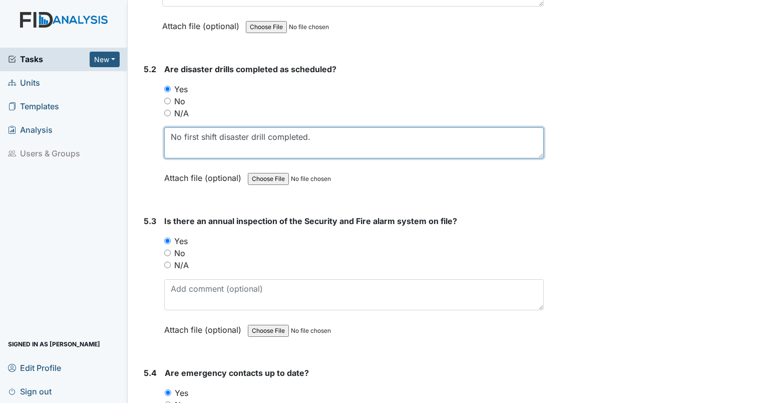
drag, startPoint x: 320, startPoint y: 119, endPoint x: 166, endPoint y: 120, distance: 153.2
click at [166, 127] on textarea "No first shift disaster drill completed." at bounding box center [354, 142] width 380 height 31
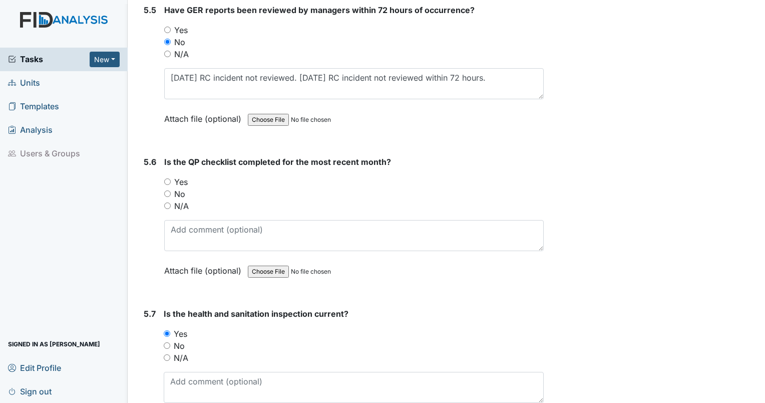
scroll to position [7374, 0]
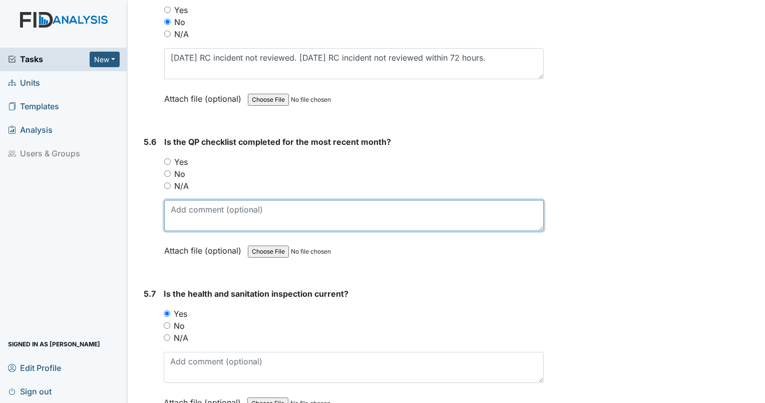
click at [334, 200] on textarea at bounding box center [354, 215] width 380 height 31
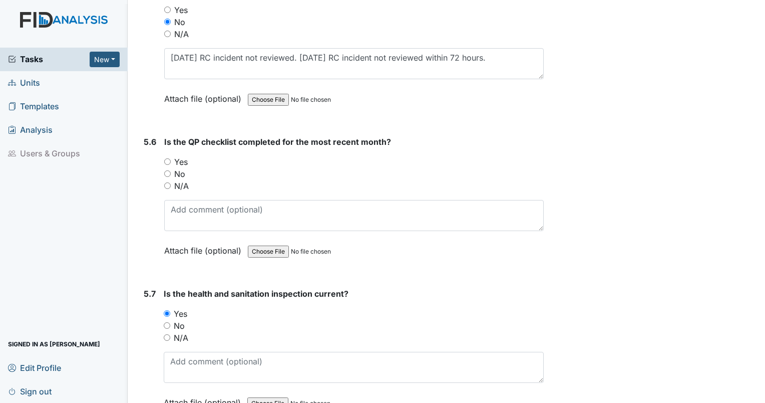
click at [166, 158] on input "Yes" at bounding box center [167, 161] width 7 height 7
radio input "true"
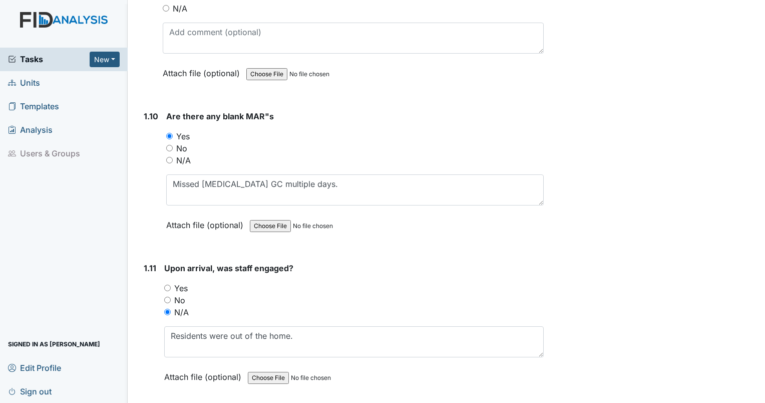
scroll to position [1358, 0]
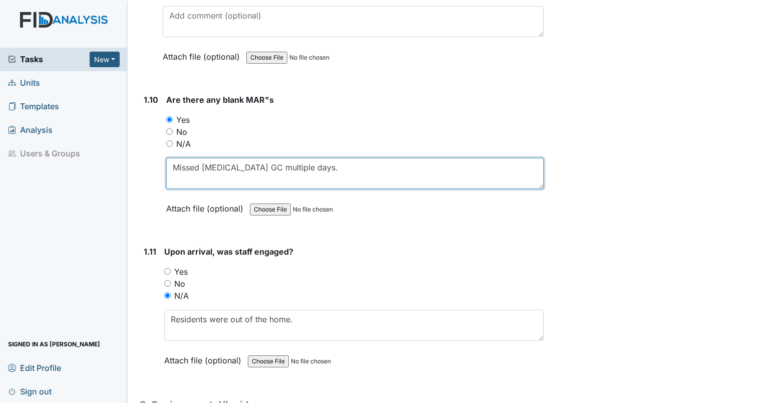
click at [168, 163] on textarea "Missed tylenol GC multiple days." at bounding box center [355, 173] width 378 height 31
click at [236, 163] on textarea "Missed tylenol GC multiple days." at bounding box center [355, 173] width 378 height 31
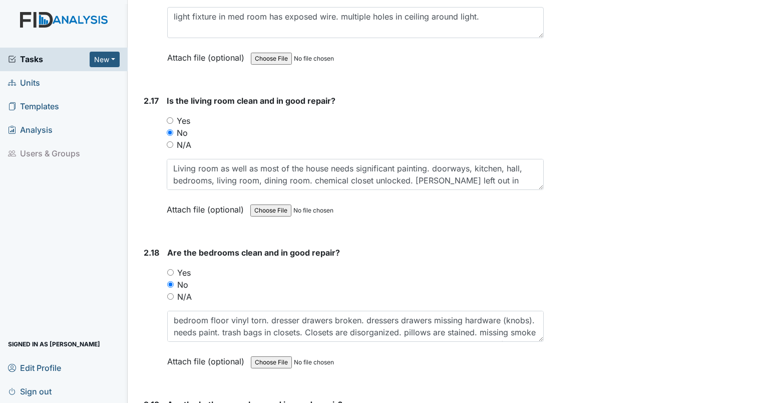
scroll to position [4012, 0]
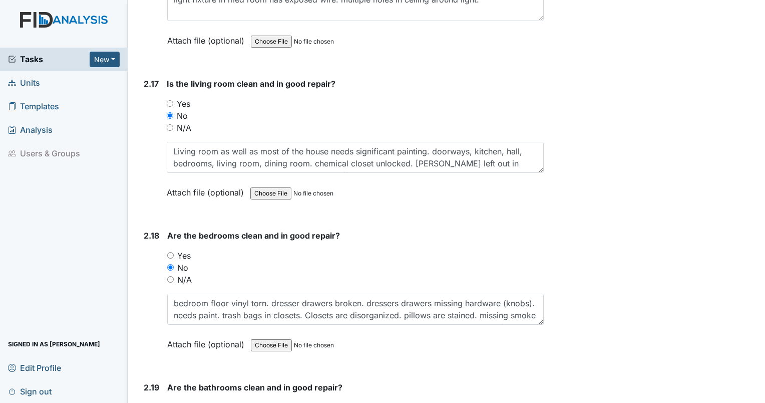
type textarea "Missed tylenol RC multiple days."
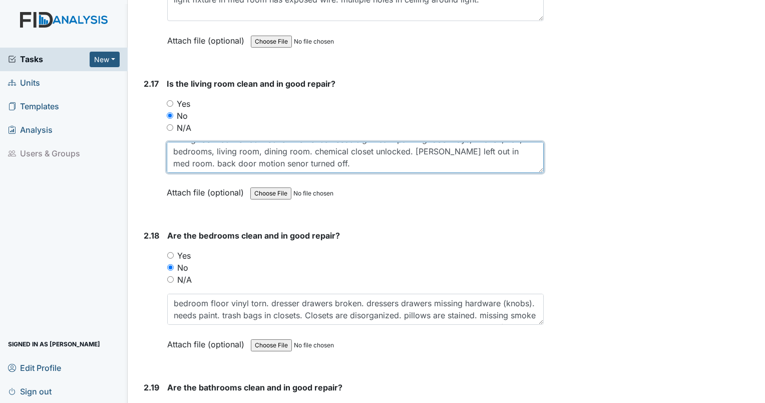
scroll to position [4062, 0]
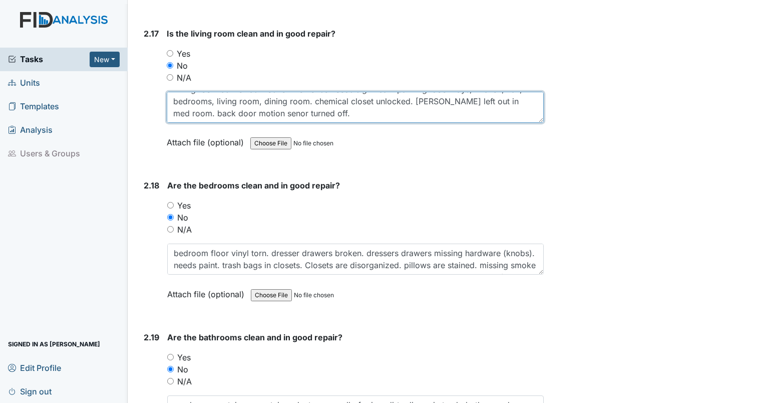
click at [254, 99] on textarea "Living room as well as most of the house needs significant painting. doorways, …" at bounding box center [355, 107] width 377 height 31
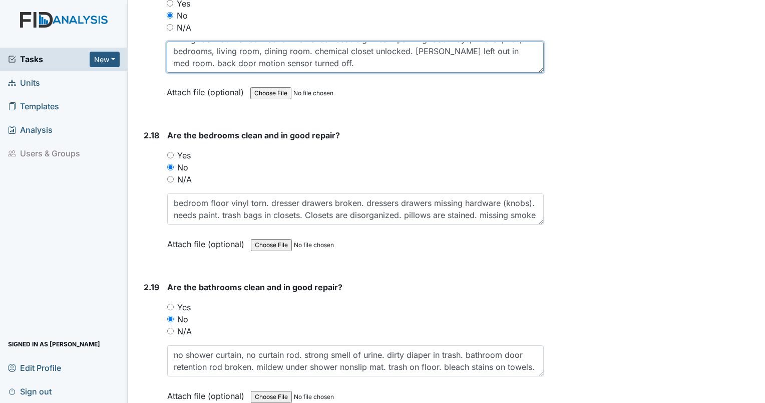
scroll to position [4163, 0]
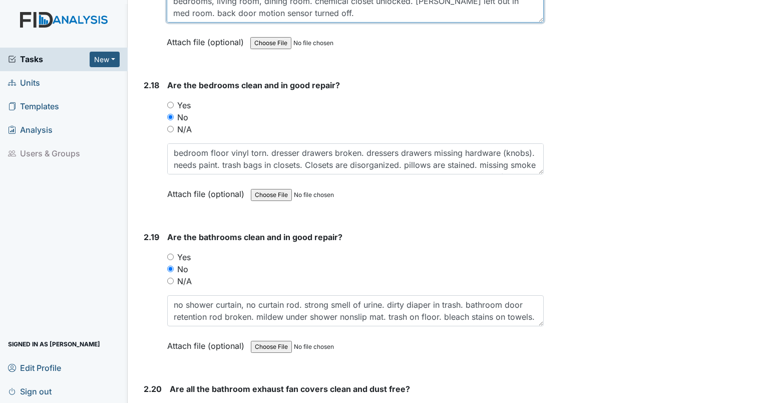
type textarea "Living room as well as most of the house needs significant painting. doorways, …"
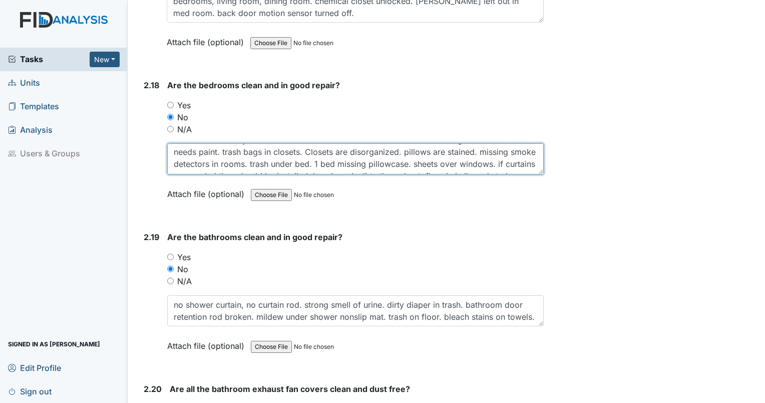
scroll to position [20, 0]
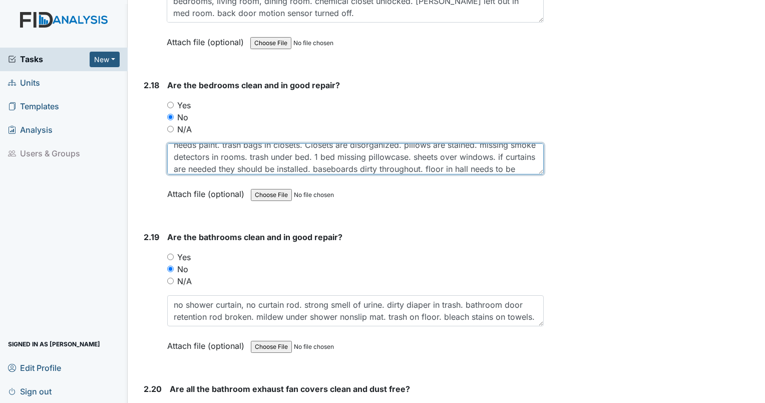
click at [301, 143] on textarea "bedroom floor vinyl torn. dresser drawers broken. dressers drawers missing hard…" at bounding box center [355, 158] width 377 height 31
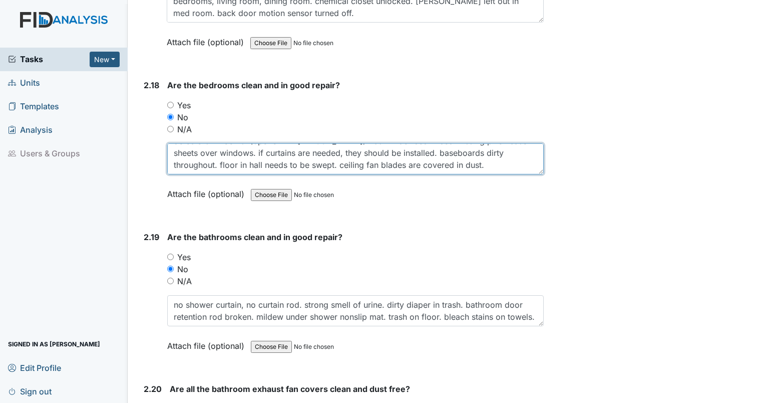
scroll to position [48, 0]
type textarea "bedroom floor vinyl torn. dresser drawers broken. dressers drawers missing hard…"
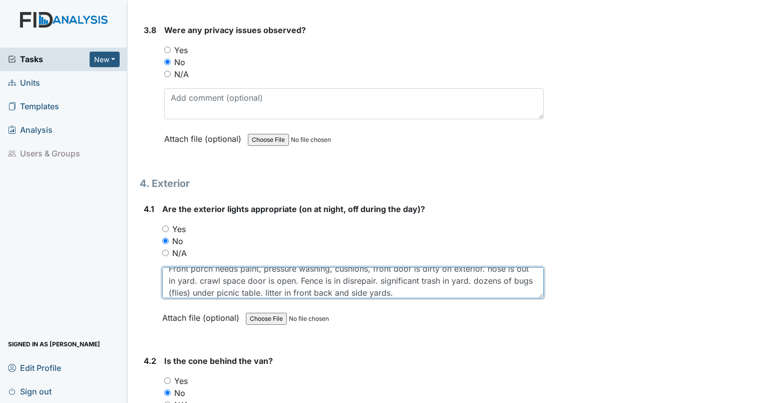
scroll to position [12, 0]
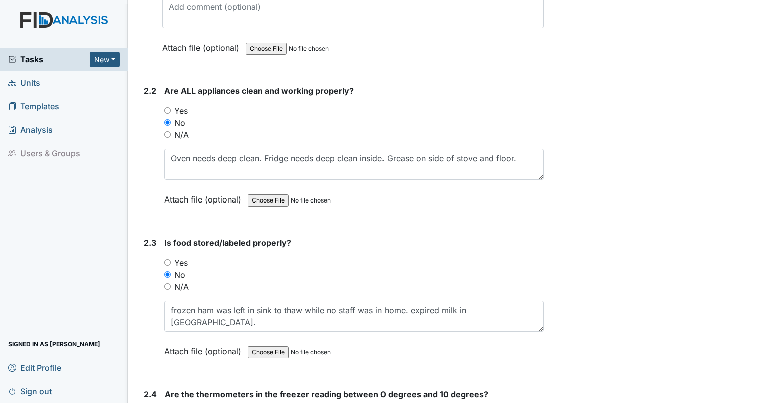
scroll to position [1869, 0]
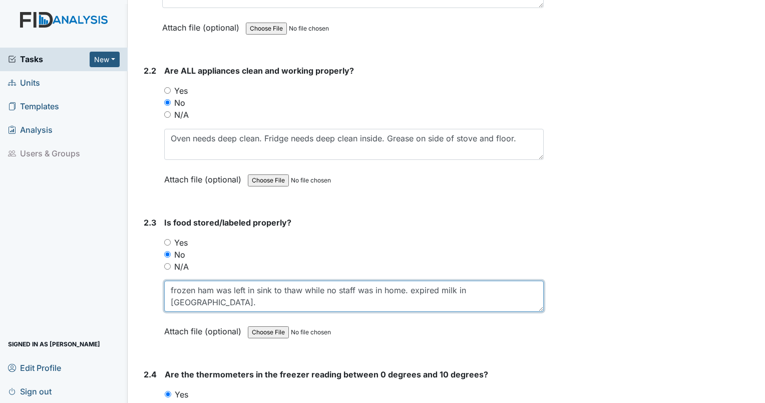
click at [407, 285] on textarea "frozen ham was left in sink to thaw while no staff was in home. expired milk in…" at bounding box center [354, 295] width 380 height 31
click at [426, 281] on textarea "frozen ham was left in sink to thaw while no staff was in home. expired milk in…" at bounding box center [354, 295] width 380 height 31
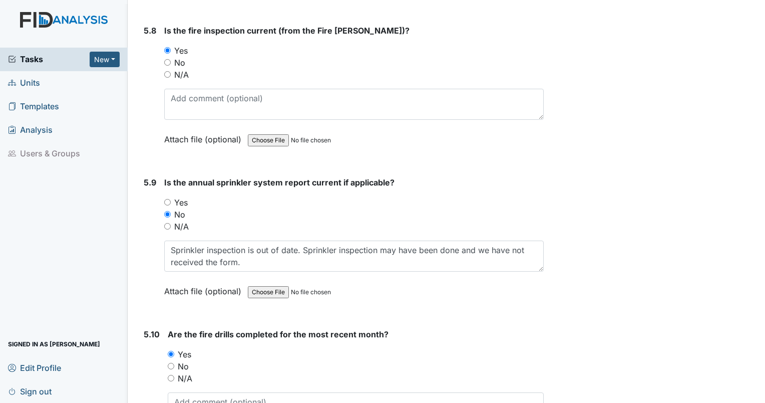
scroll to position [7865, 0]
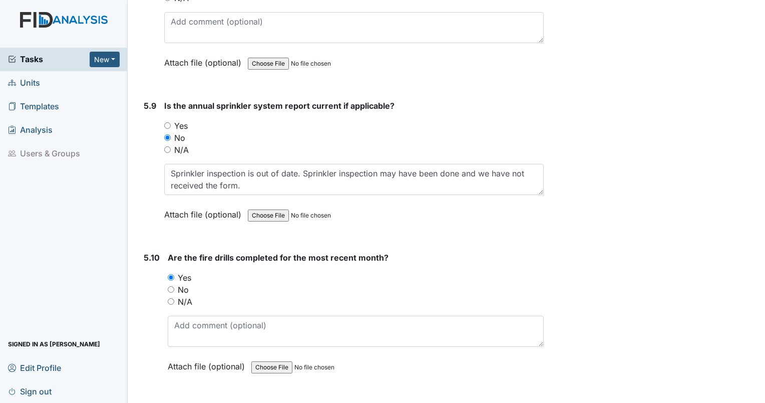
type textarea "frozen ham was left in sink to thaw while no staff was in home. ham was still f…"
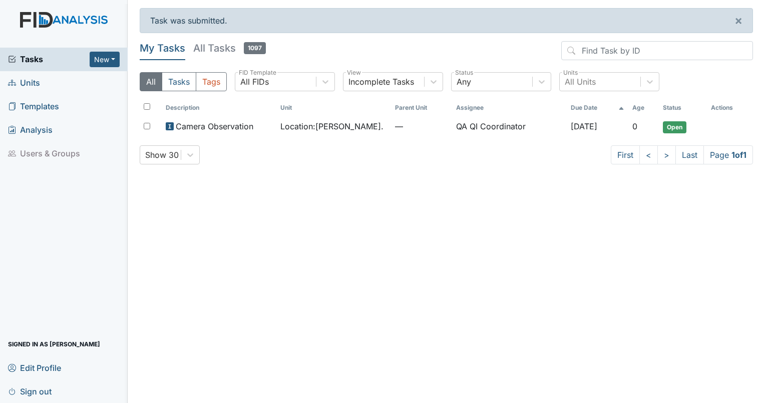
click at [34, 84] on span "Units" at bounding box center [24, 83] width 32 height 16
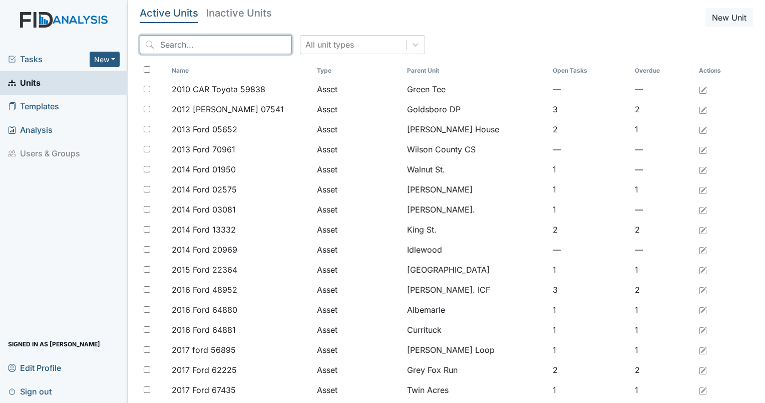
click at [194, 40] on input "search" at bounding box center [216, 44] width 152 height 19
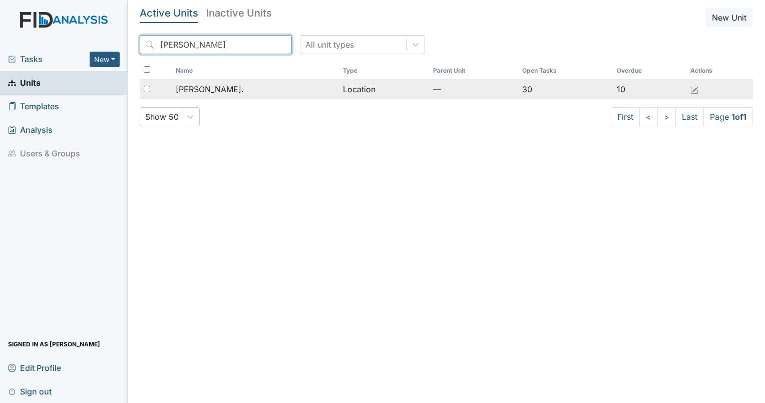
type input "[PERSON_NAME]"
click at [193, 83] on span "[PERSON_NAME]." at bounding box center [210, 89] width 68 height 12
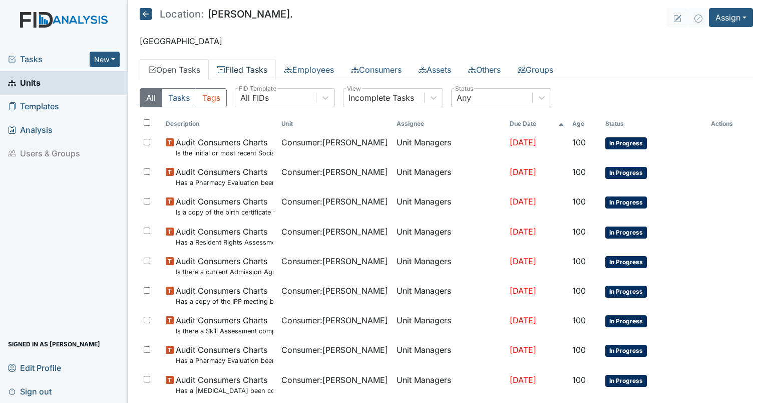
click at [231, 68] on link "Filed Tasks" at bounding box center [242, 69] width 67 height 21
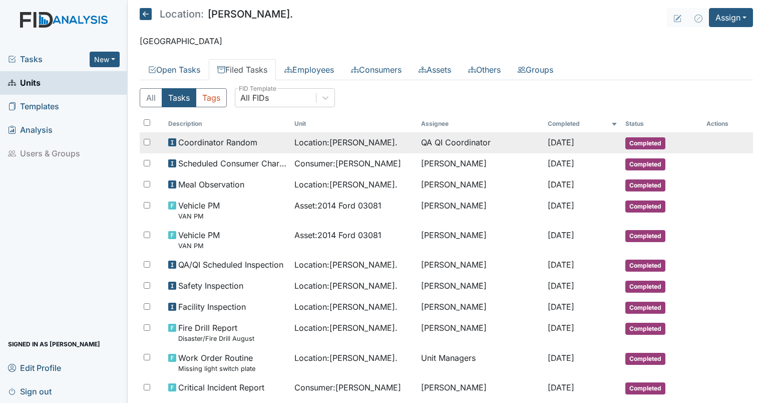
click at [242, 145] on span "Coordinator Random" at bounding box center [217, 142] width 79 height 12
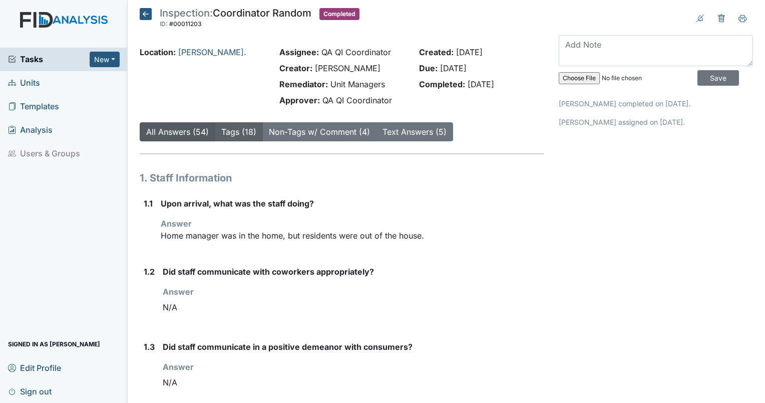
click at [239, 133] on link "Tags (18)" at bounding box center [238, 132] width 35 height 10
click at [143, 11] on icon at bounding box center [146, 14] width 12 height 12
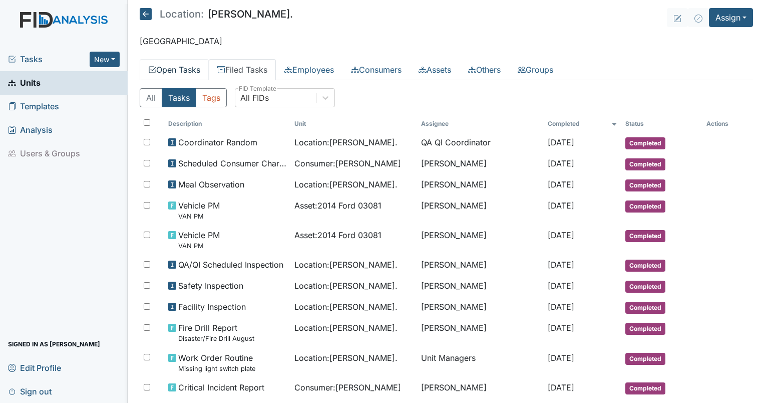
click at [163, 66] on link "Open Tasks" at bounding box center [174, 69] width 69 height 21
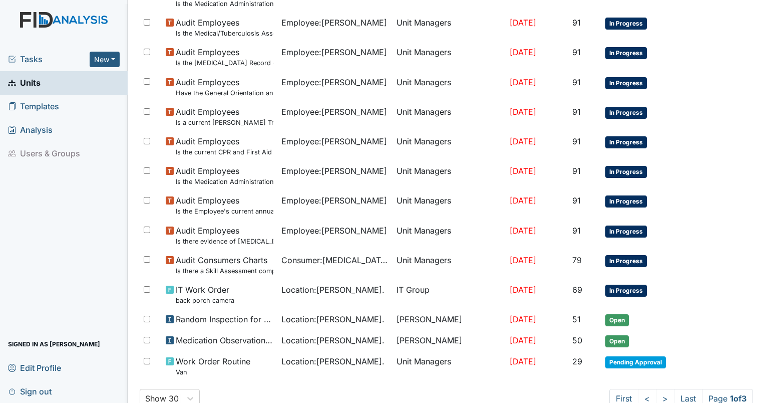
scroll to position [652, 0]
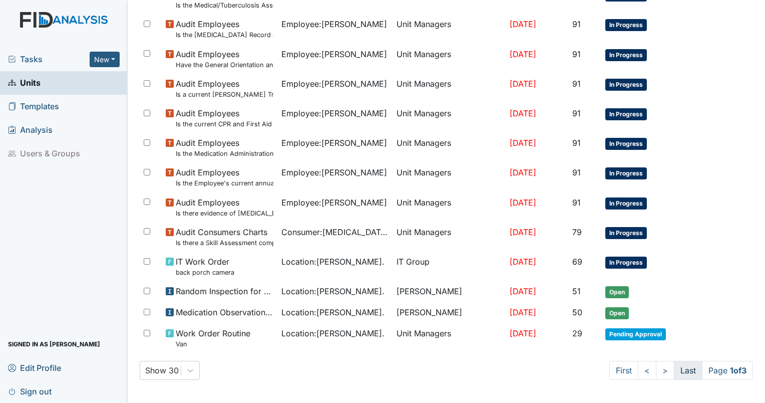
click at [674, 369] on link "Last" at bounding box center [688, 370] width 29 height 19
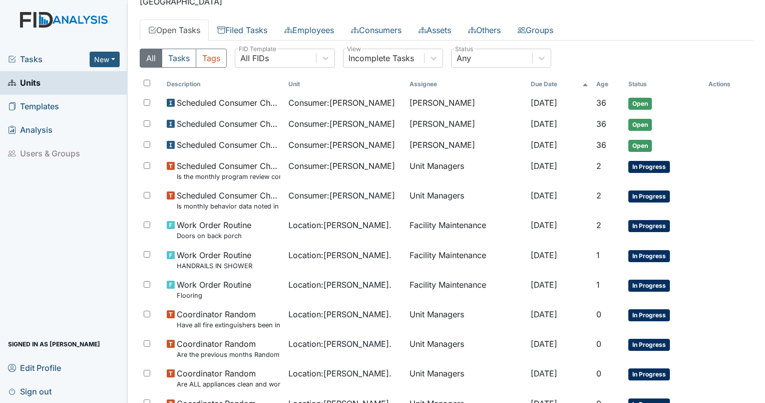
scroll to position [18, 0]
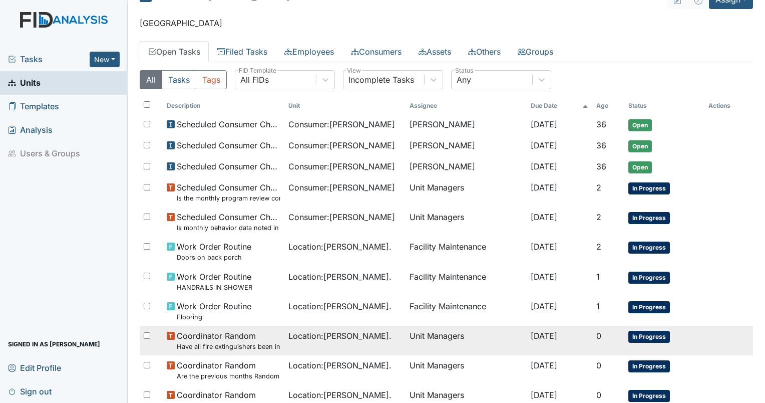
click at [236, 337] on span "Coordinator Random Have all fire extinguishers been inspected?" at bounding box center [228, 341] width 103 height 22
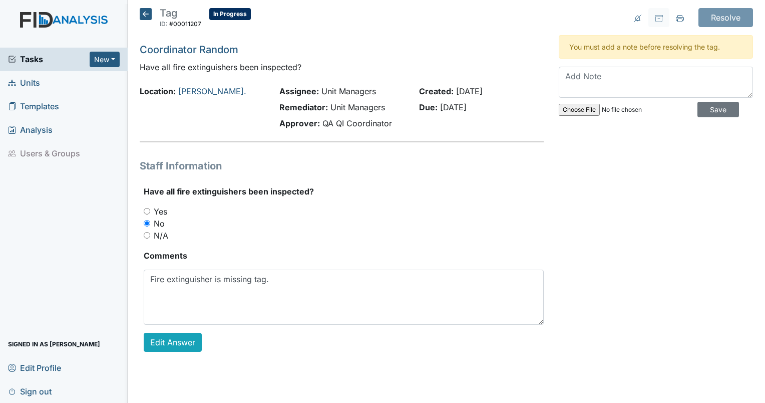
click at [31, 59] on span "Tasks" at bounding box center [49, 59] width 82 height 12
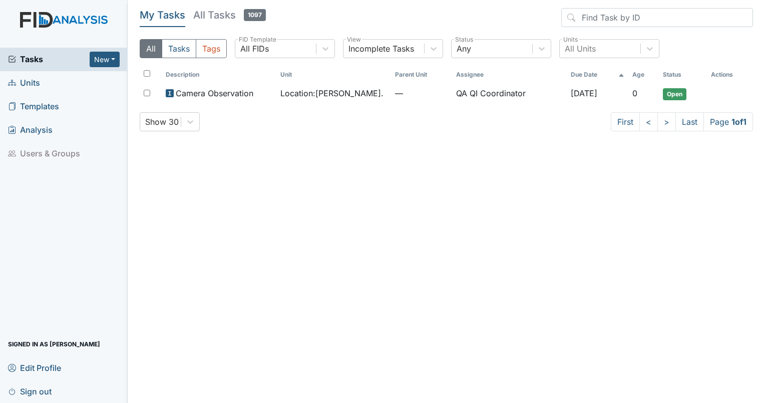
click at [40, 85] on link "Units" at bounding box center [64, 83] width 128 height 24
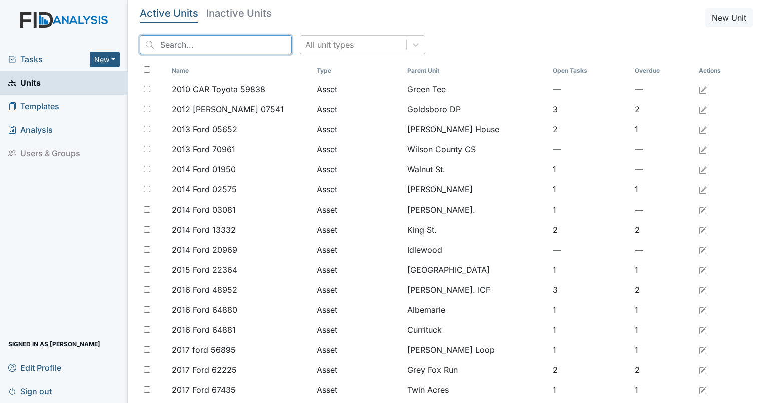
click at [176, 46] on input "search" at bounding box center [216, 44] width 152 height 19
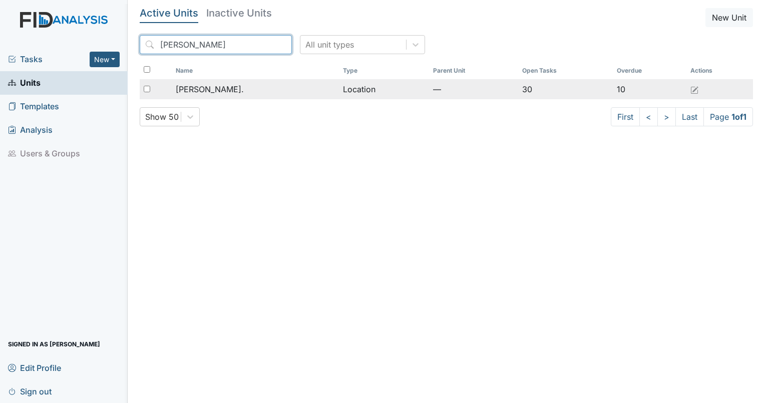
type input "[PERSON_NAME]"
click at [192, 90] on span "[PERSON_NAME]." at bounding box center [210, 89] width 68 height 12
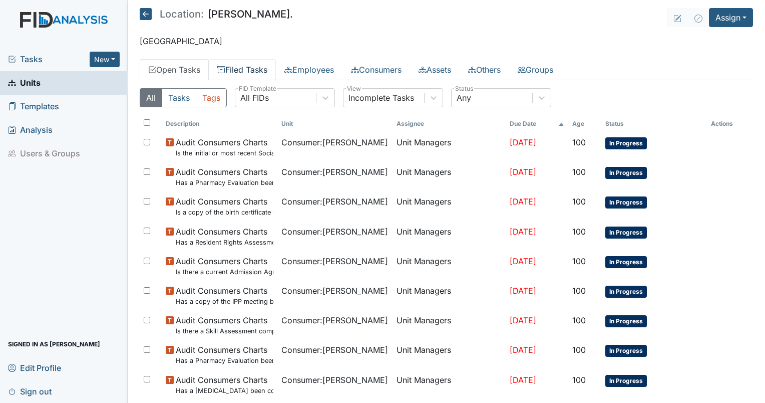
click at [236, 68] on link "Filed Tasks" at bounding box center [242, 69] width 67 height 21
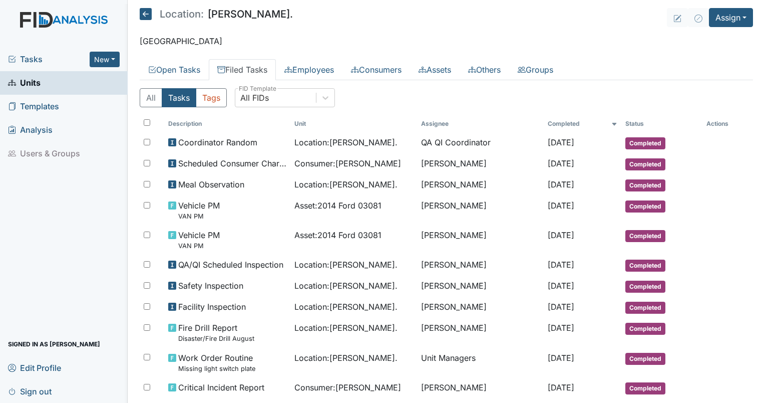
click at [611, 126] on icon at bounding box center [614, 124] width 6 height 6
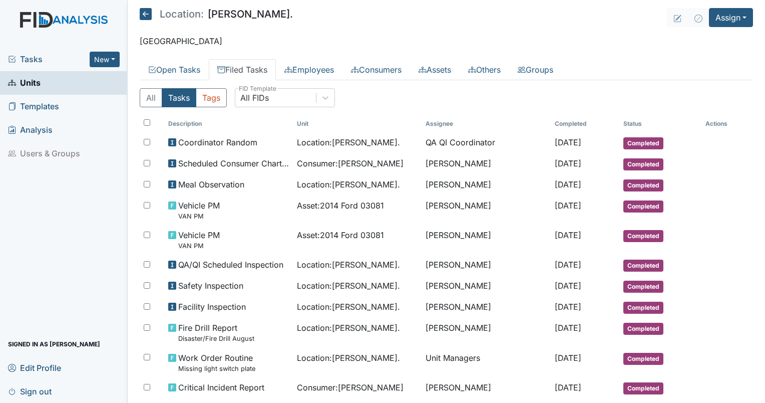
click at [630, 122] on th "Status" at bounding box center [660, 123] width 83 height 17
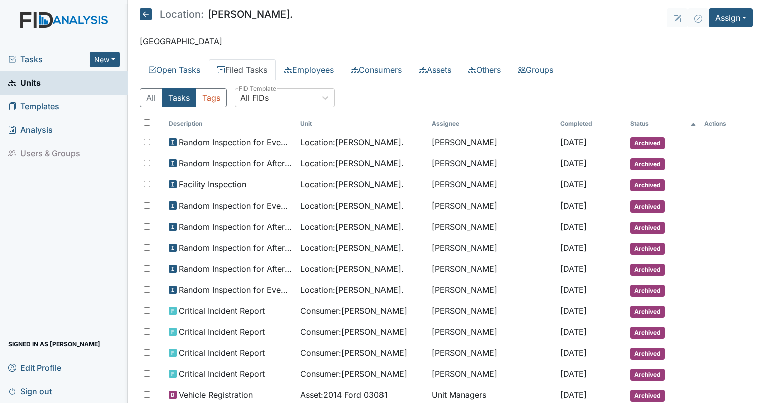
click at [636, 122] on th "Status" at bounding box center [663, 123] width 75 height 17
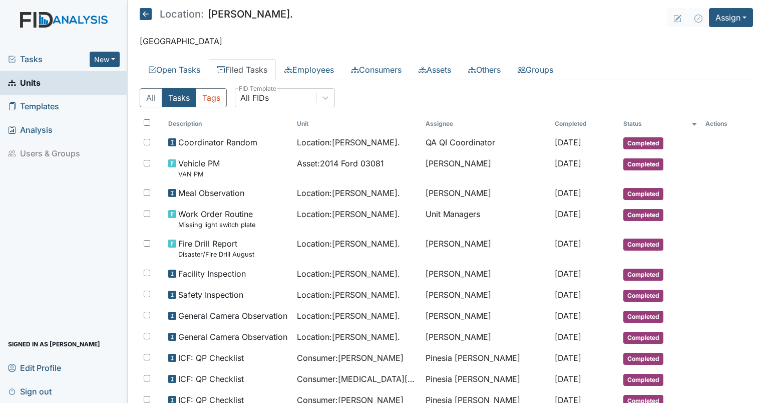
click at [636, 122] on th "Status" at bounding box center [660, 123] width 83 height 17
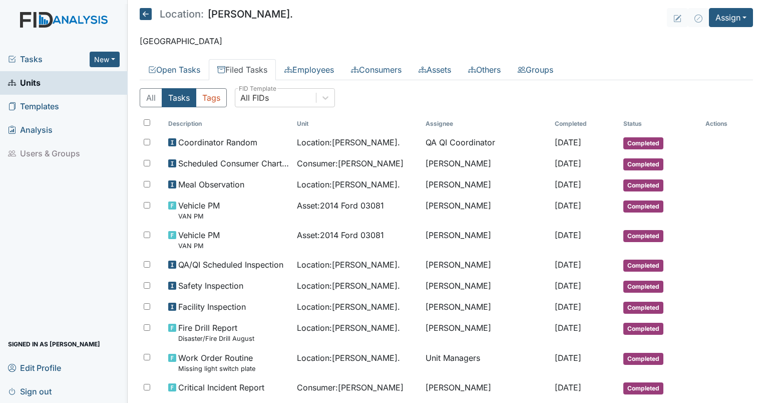
click at [638, 122] on th "Status" at bounding box center [660, 123] width 83 height 17
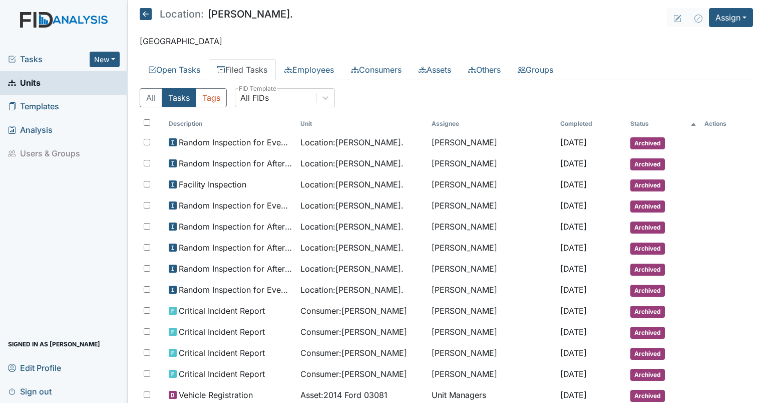
click at [635, 128] on th "Status" at bounding box center [663, 123] width 75 height 17
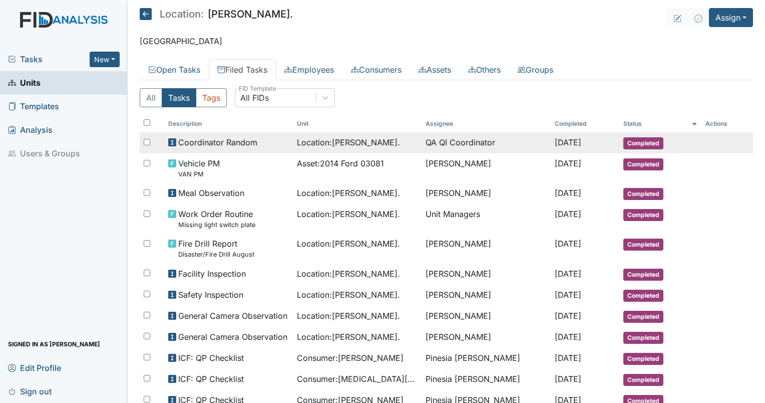
click at [214, 146] on span "Coordinator Random" at bounding box center [217, 142] width 79 height 12
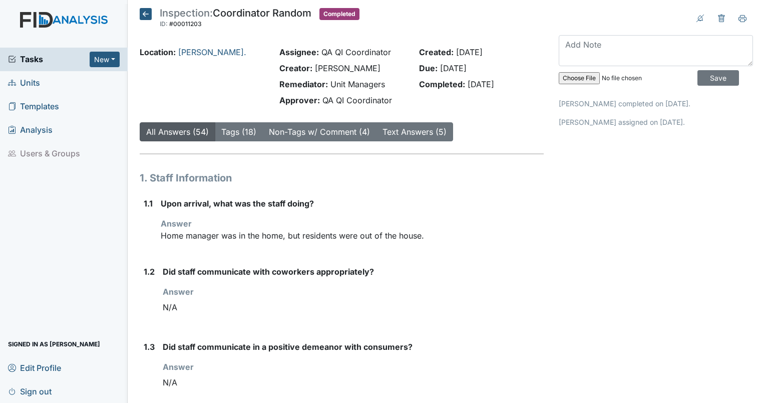
click at [158, 130] on link "All Answers (54)" at bounding box center [177, 132] width 63 height 10
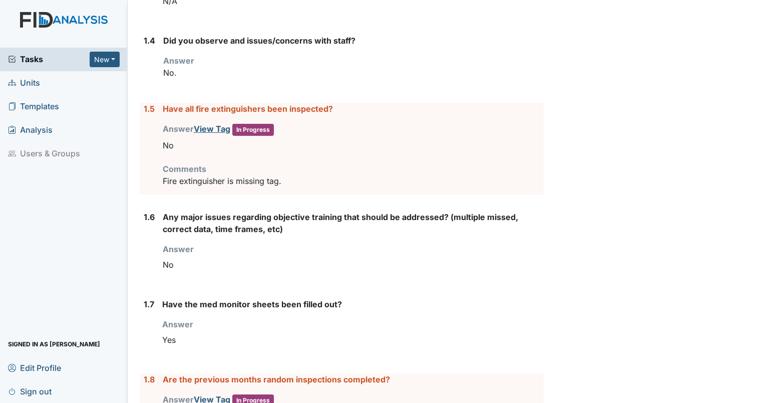
scroll to position [387, 0]
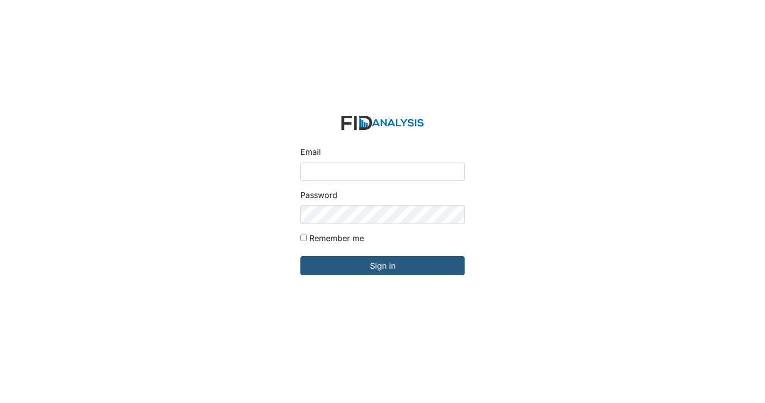
type input "[EMAIL_ADDRESS][DOMAIN_NAME]"
click at [53, 24] on div "Email [EMAIL_ADDRESS][DOMAIN_NAME] Password Remember me Sign in" at bounding box center [382, 201] width 765 height 403
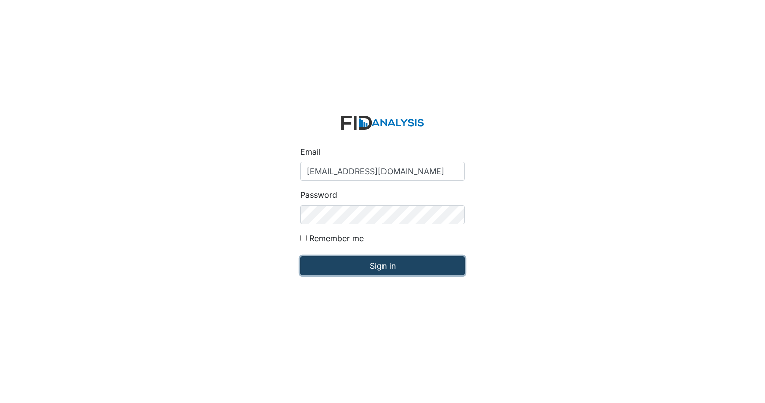
click at [345, 259] on input "Sign in" at bounding box center [382, 265] width 164 height 19
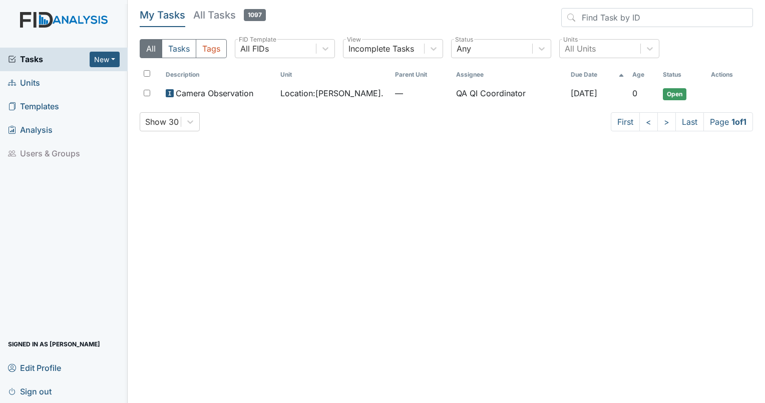
click at [40, 83] on span "Units" at bounding box center [24, 83] width 32 height 16
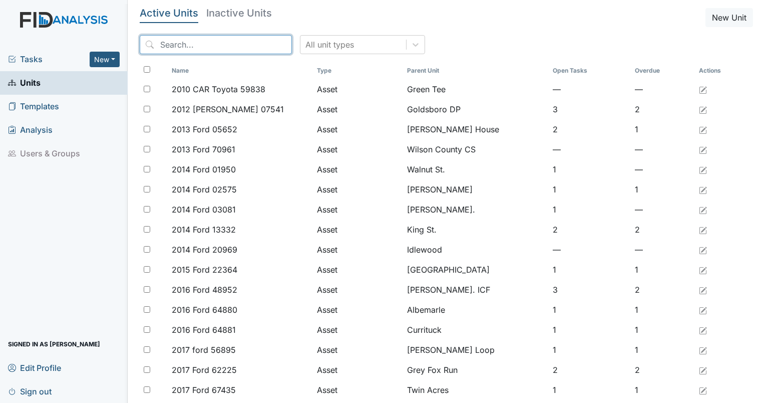
click at [214, 44] on input "search" at bounding box center [216, 44] width 152 height 19
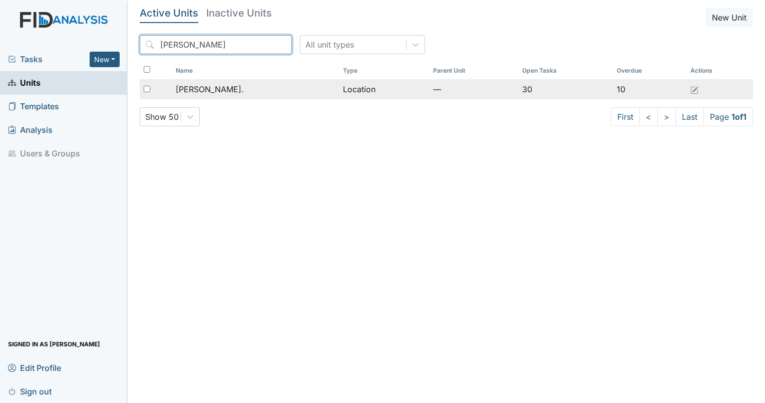
type input "[PERSON_NAME]"
click at [202, 87] on span "[PERSON_NAME]." at bounding box center [210, 89] width 68 height 12
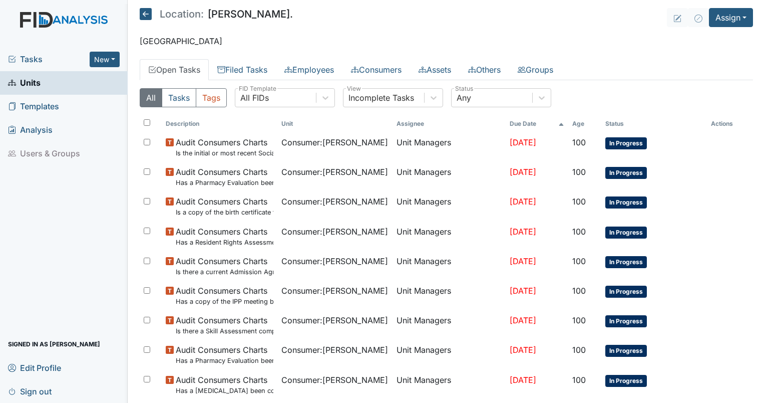
click at [614, 125] on th "Status" at bounding box center [654, 123] width 106 height 17
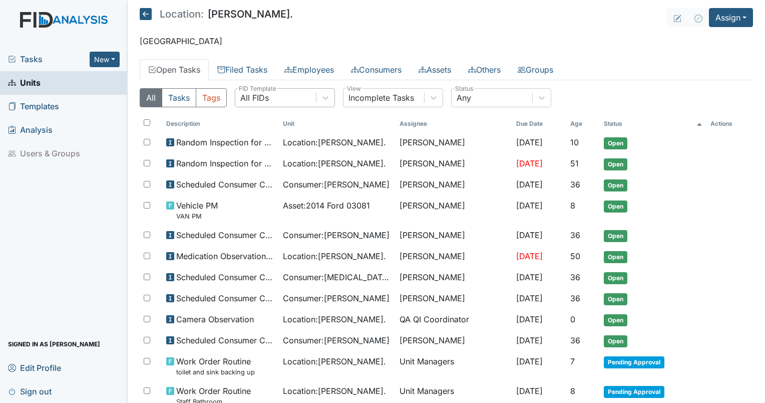
click at [264, 97] on div "All FIDs" at bounding box center [254, 98] width 29 height 12
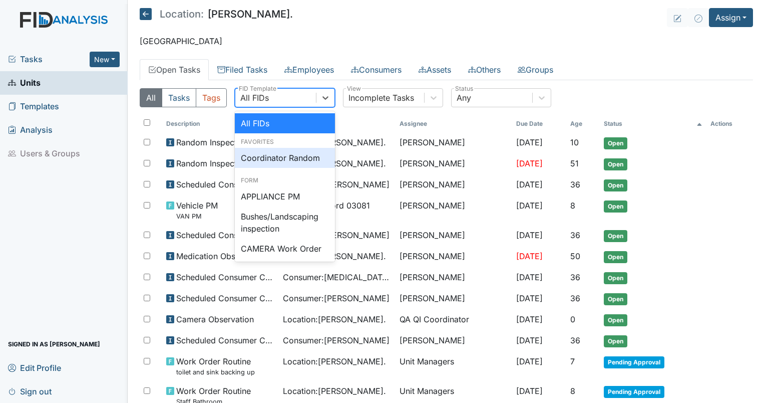
click at [272, 159] on div "Coordinator Random" at bounding box center [285, 158] width 100 height 20
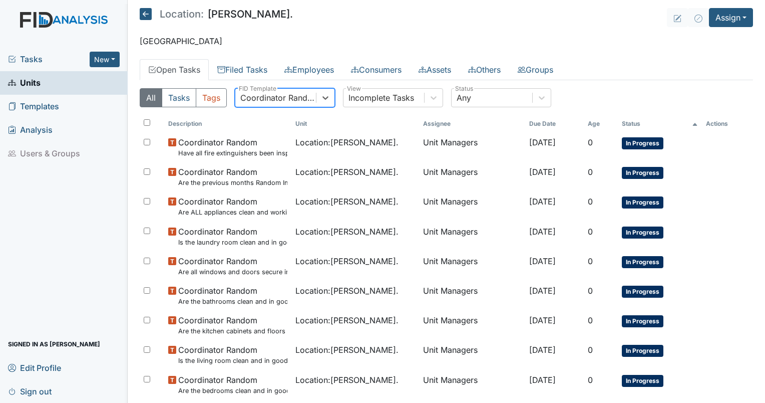
click at [529, 120] on th "Due Date" at bounding box center [554, 123] width 59 height 17
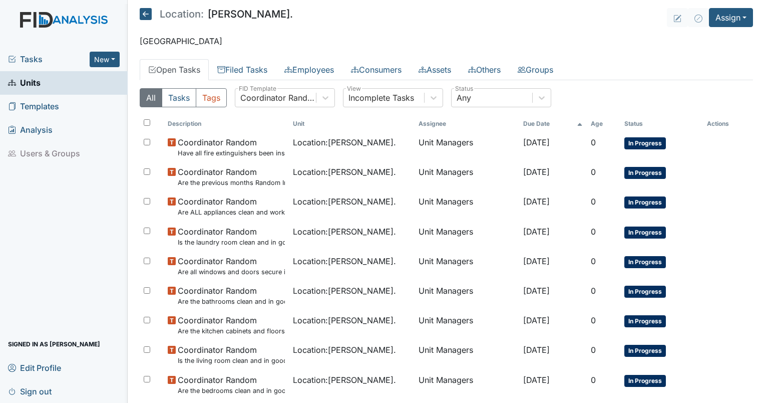
click at [152, 97] on button "All" at bounding box center [151, 97] width 23 height 19
click at [244, 72] on link "Filed Tasks" at bounding box center [242, 69] width 67 height 21
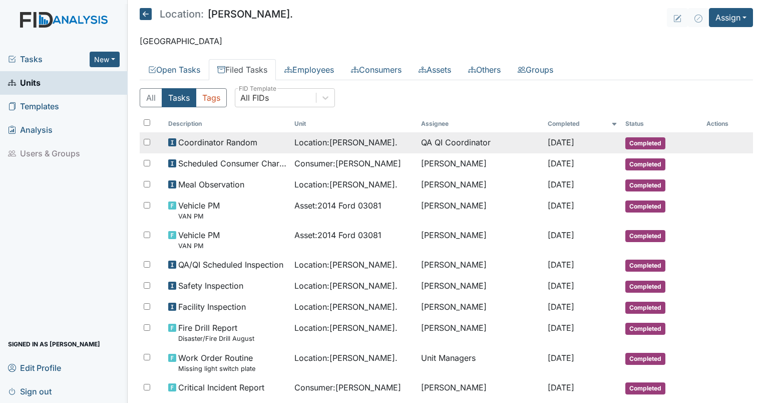
click at [215, 140] on span "Coordinator Random" at bounding box center [217, 142] width 79 height 12
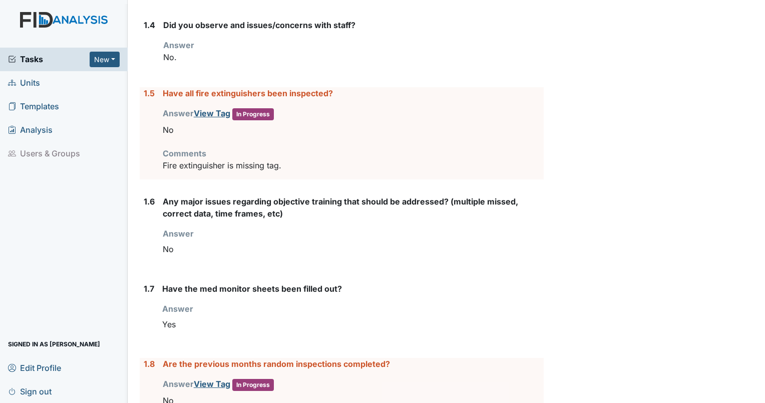
scroll to position [401, 0]
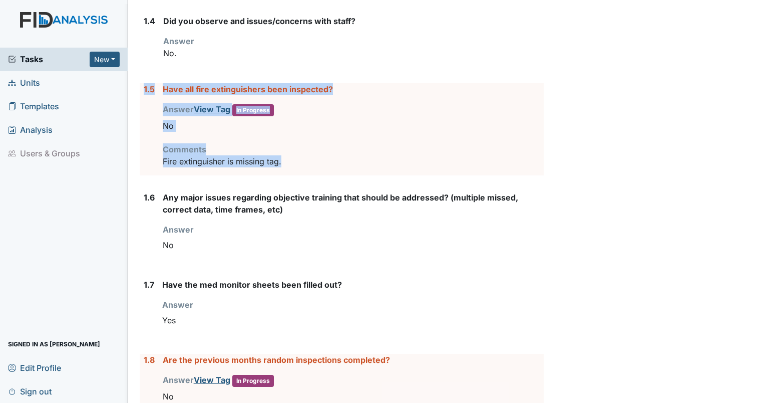
drag, startPoint x: 143, startPoint y: 88, endPoint x: 300, endPoint y: 167, distance: 175.4
click at [300, 167] on div "1.5 Have all fire extinguishers been inspected? Answer View Tag In Progress You…" at bounding box center [342, 129] width 404 height 92
copy div "1.5 Have all fire extinguishers been inspected? Answer View Tag In Progress You…"
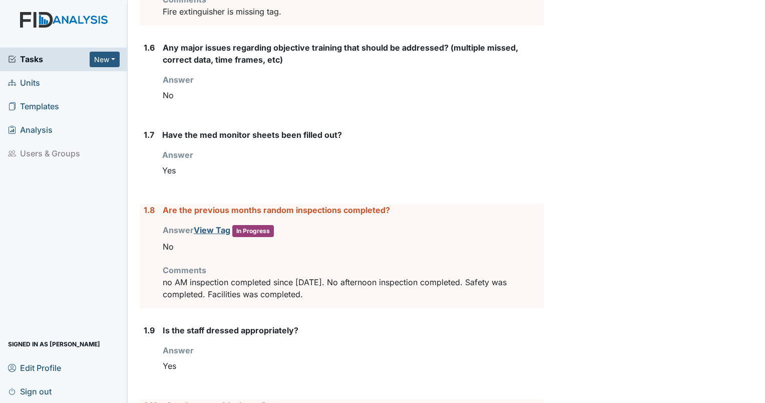
scroll to position [551, 0]
drag, startPoint x: 142, startPoint y: 208, endPoint x: 332, endPoint y: 295, distance: 208.8
click at [332, 295] on div "1.8 Are the previous months random inspections completed? Answer View Tag In Pr…" at bounding box center [342, 255] width 404 height 104
drag, startPoint x: 332, startPoint y: 295, endPoint x: 278, endPoint y: 286, distance: 54.8
copy div "1.8 Are the previous months random inspections completed? Answer View Tag In Pr…"
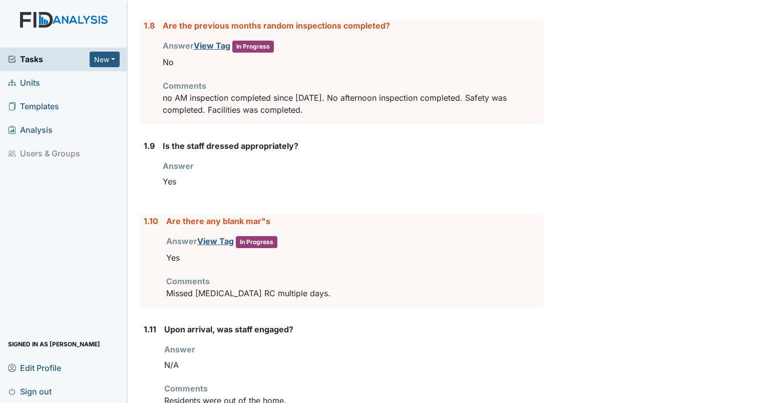
scroll to position [751, 0]
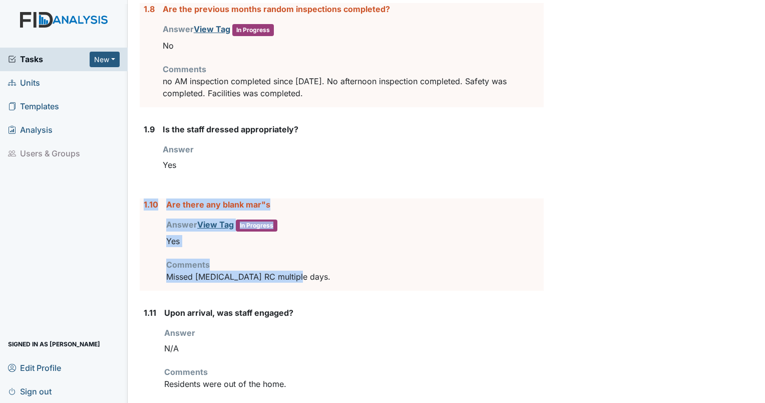
drag, startPoint x: 296, startPoint y: 278, endPoint x: 142, endPoint y: 204, distance: 171.3
click at [142, 204] on div "1.10 Are there any blank mar"s Answer View Tag In Progress You must select one …" at bounding box center [342, 244] width 404 height 92
drag, startPoint x: 142, startPoint y: 204, endPoint x: 149, endPoint y: 204, distance: 7.0
copy div "1.10 Are there any blank mar"s Answer View Tag In Progress You must select one …"
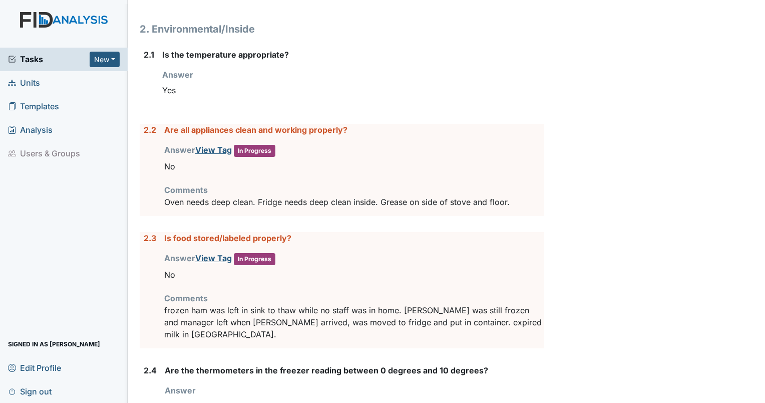
scroll to position [1152, 0]
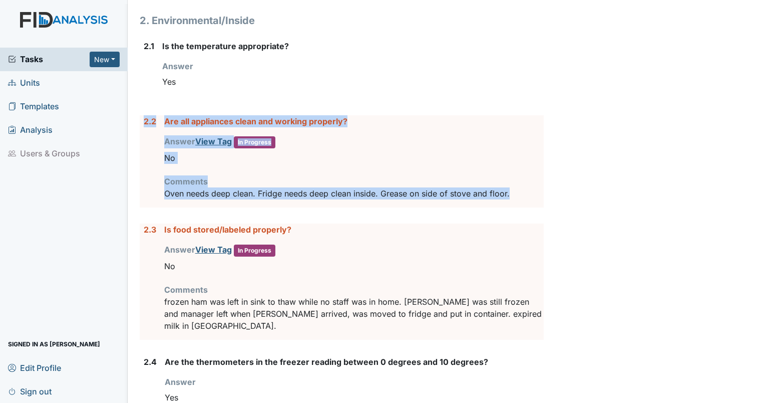
drag, startPoint x: 509, startPoint y: 192, endPoint x: 143, endPoint y: 119, distance: 373.3
click at [143, 119] on div "2.2 Are all appliances clean and working properly? Answer View Tag In Progress …" at bounding box center [342, 161] width 404 height 92
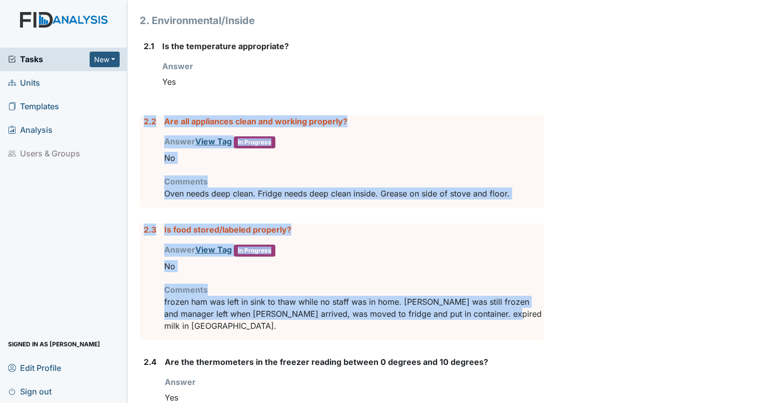
drag, startPoint x: 496, startPoint y: 316, endPoint x: 129, endPoint y: 106, distance: 422.6
click at [129, 106] on main "Inspection: Coordinator Random ID: #00011203 Completed Autosaving... Location: …" at bounding box center [447, 201] width 638 height 403
drag, startPoint x: 129, startPoint y: 106, endPoint x: 149, endPoint y: 117, distance: 22.4
copy form "2.2 Are all appliances clean and working properly? Answer View Tag In Progress …"
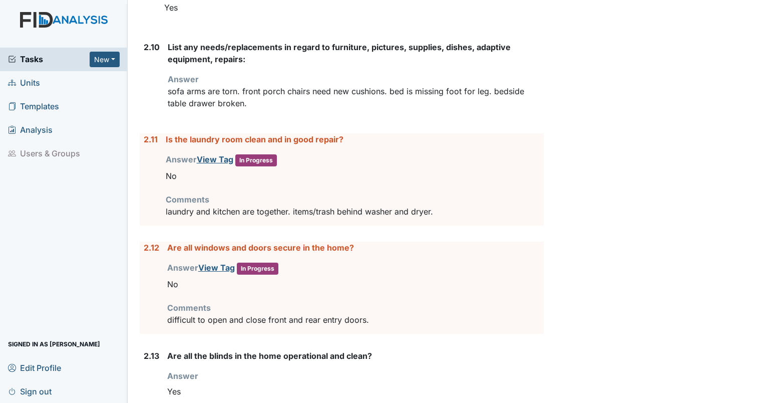
scroll to position [1953, 0]
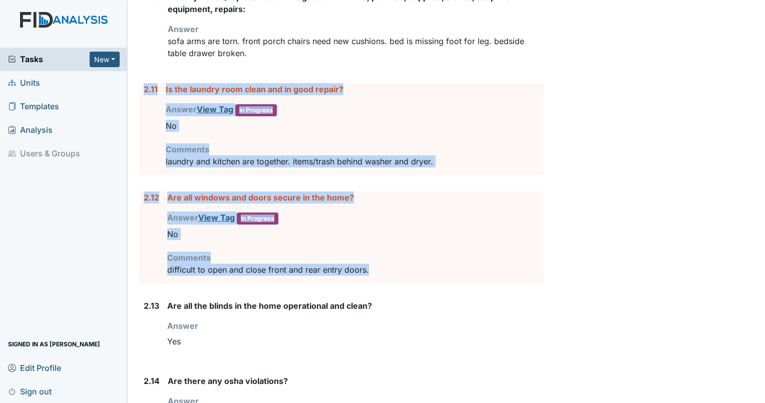
drag, startPoint x: 378, startPoint y: 252, endPoint x: 140, endPoint y: 74, distance: 297.6
drag, startPoint x: 140, startPoint y: 74, endPoint x: 145, endPoint y: 71, distance: 5.2
copy form "2.11 Is the laundry room clean and in good repair? Answer View Tag In Progress …"
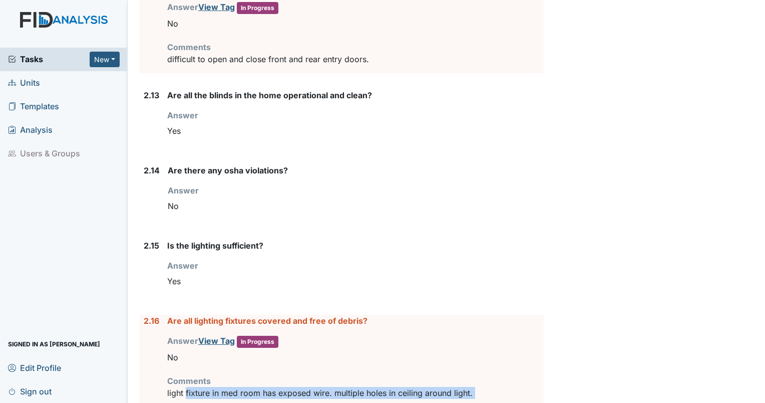
scroll to position [2173, 0]
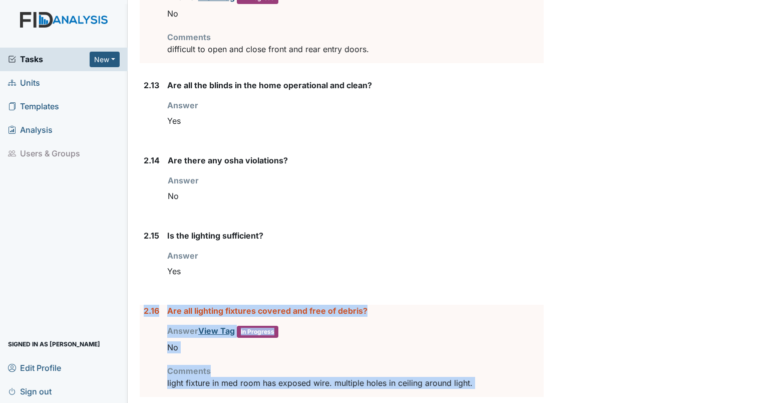
drag, startPoint x: 483, startPoint y: 262, endPoint x: 141, endPoint y: 294, distance: 343.5
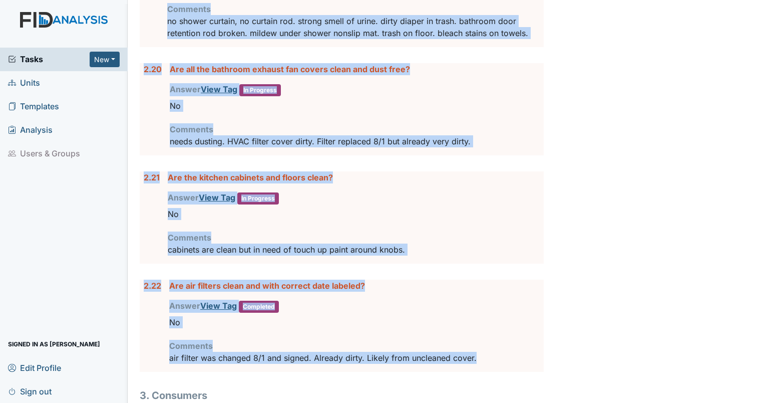
scroll to position [2975, 0]
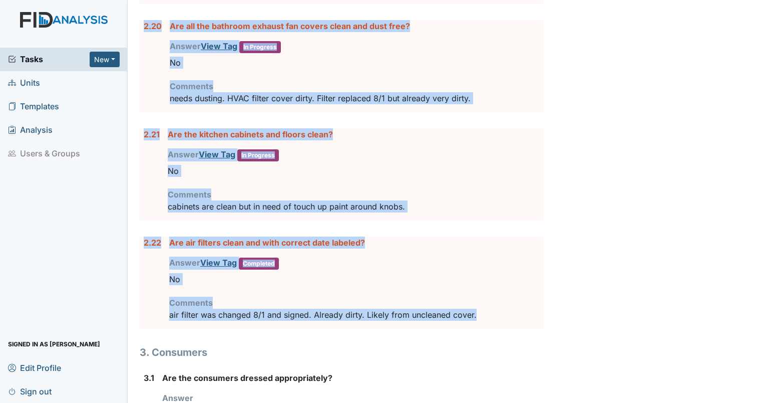
copy form "2.16 Are all lighting fixtures covered and free of debris? Answer View Tag In P…"
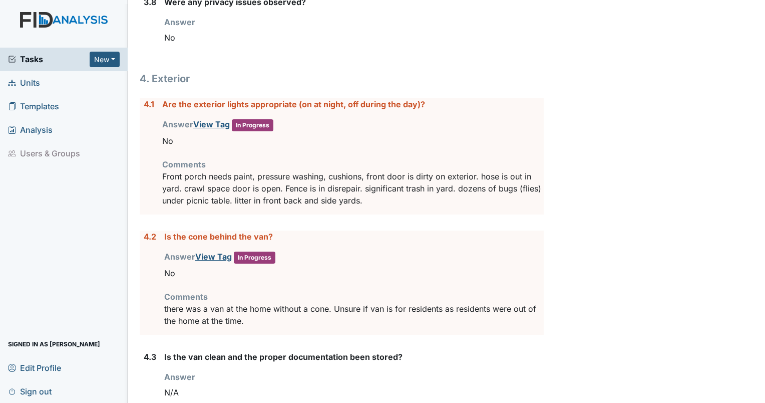
scroll to position [3976, 0]
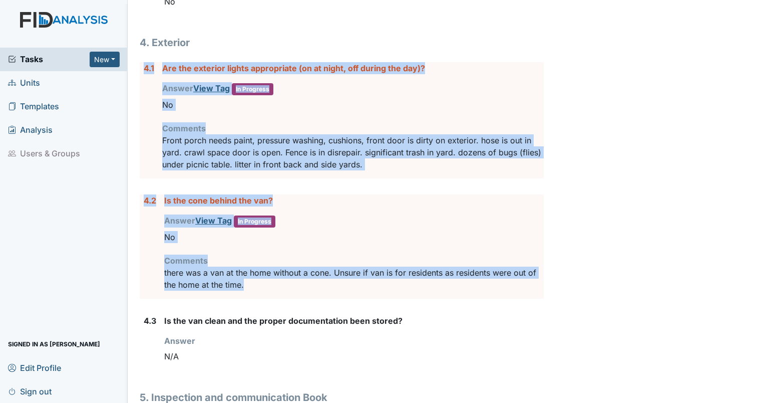
drag, startPoint x: 144, startPoint y: 42, endPoint x: 456, endPoint y: 265, distance: 384.0
drag, startPoint x: 456, startPoint y: 265, endPoint x: 397, endPoint y: 246, distance: 62.1
copy form "4.1 Are the exterior lights appropriate (on at night, off during the day)? Answ…"
click at [266, 266] on p "there was a van at the home without a cone. Unsure if van is for residents as r…" at bounding box center [354, 278] width 380 height 24
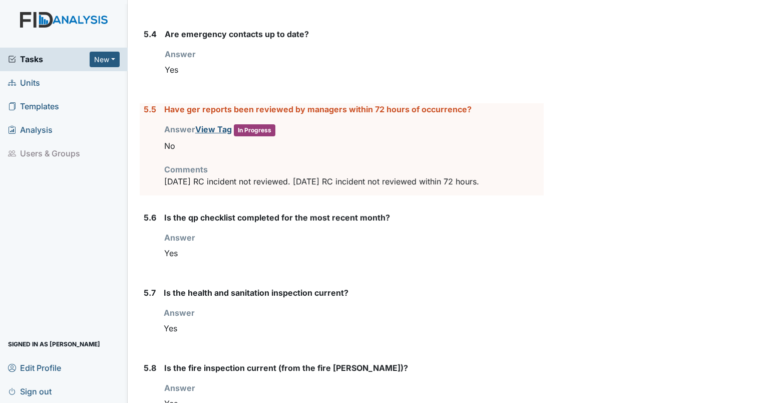
scroll to position [4627, 0]
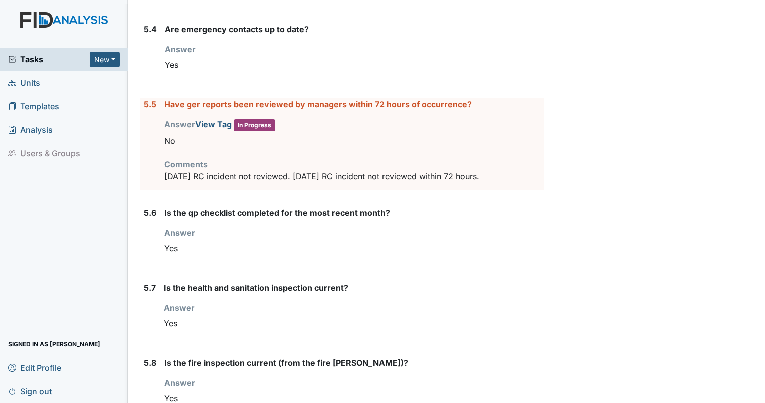
drag, startPoint x: 145, startPoint y: 76, endPoint x: 493, endPoint y: 154, distance: 356.6
click at [493, 154] on div "5.5 Have ger reports been reviewed by managers within 72 hours of occurrence? A…" at bounding box center [342, 144] width 404 height 92
drag, startPoint x: 493, startPoint y: 154, endPoint x: 438, endPoint y: 146, distance: 55.7
copy div "5.5 Have ger reports been reviewed by managers within 72 hours of occurrence? A…"
click at [379, 226] on div "Answer You must select one of the below options. Yes" at bounding box center [354, 241] width 380 height 31
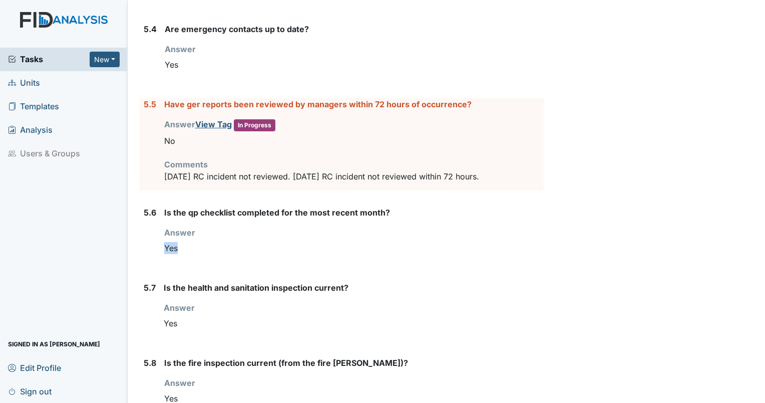
drag, startPoint x: 487, startPoint y: 142, endPoint x: 126, endPoint y: 65, distance: 369.3
click at [126, 65] on div "Tasks New Form Inspection Document Bundle Units Templates Analysis Users & Grou…" at bounding box center [382, 201] width 765 height 403
drag, startPoint x: 461, startPoint y: 150, endPoint x: 135, endPoint y: 75, distance: 334.6
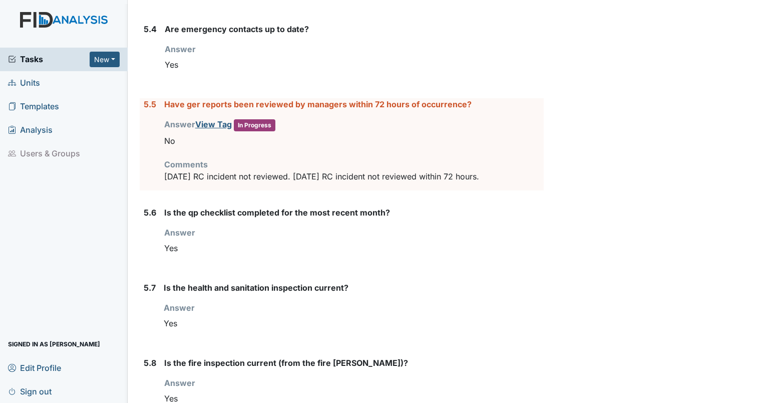
copy div "5.5 Have ger reports been reviewed by managers within 72 hours of occurrence? A…"
click at [415, 206] on strong "Is the qp checklist completed for the most recent month?" at bounding box center [354, 212] width 380 height 12
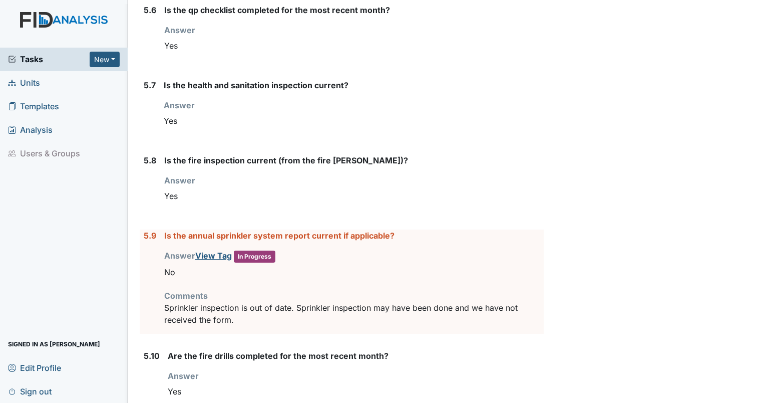
scroll to position [4830, 0]
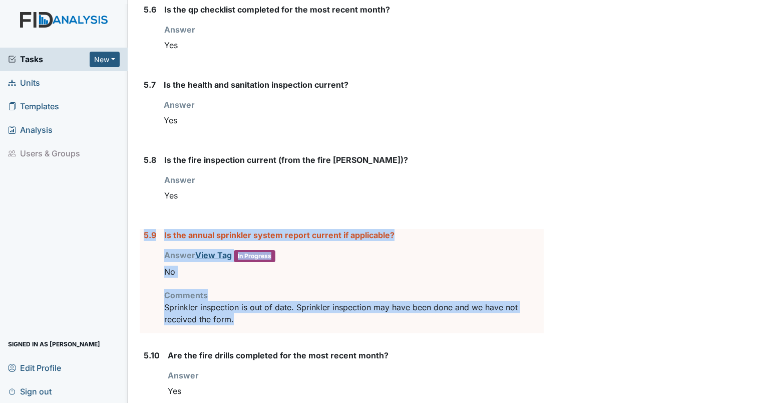
drag, startPoint x: 471, startPoint y: 289, endPoint x: 143, endPoint y: 203, distance: 339.1
click at [143, 229] on div "5.9 Is the annual sprinkler system report current if applicable? Answer View Ta…" at bounding box center [342, 281] width 404 height 104
copy div "5.9 Is the annual sprinkler system report current if applicable? Answer View Ta…"
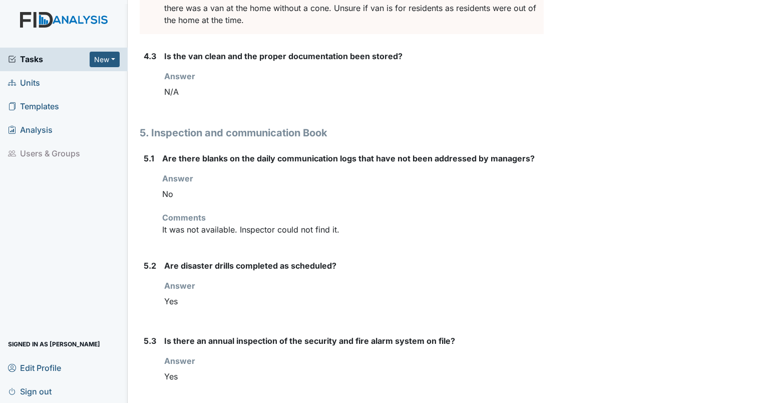
scroll to position [4307, 0]
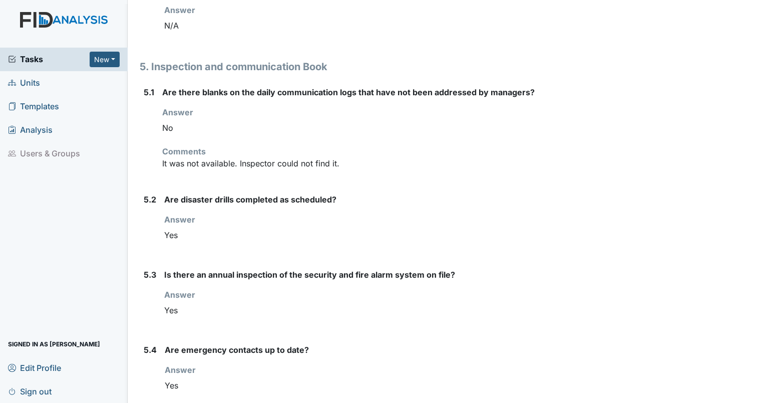
click at [427, 118] on div "No" at bounding box center [353, 127] width 382 height 19
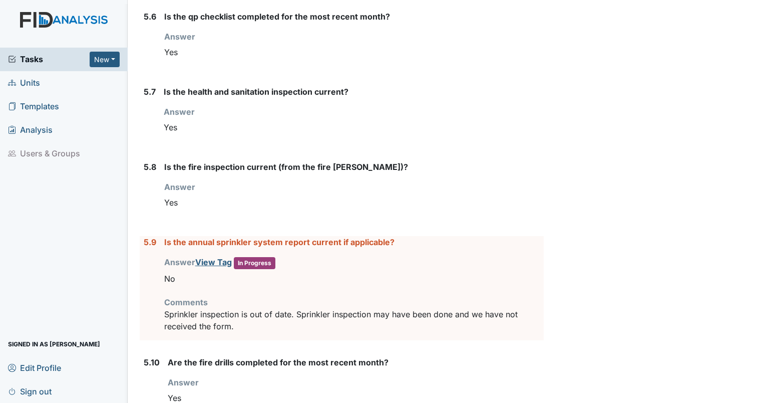
scroll to position [4830, 0]
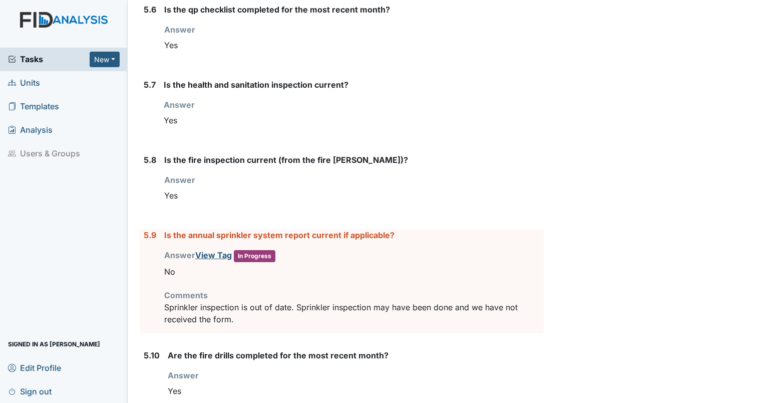
click at [22, 54] on span "Tasks" at bounding box center [49, 59] width 82 height 12
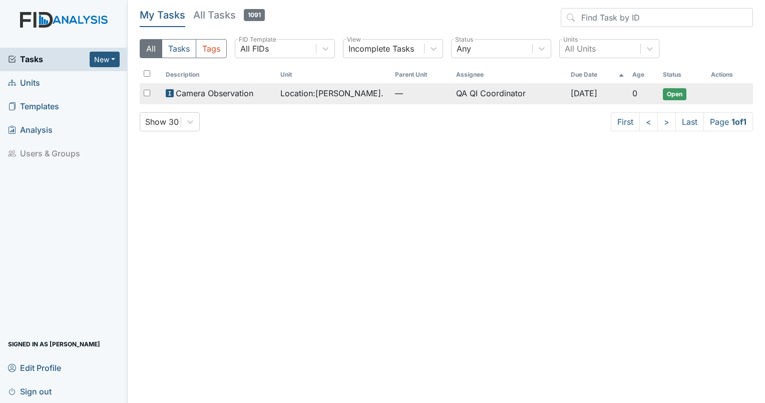
click at [550, 94] on td "QA QI Coordinator" at bounding box center [509, 93] width 115 height 21
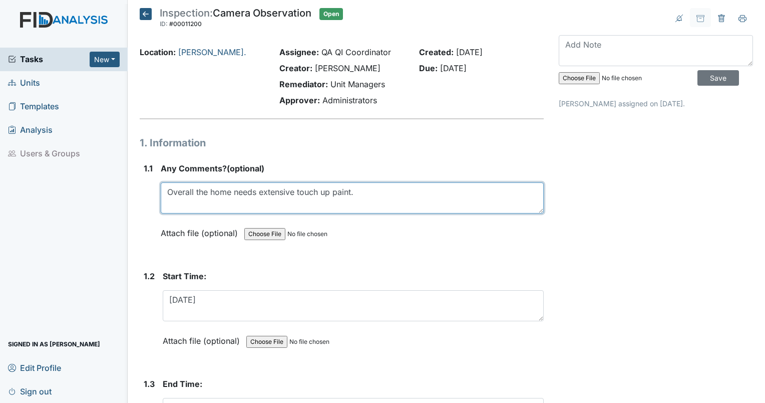
drag, startPoint x: 387, startPoint y: 197, endPoint x: 100, endPoint y: 184, distance: 287.3
click at [100, 184] on div "Tasks New Form Inspection Document Bundle Units Templates Analysis Users & Grou…" at bounding box center [382, 201] width 765 height 403
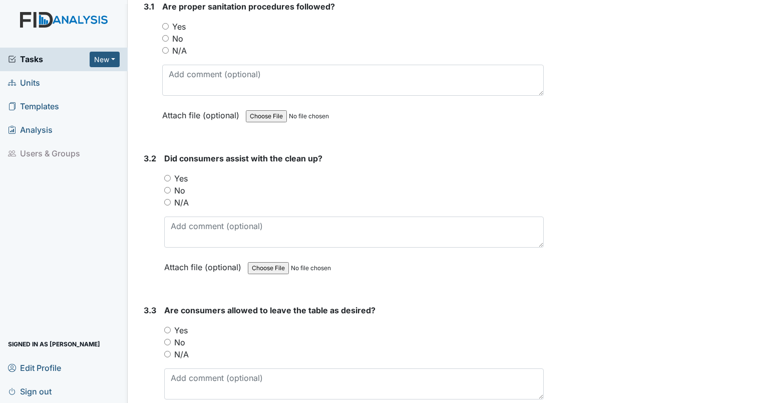
scroll to position [1803, 0]
